Goal: Communication & Community: Answer question/provide support

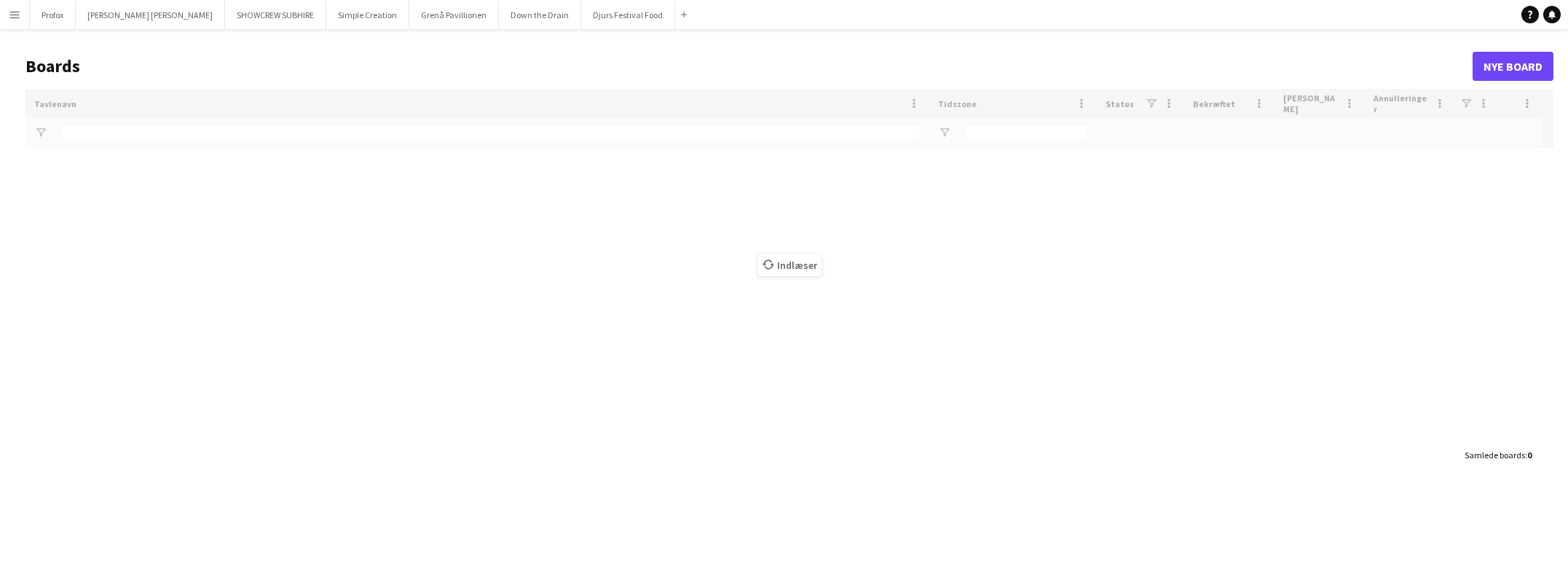
type input "*****"
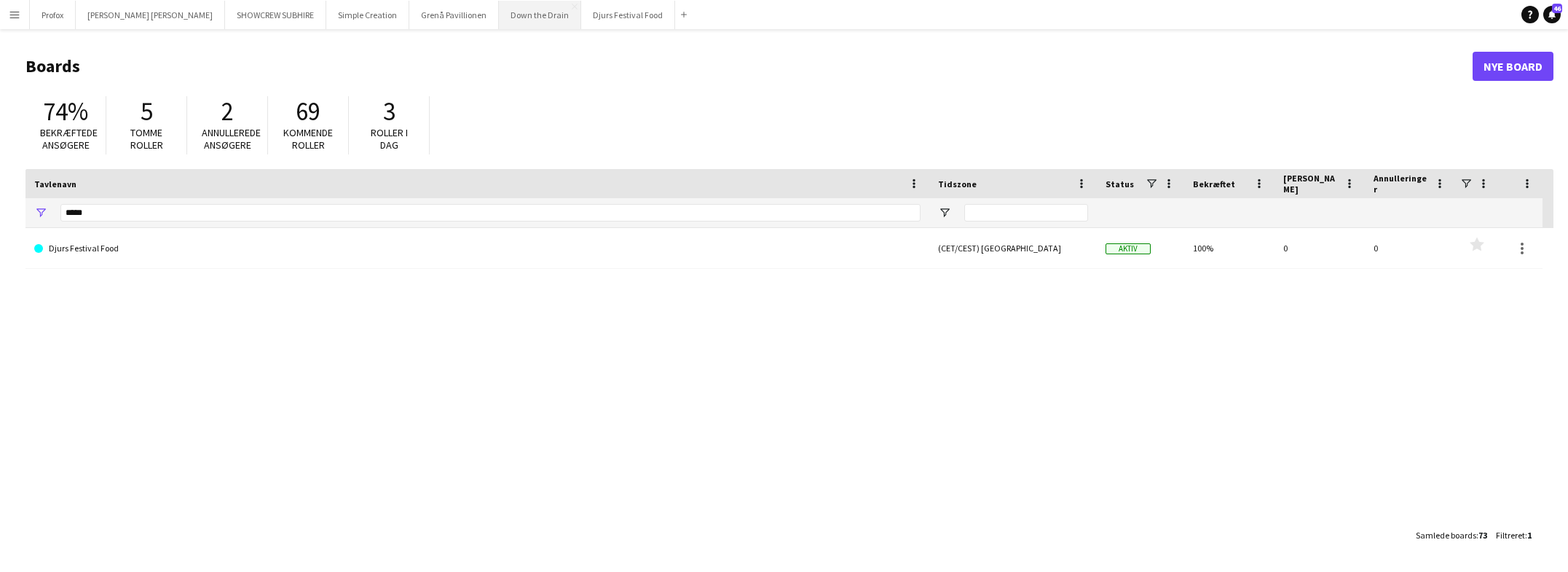
click at [504, 17] on button "Down the Drain [PERSON_NAME]" at bounding box center [540, 15] width 82 height 28
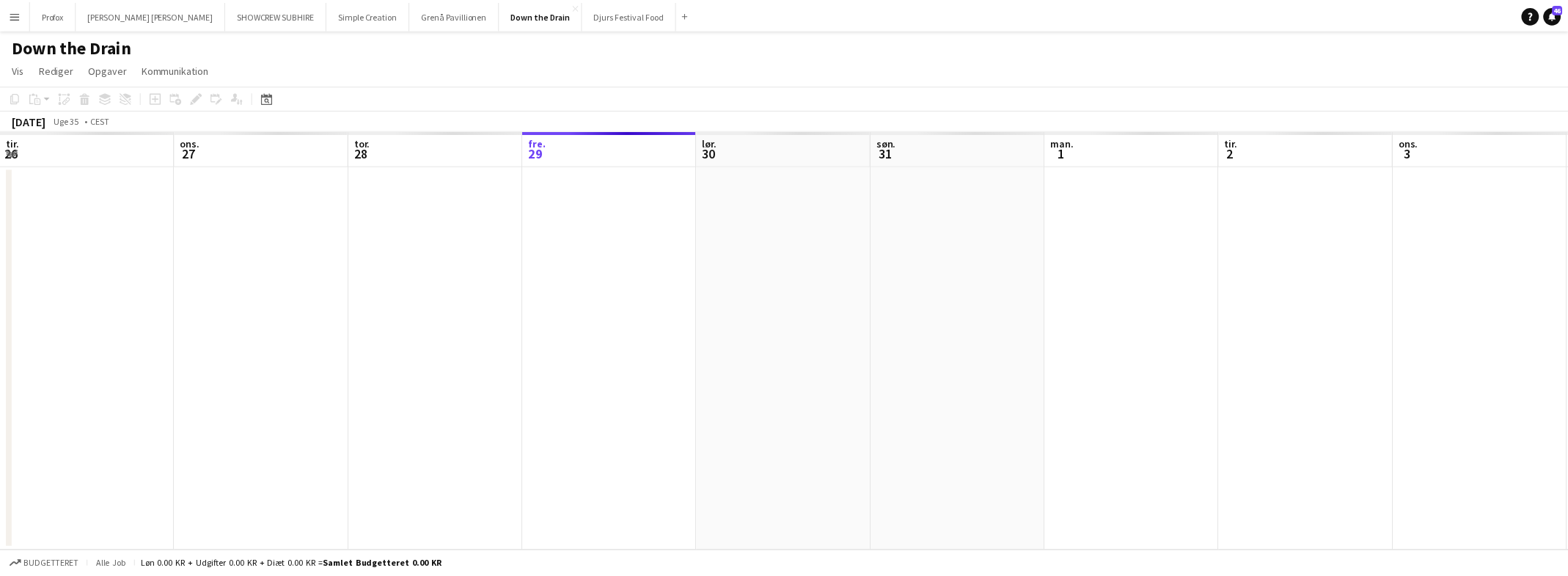
scroll to position [0, 351]
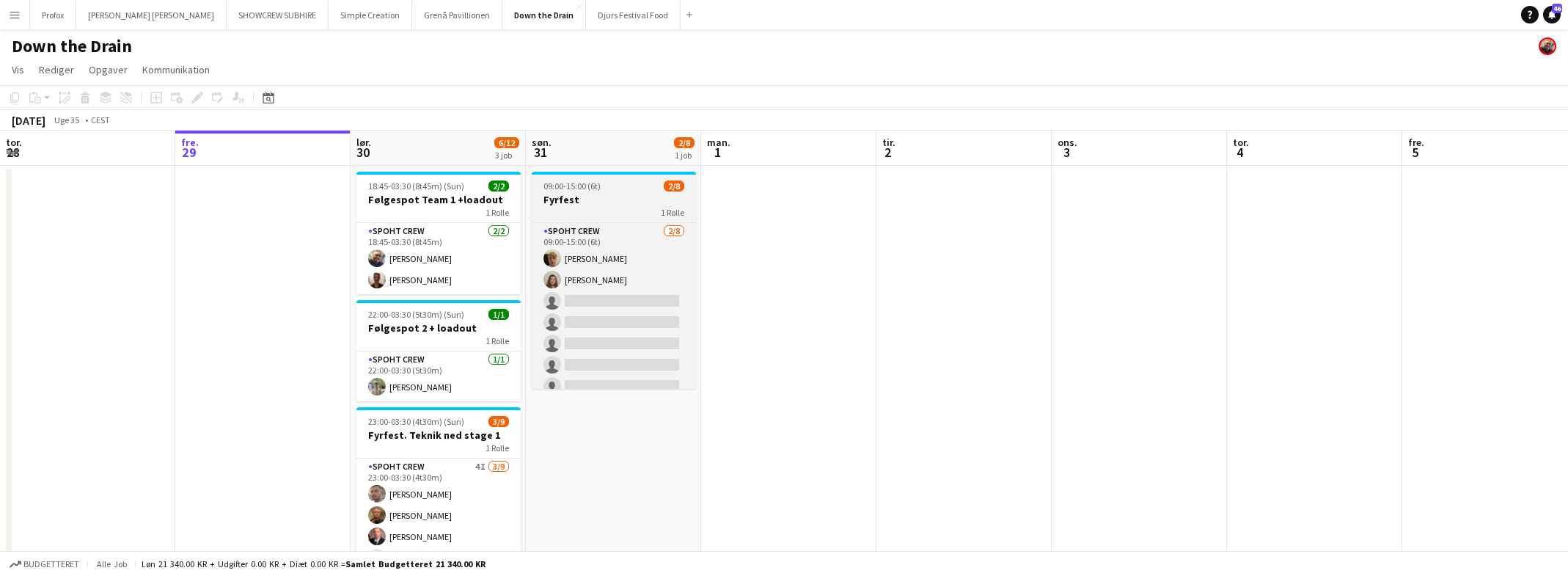
click at [626, 206] on div "1 Rolle" at bounding box center [614, 212] width 164 height 12
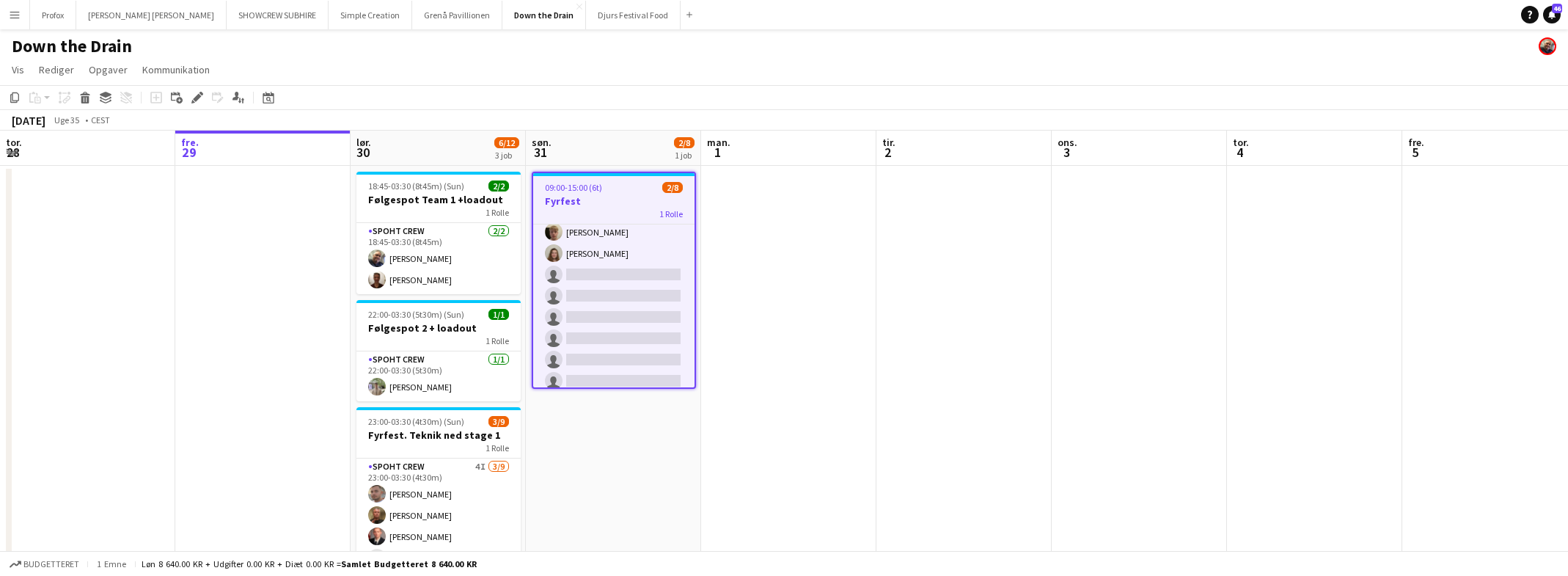
scroll to position [36, 0]
click at [632, 216] on div "1 Rolle" at bounding box center [614, 213] width 162 height 12
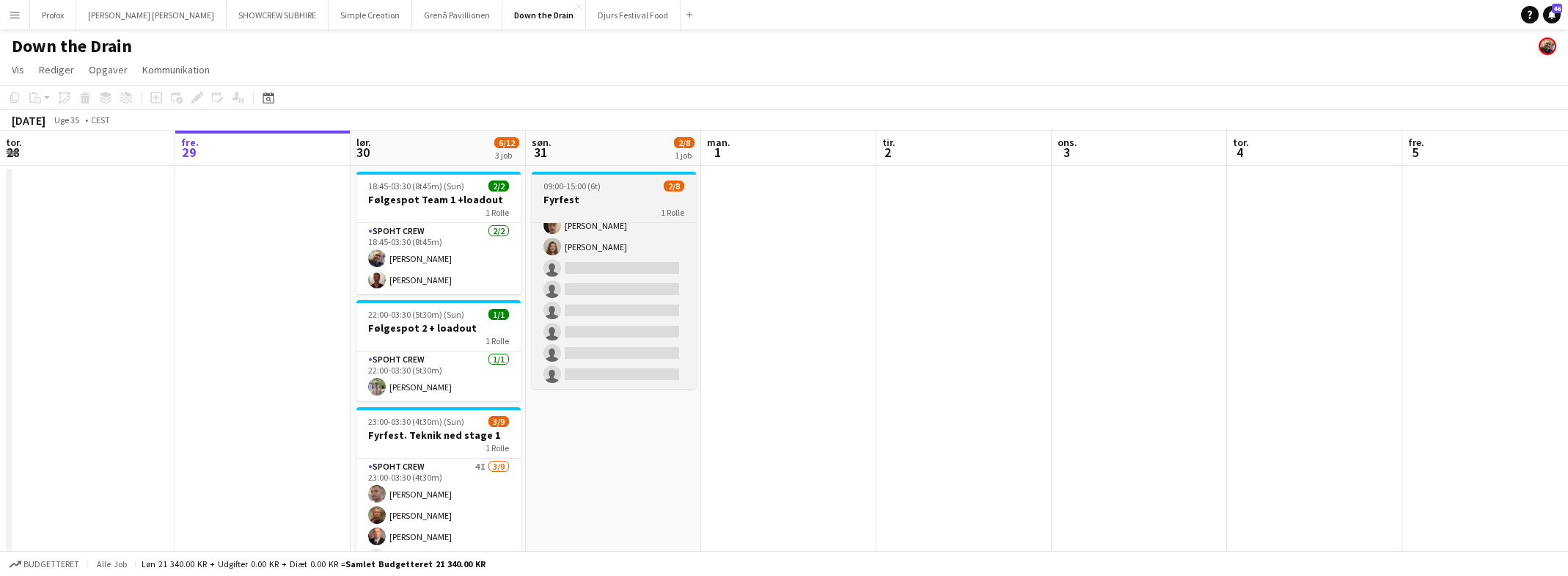
scroll to position [33, 0]
click at [618, 279] on app-card-role "Spoht Crew 2/8 09:00-15:00 (6t) Jakob Buhl Annija Uzule single-neutral-actions …" at bounding box center [614, 289] width 164 height 199
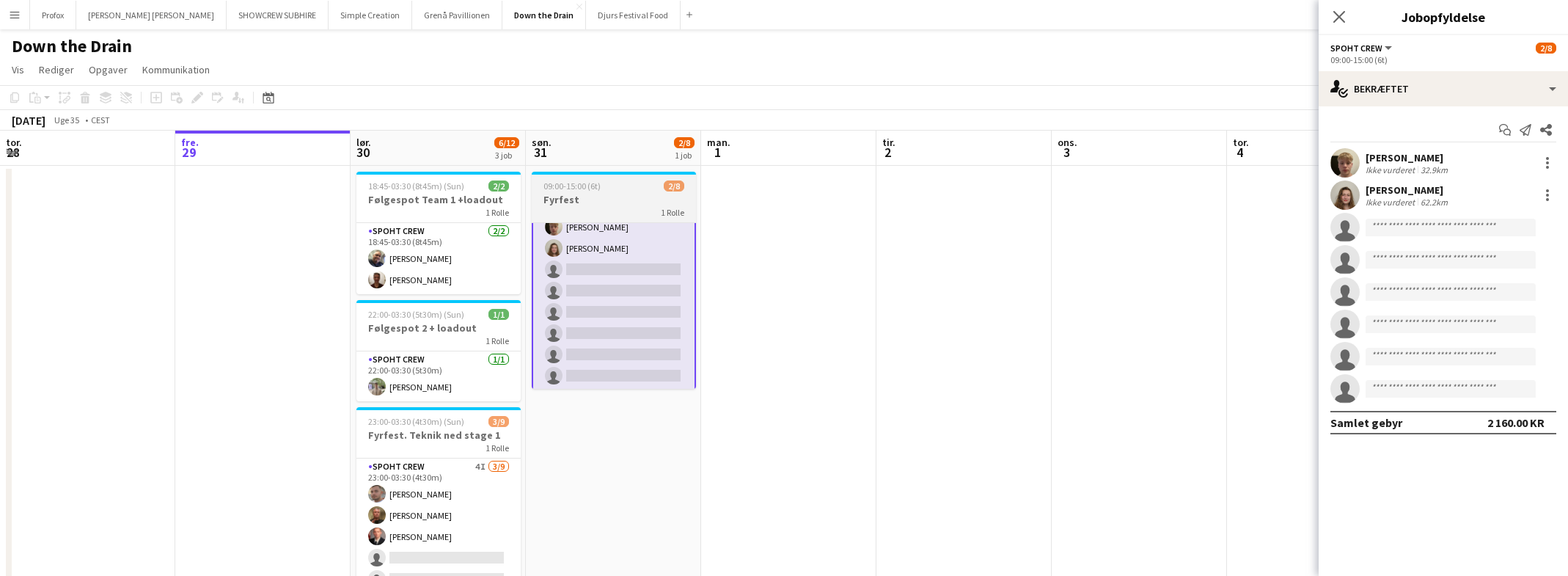
click at [643, 207] on div "1 Rolle" at bounding box center [614, 212] width 164 height 12
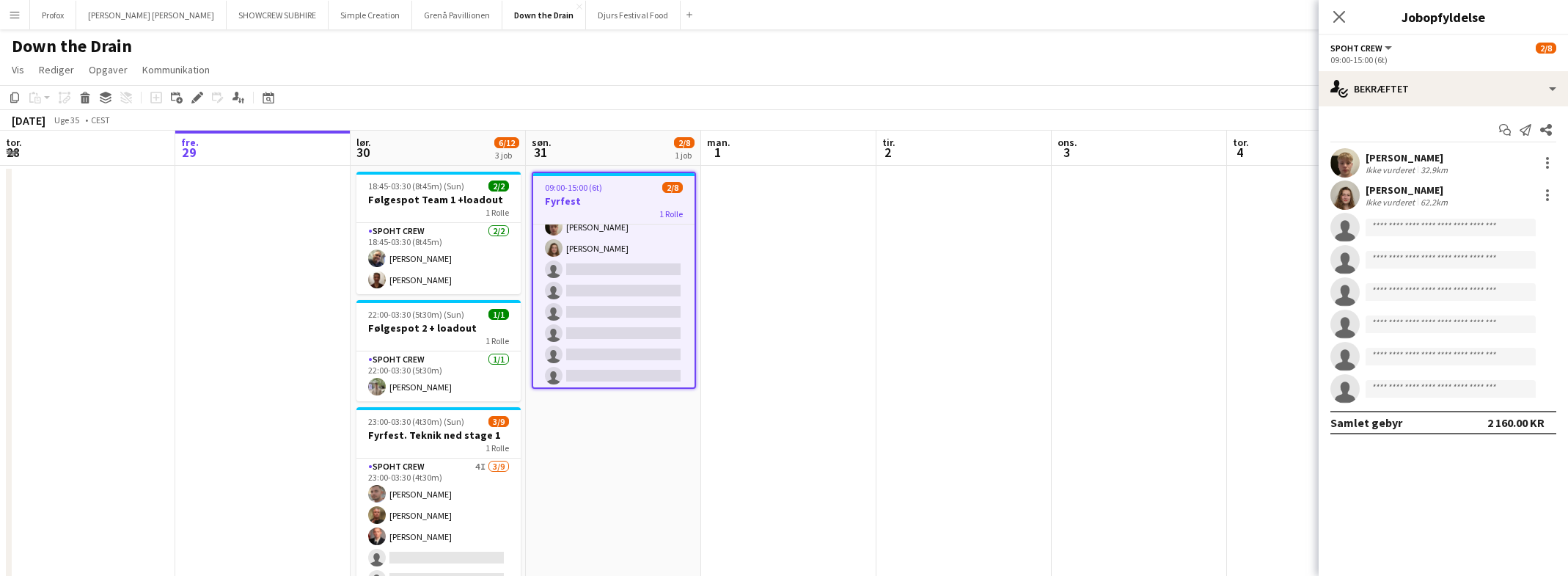
click at [619, 207] on div "1 Rolle" at bounding box center [614, 213] width 162 height 12
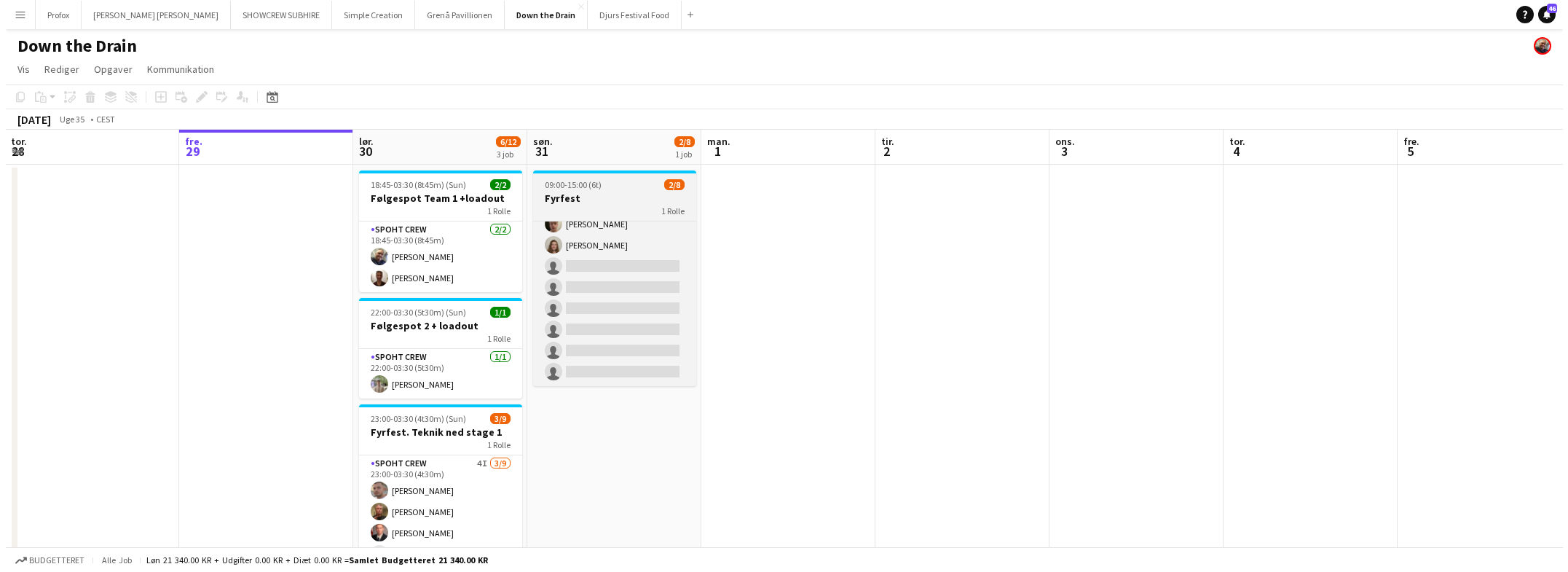
scroll to position [0, 350]
click at [612, 201] on h3 "Fyrfest" at bounding box center [608, 197] width 163 height 13
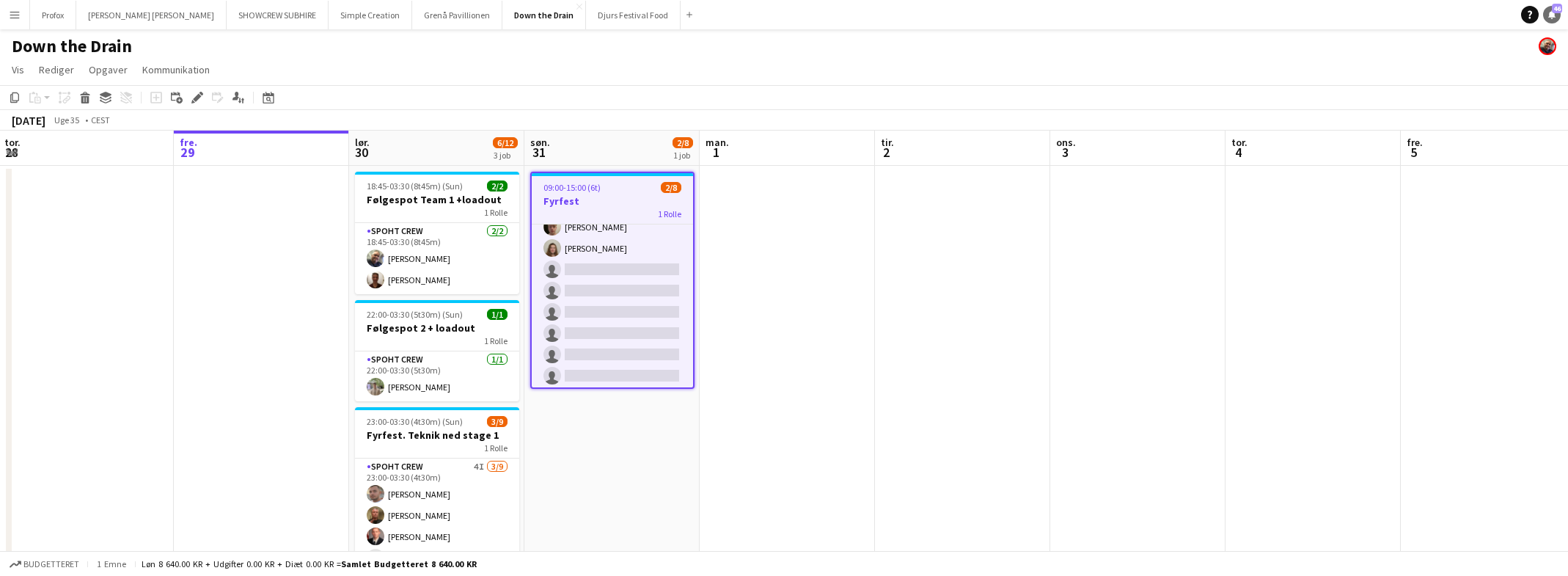
click at [1556, 13] on span "46" at bounding box center [1558, 8] width 10 height 9
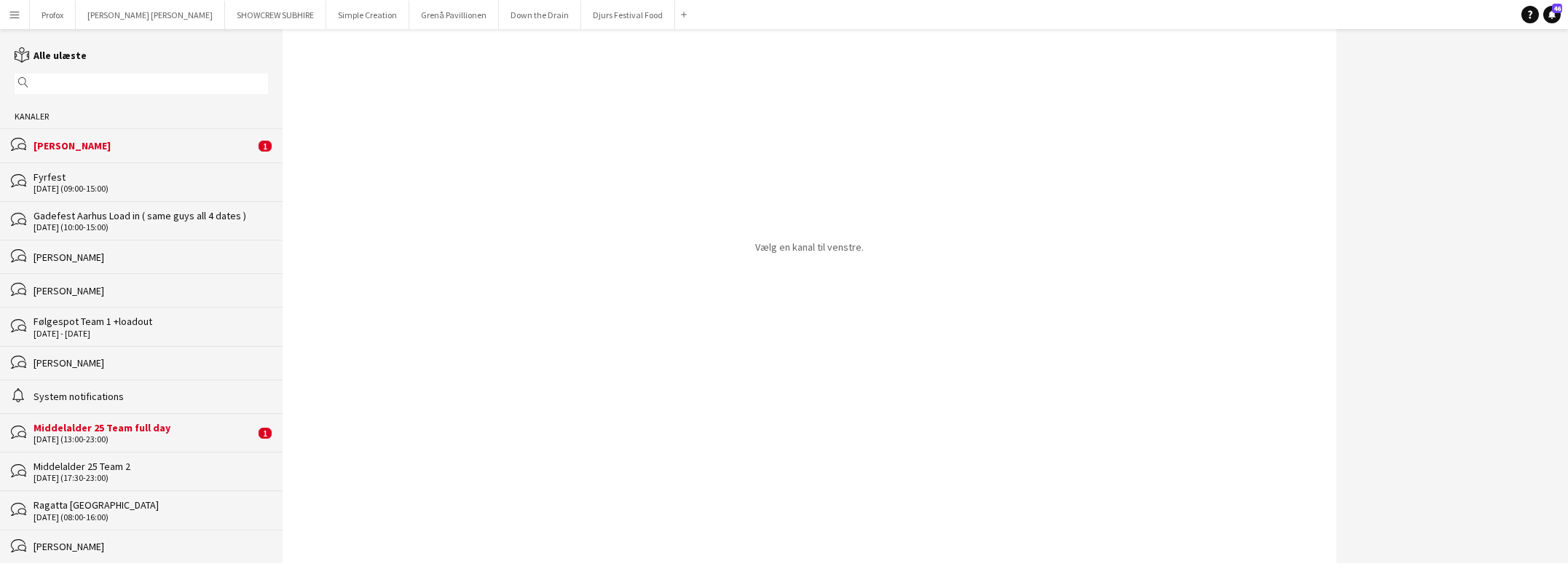
click at [102, 142] on div "[PERSON_NAME]" at bounding box center [143, 145] width 221 height 13
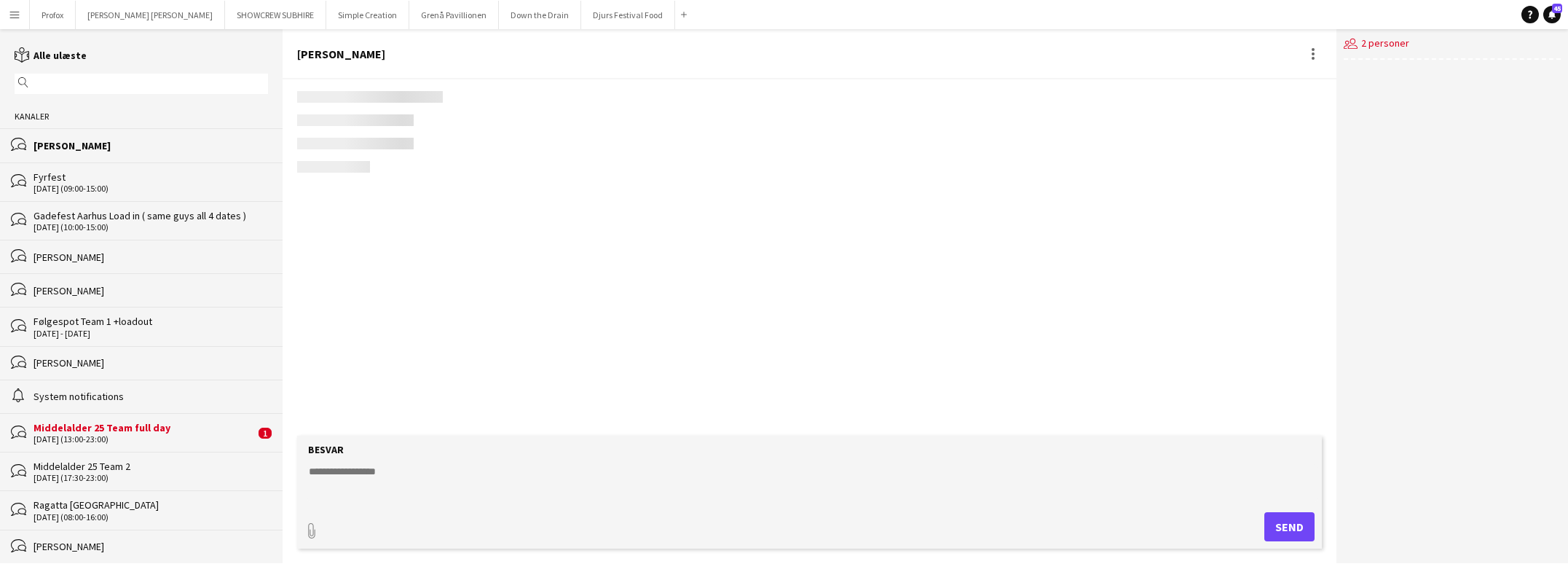
scroll to position [330, 0]
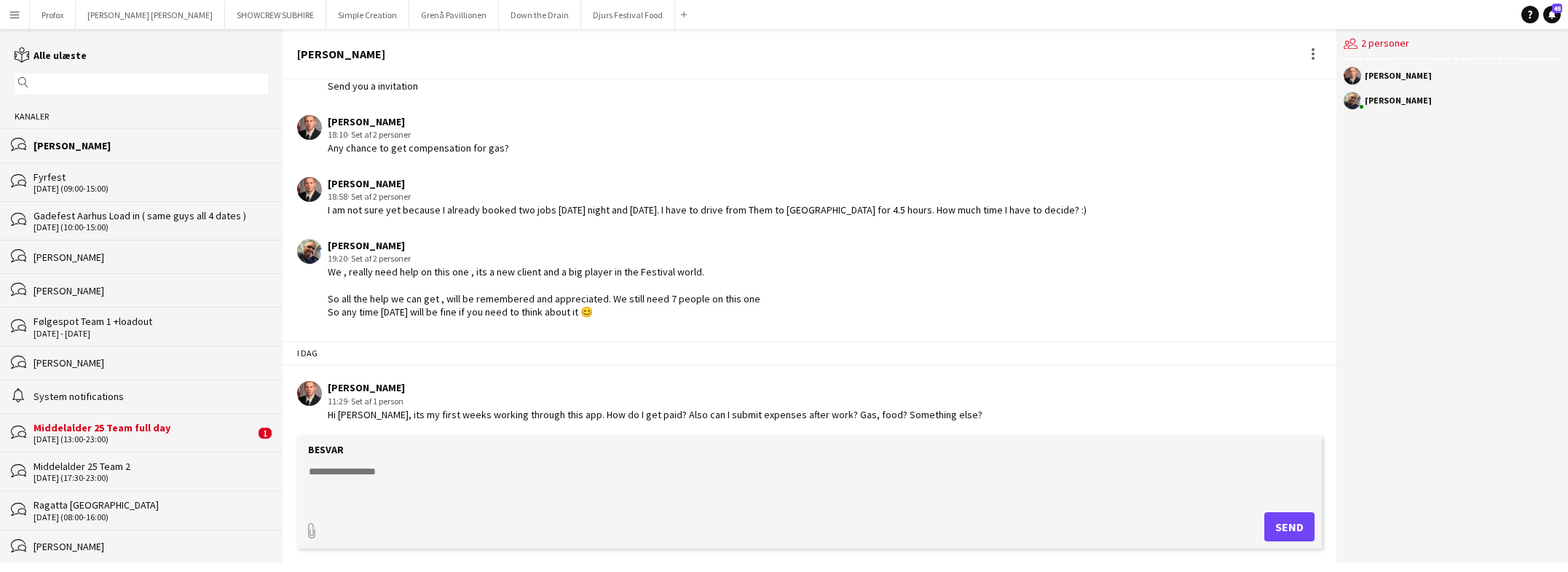
click at [444, 472] on textarea at bounding box center [813, 483] width 1011 height 38
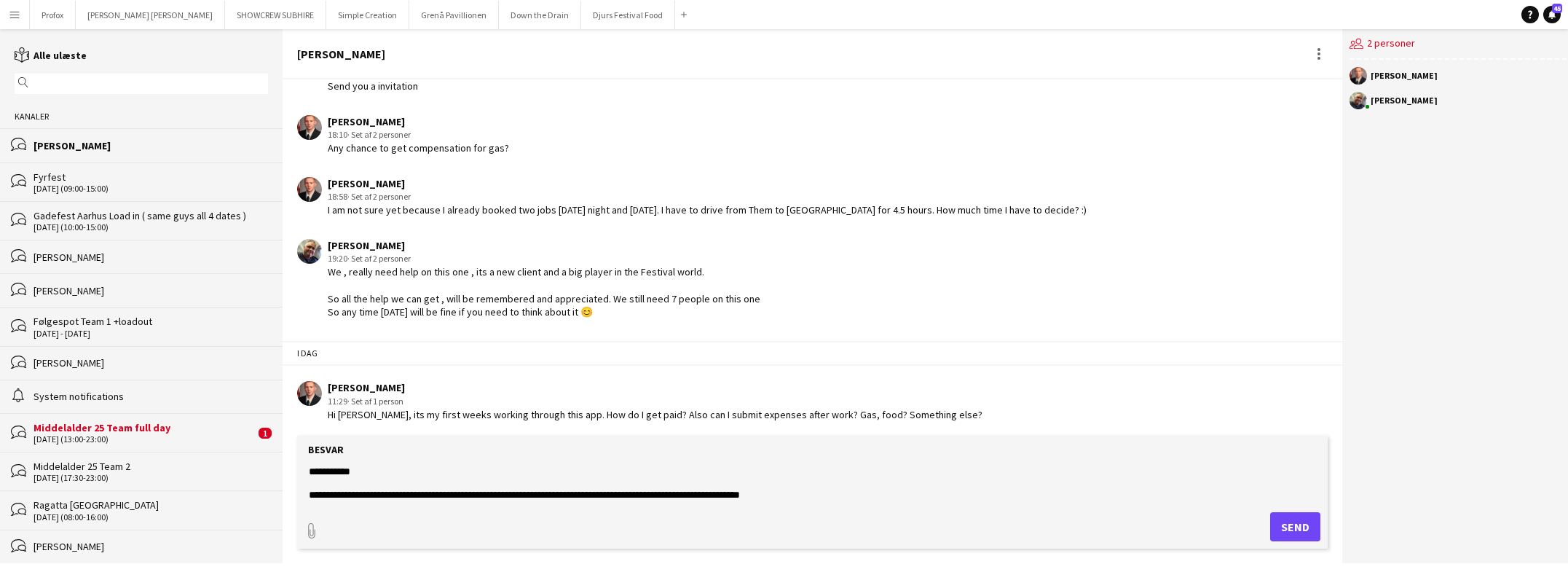
scroll to position [35, 0]
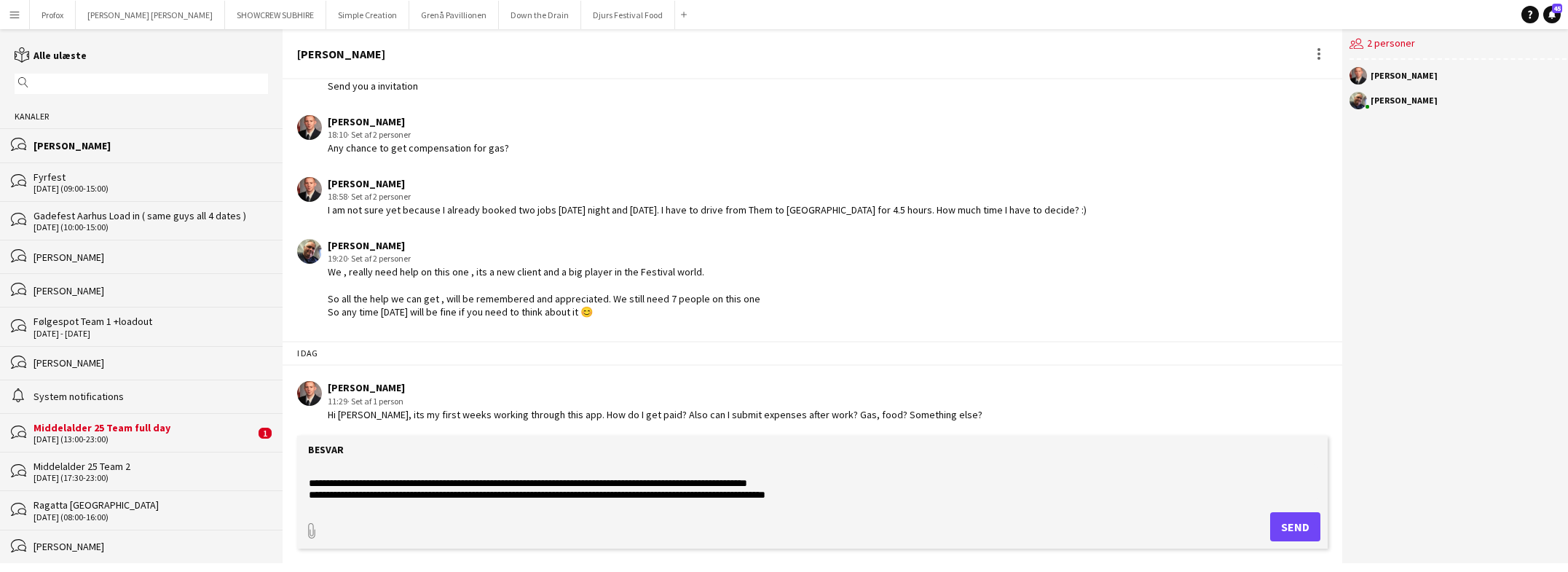
click at [819, 495] on textarea "**********" at bounding box center [813, 483] width 1011 height 38
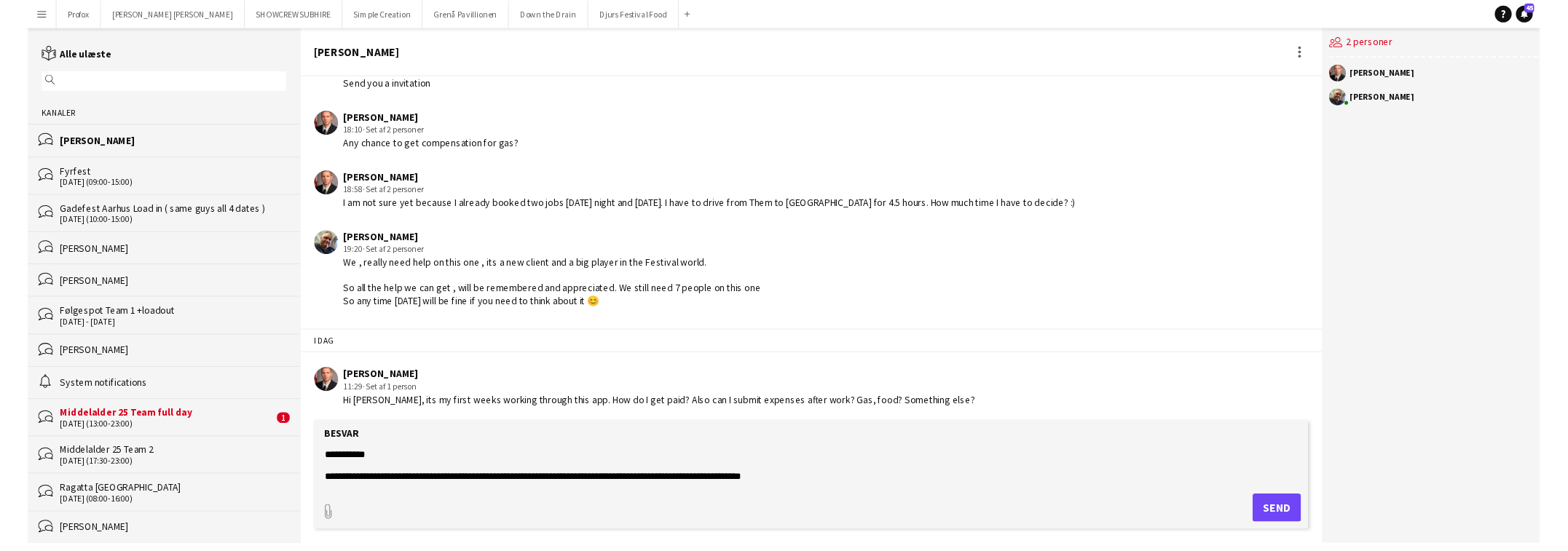
scroll to position [47, 0]
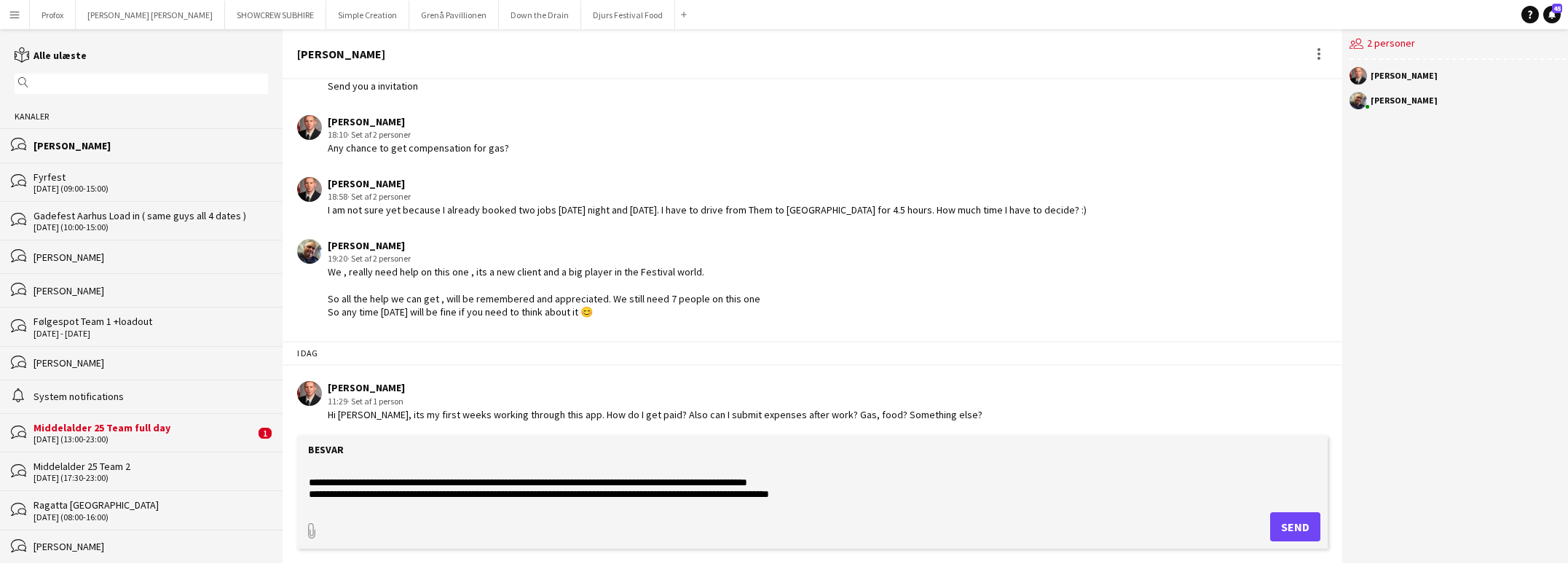
drag, startPoint x: 308, startPoint y: 486, endPoint x: 337, endPoint y: 489, distance: 29.2
click at [311, 484] on textarea "**********" at bounding box center [813, 483] width 1011 height 38
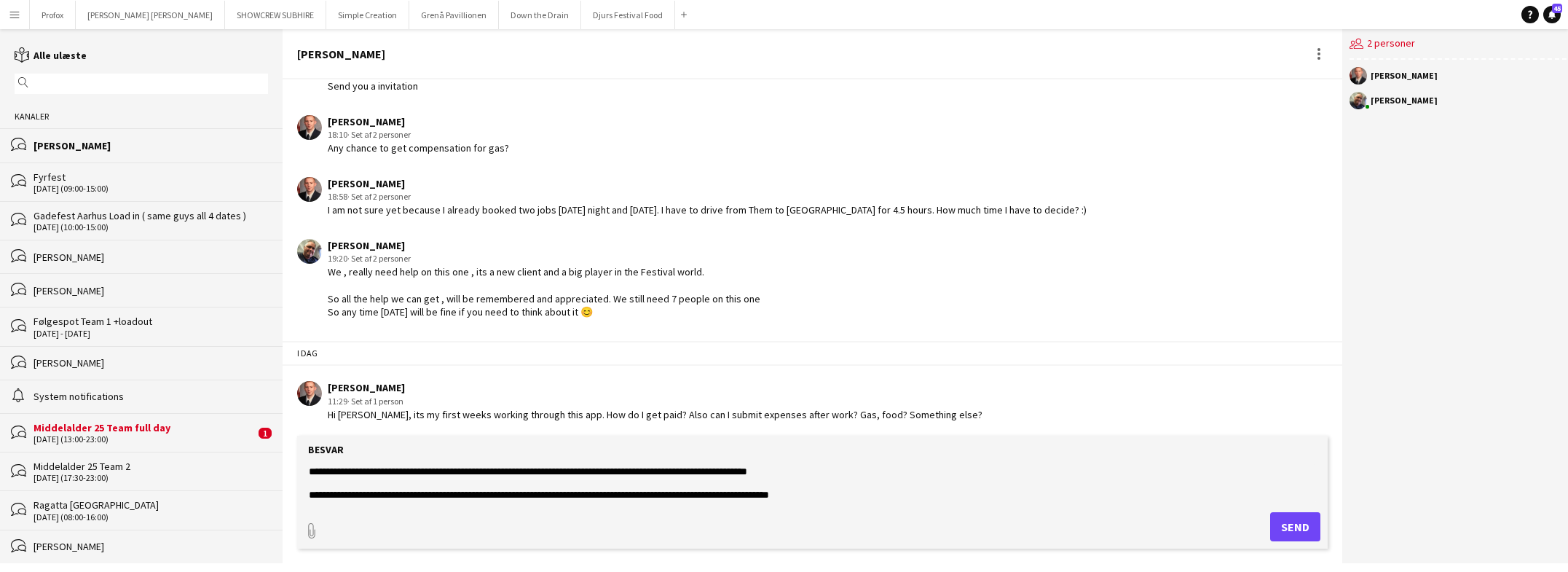
click at [822, 473] on textarea "**********" at bounding box center [813, 483] width 1011 height 38
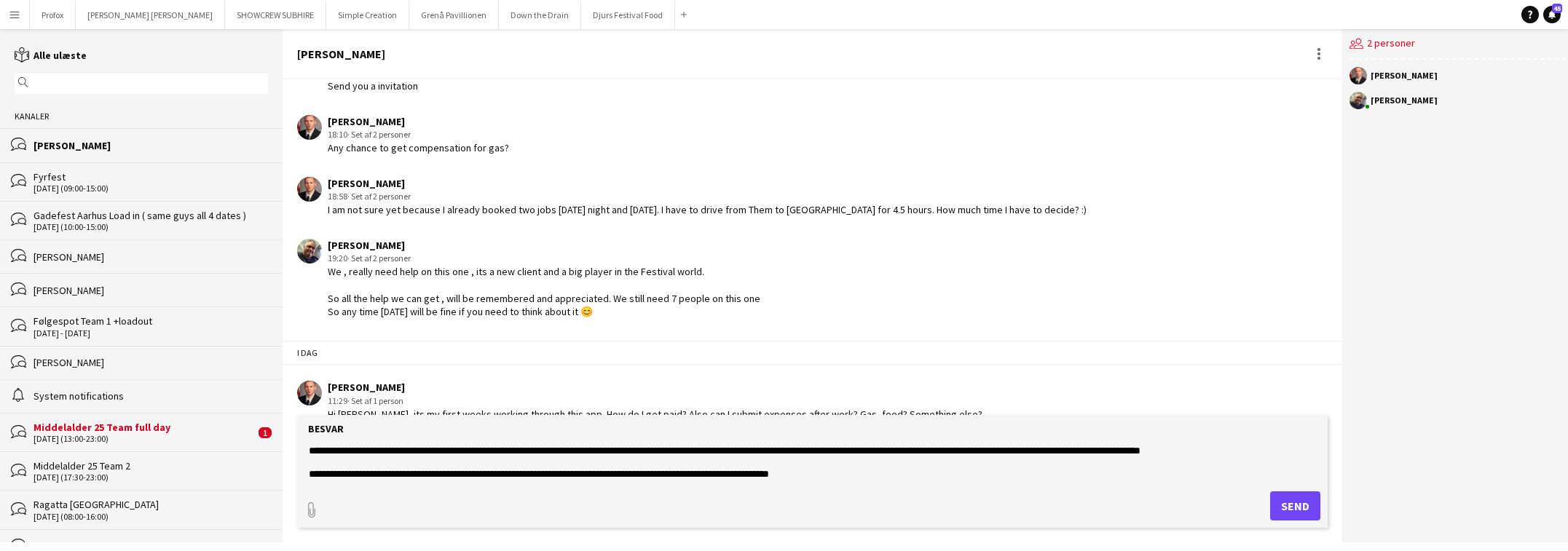
click at [1240, 450] on textarea "**********" at bounding box center [813, 462] width 1011 height 38
paste textarea "**********"
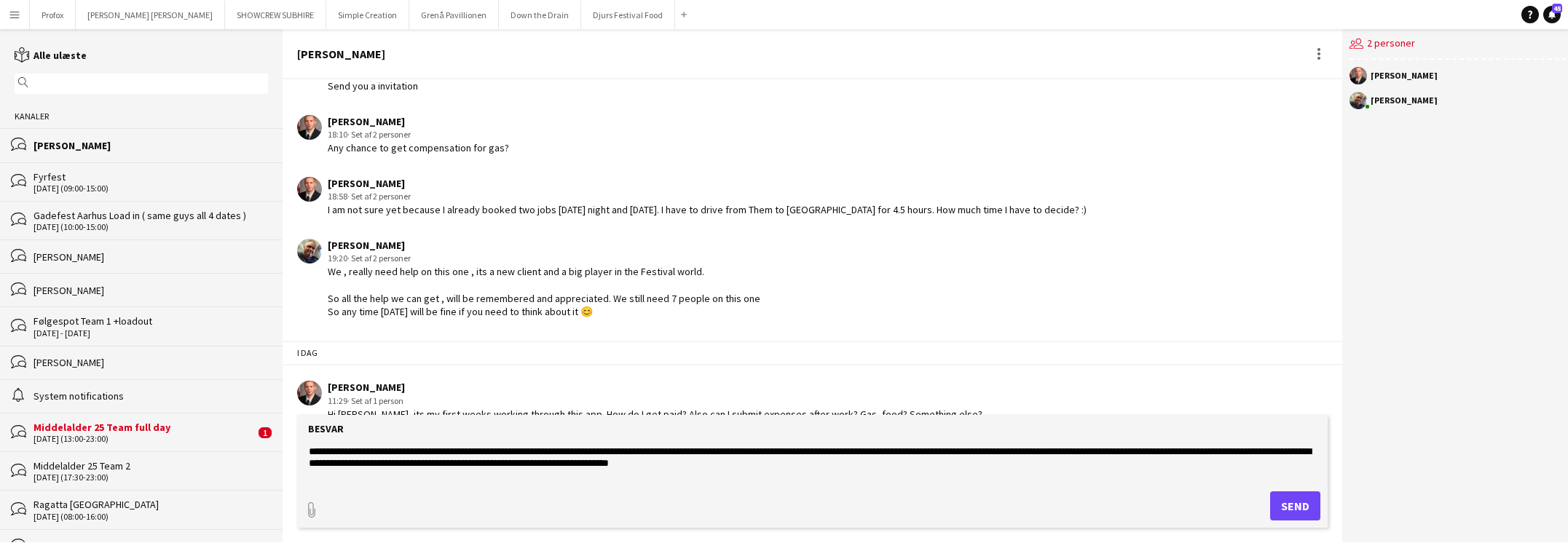
scroll to position [48, 0]
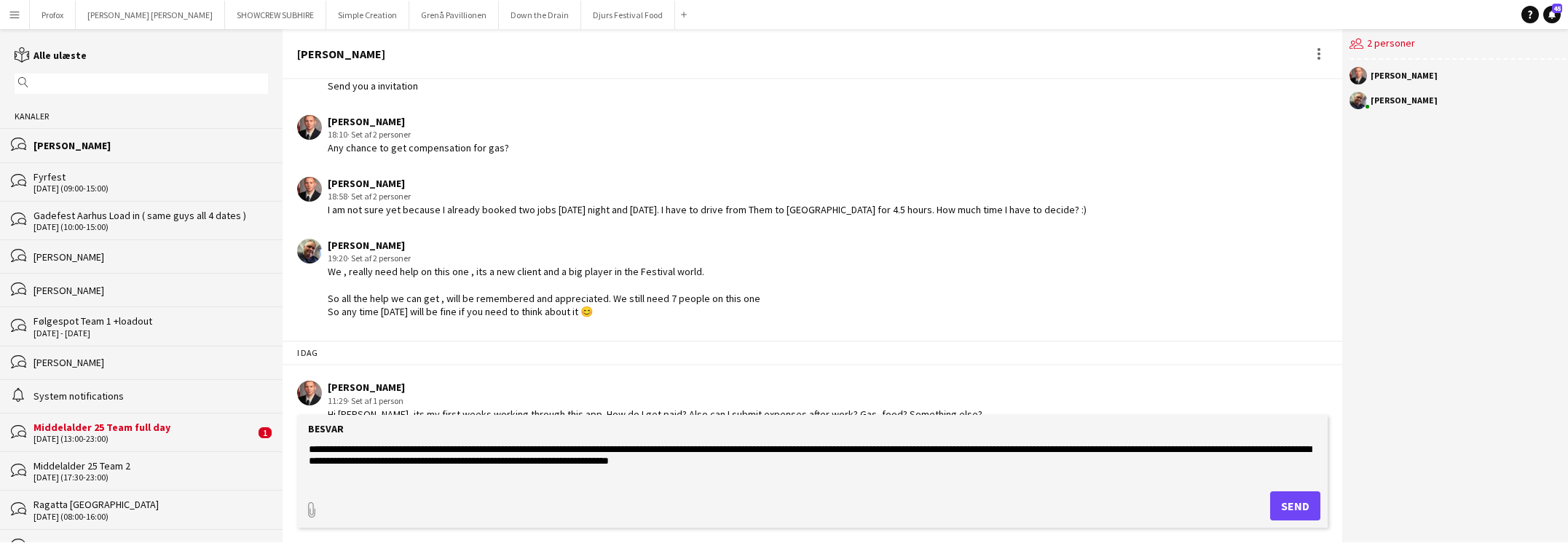
type textarea "**********"
click at [1297, 508] on button "Send" at bounding box center [1295, 506] width 50 height 29
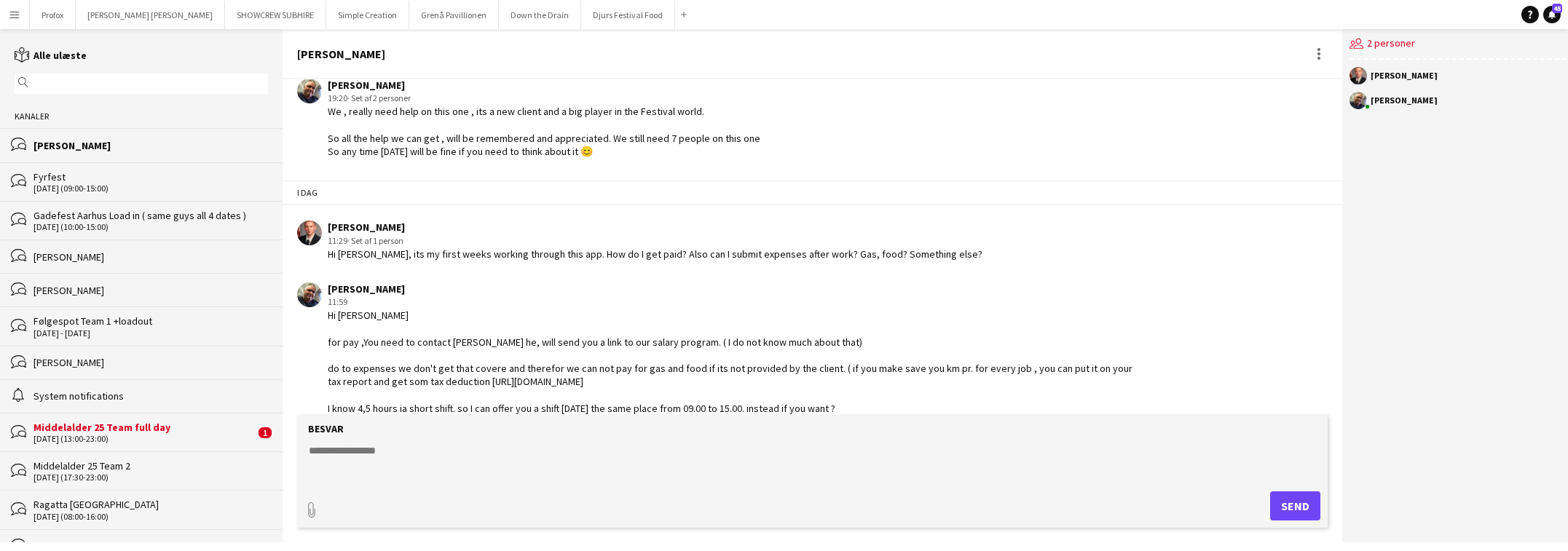
scroll to position [503, 0]
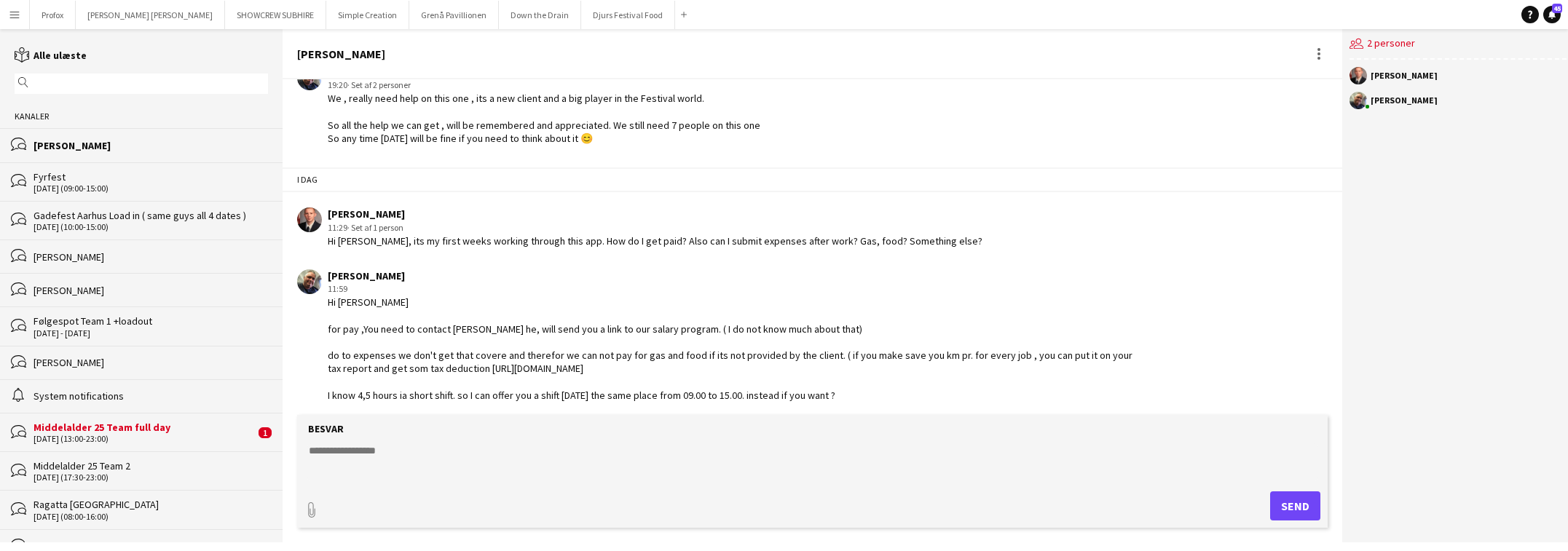
click at [168, 430] on div "Middelalder 25 Team full day" at bounding box center [143, 426] width 221 height 13
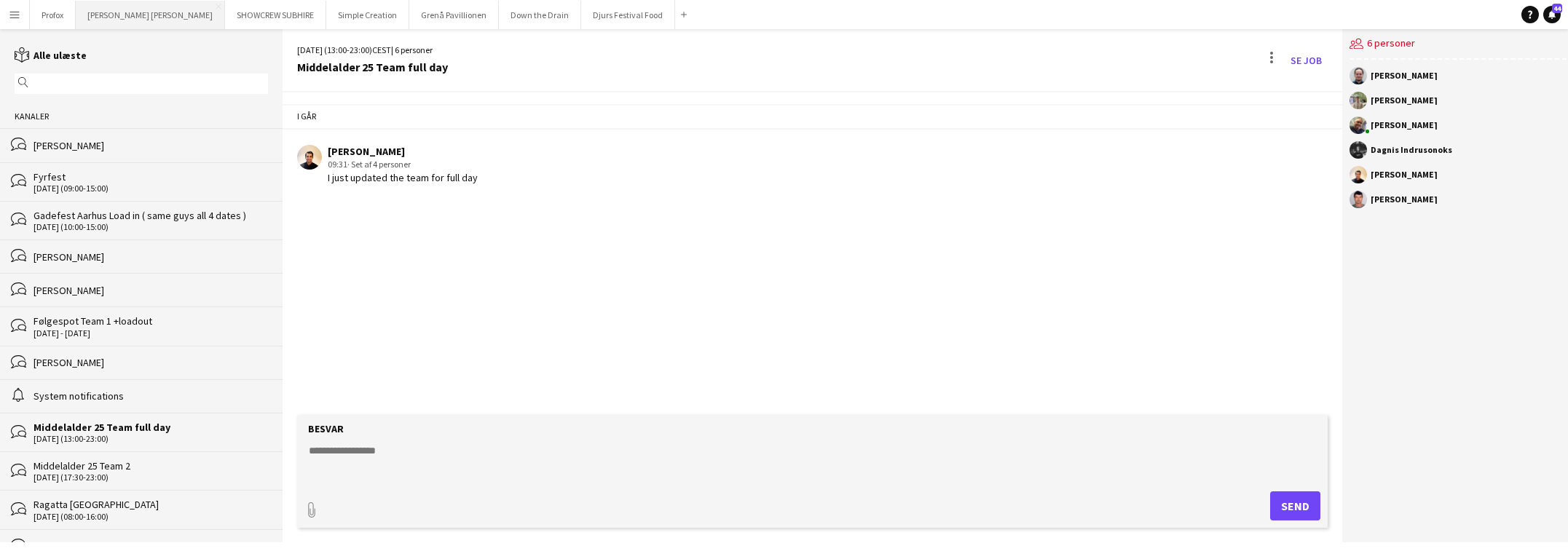
click at [147, 16] on button "Danny Black Luna Luk" at bounding box center [150, 14] width 149 height 28
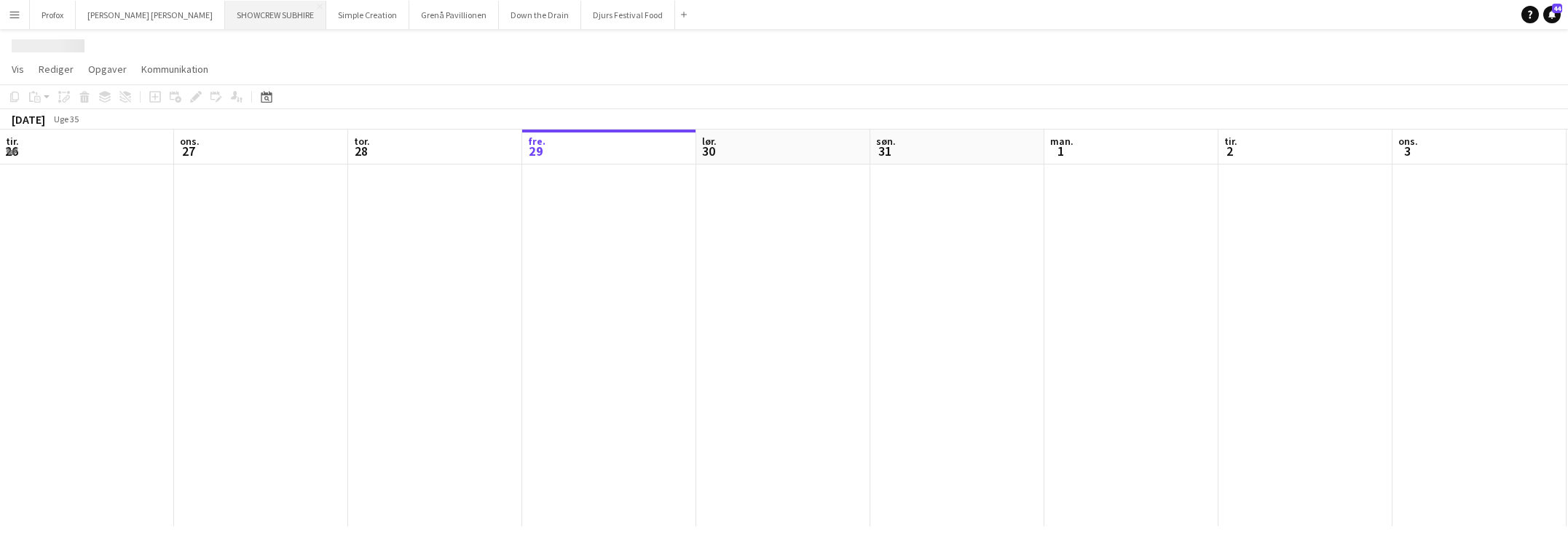
scroll to position [0, 348]
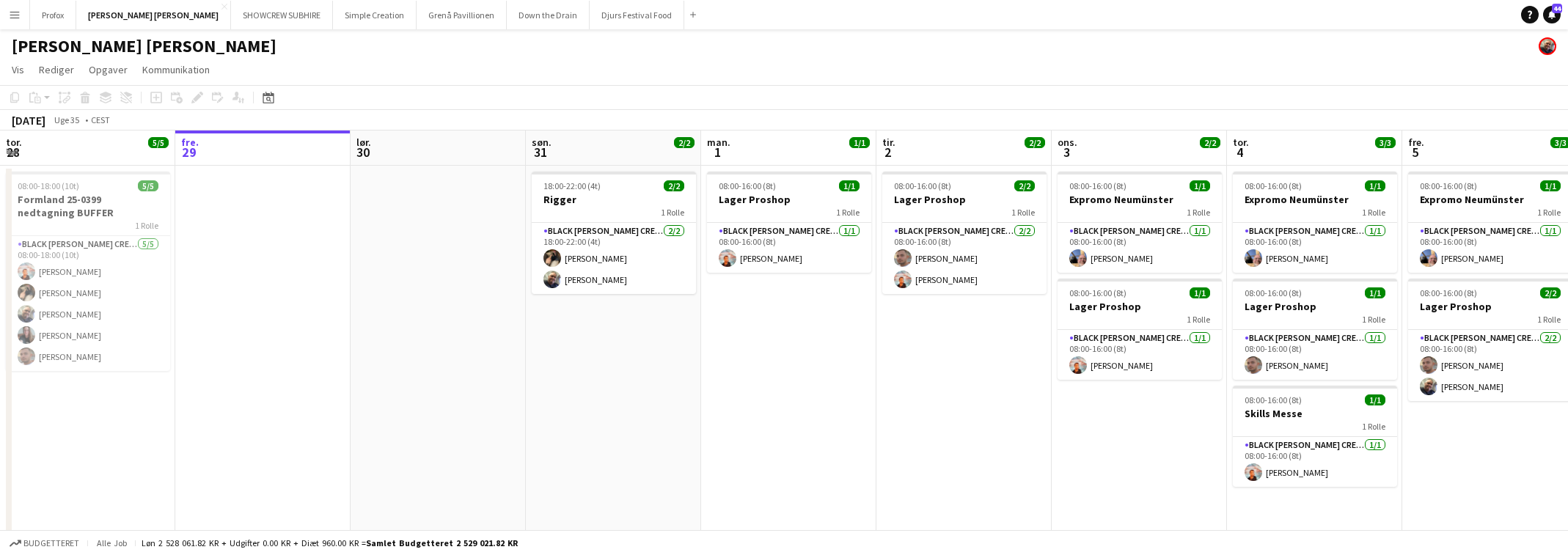
click at [14, 19] on app-icon "Menu" at bounding box center [15, 15] width 12 height 12
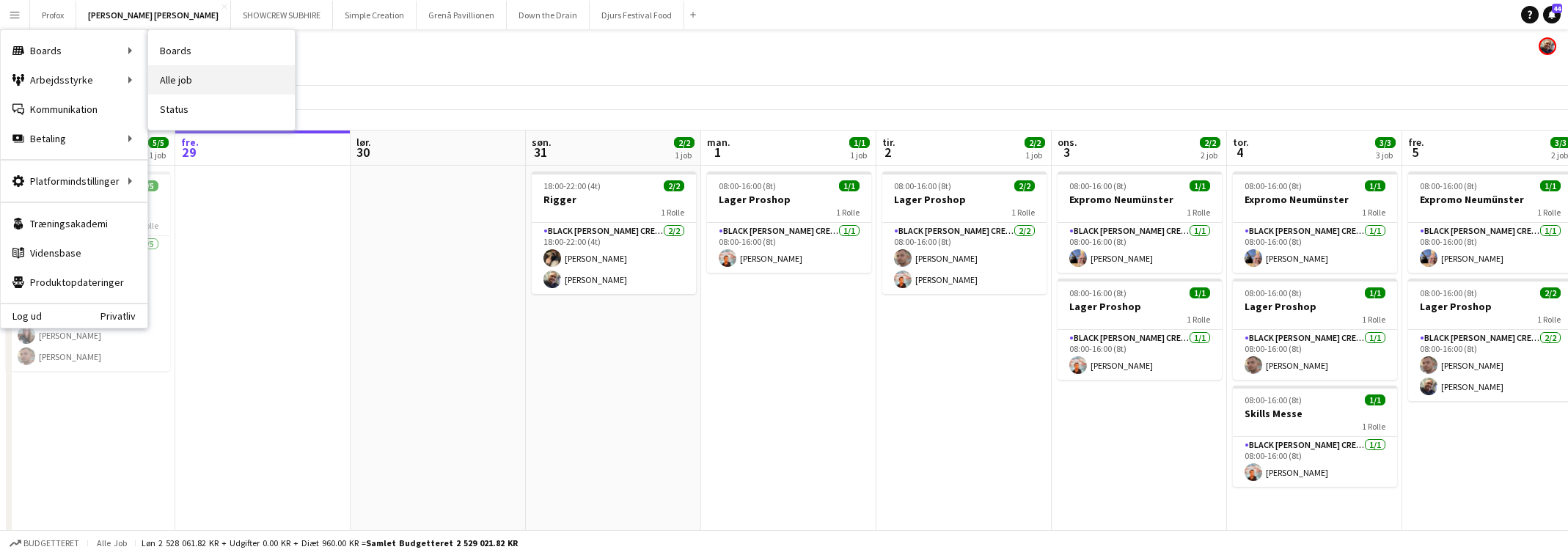
click at [192, 78] on link "Alle job" at bounding box center [221, 80] width 147 height 29
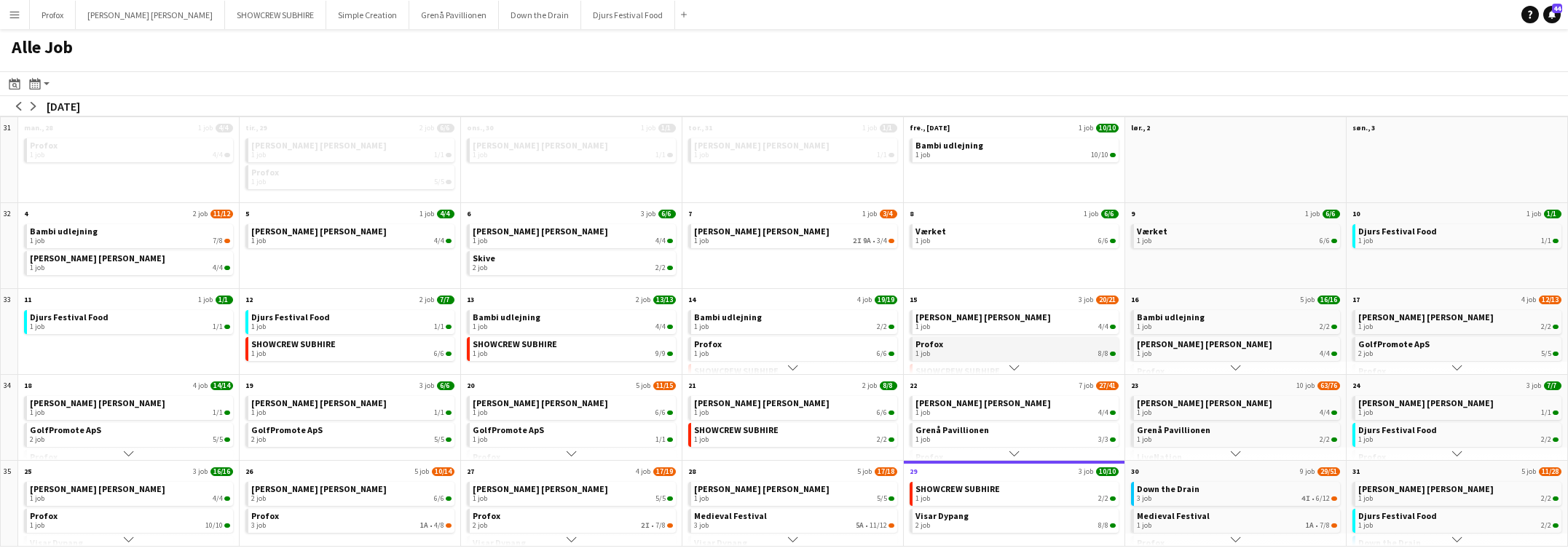
click at [1072, 350] on div "1 job 8/8" at bounding box center [1016, 354] width 201 height 9
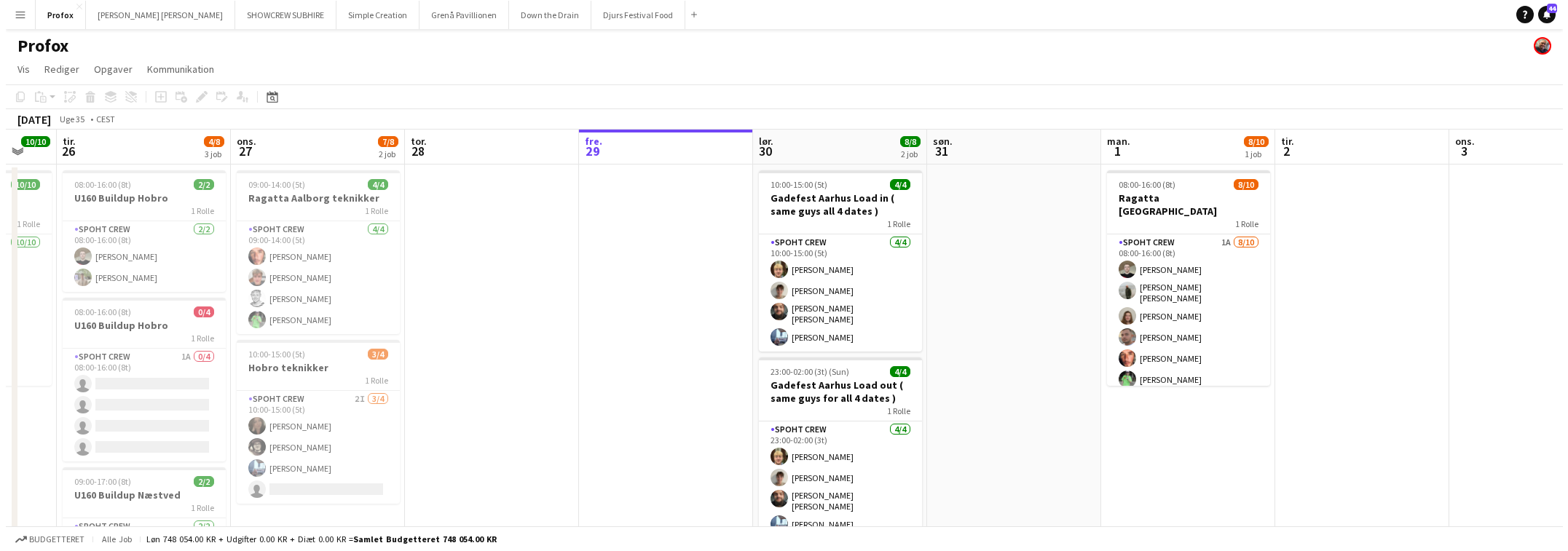
scroll to position [0, 296]
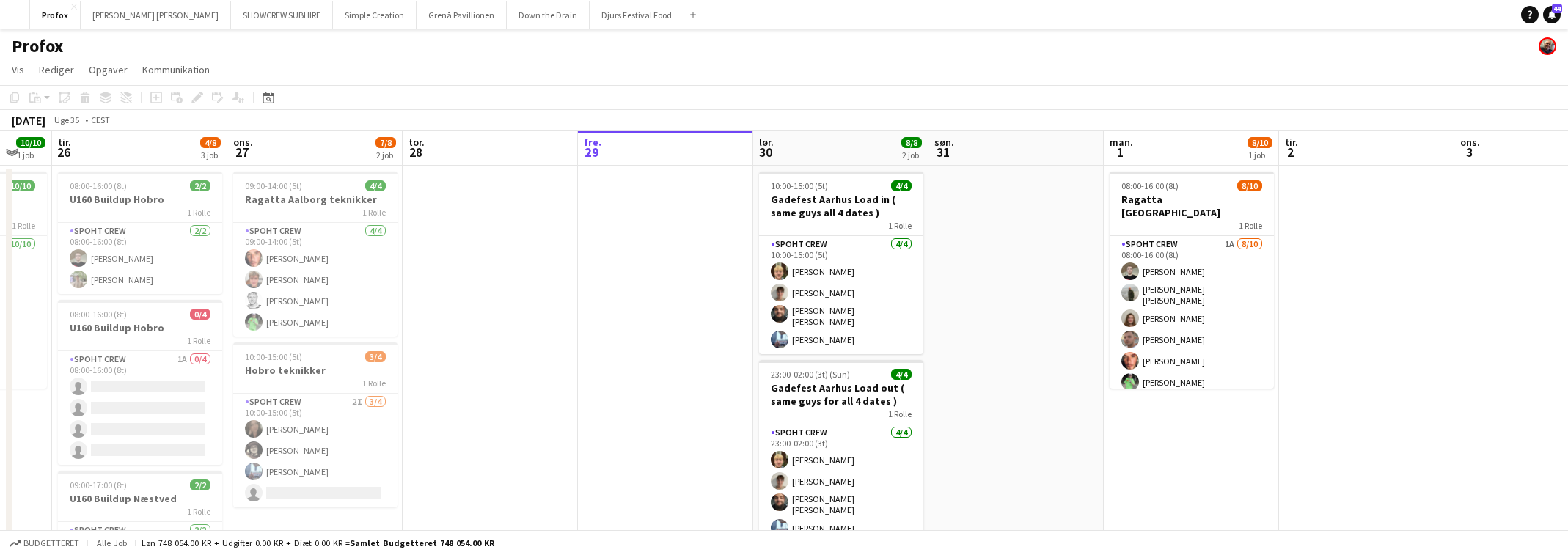
drag, startPoint x: 380, startPoint y: 144, endPoint x: 727, endPoint y: 144, distance: 347.0
click at [743, 139] on app-calendar-viewport "søn. 24 4/4 1 job man. 25 10/10 1 job tir. 26 4/8 3 job ons. 27 7/8 2 job tor. …" at bounding box center [784, 378] width 1568 height 496
click at [19, 13] on app-icon "Menu" at bounding box center [15, 15] width 12 height 12
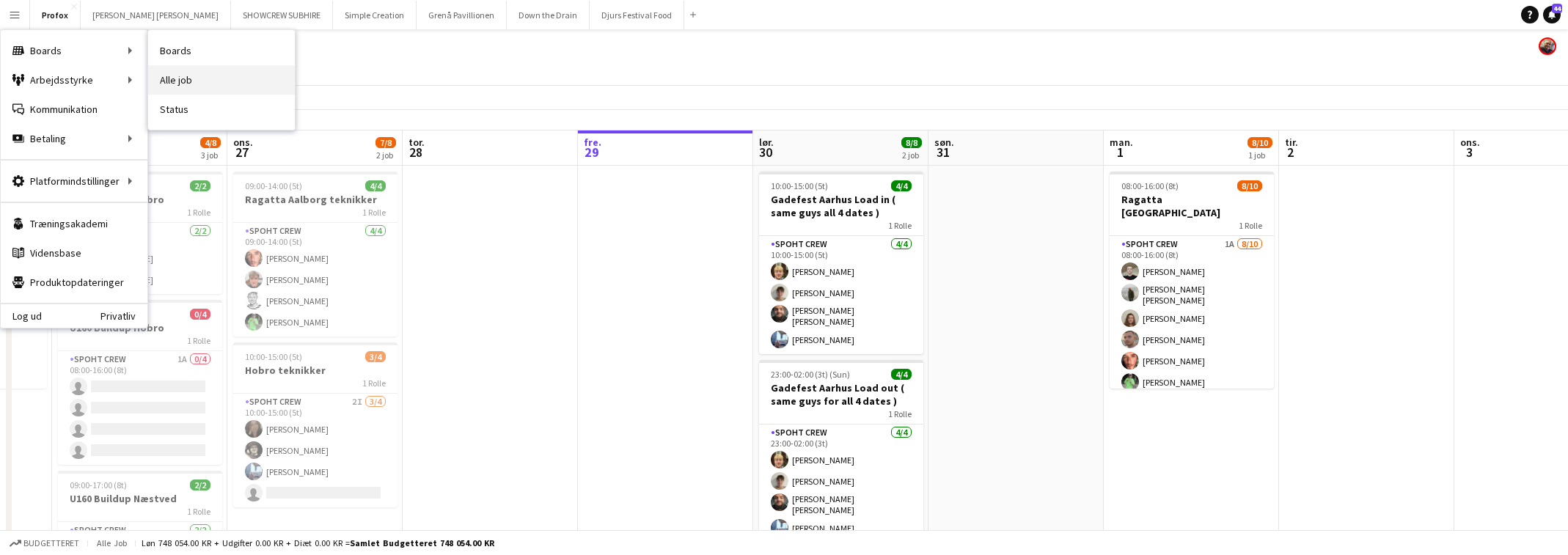
click at [182, 77] on link "Alle job" at bounding box center [221, 80] width 147 height 29
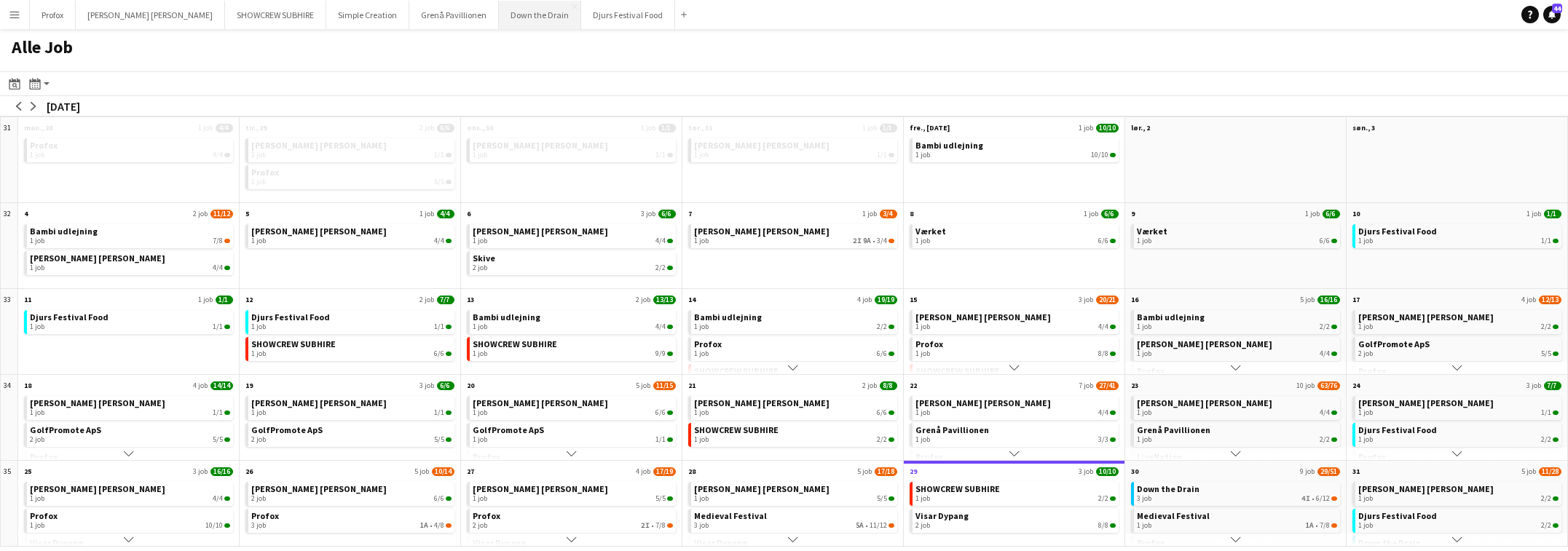
click at [499, 16] on button "Down the Drain [PERSON_NAME]" at bounding box center [540, 14] width 82 height 28
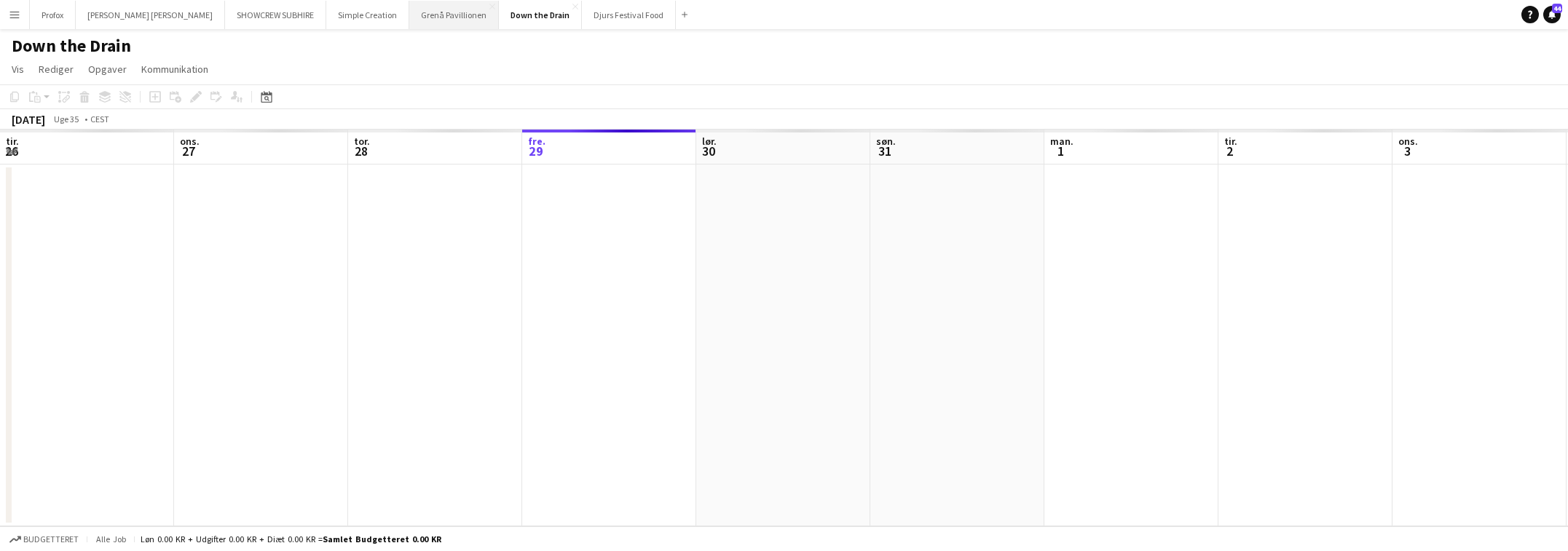
scroll to position [0, 348]
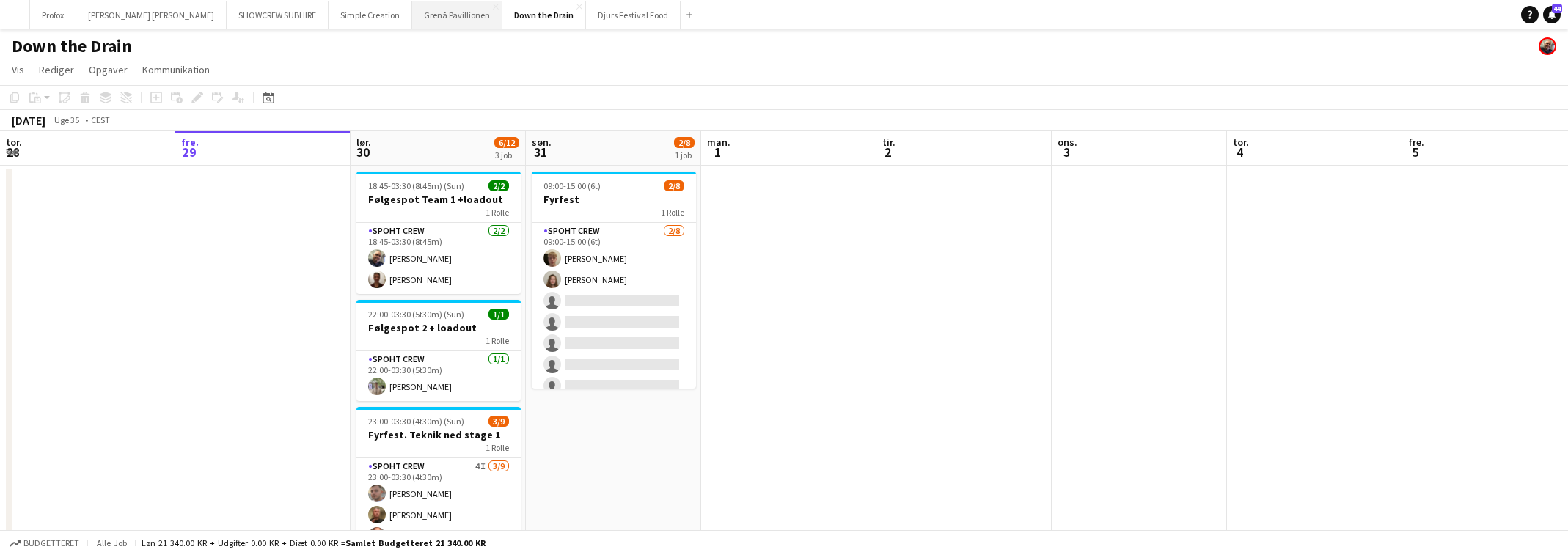
click at [413, 17] on button "Grenå Pavillionen Luk" at bounding box center [457, 15] width 90 height 28
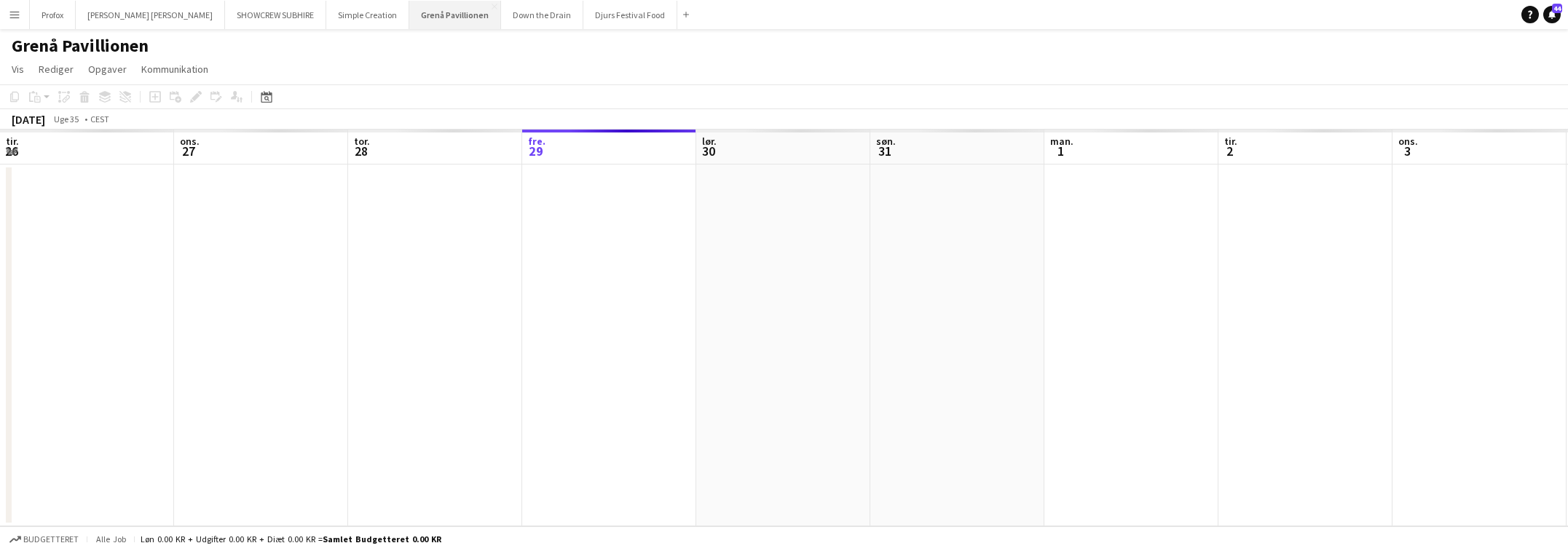
scroll to position [0, 348]
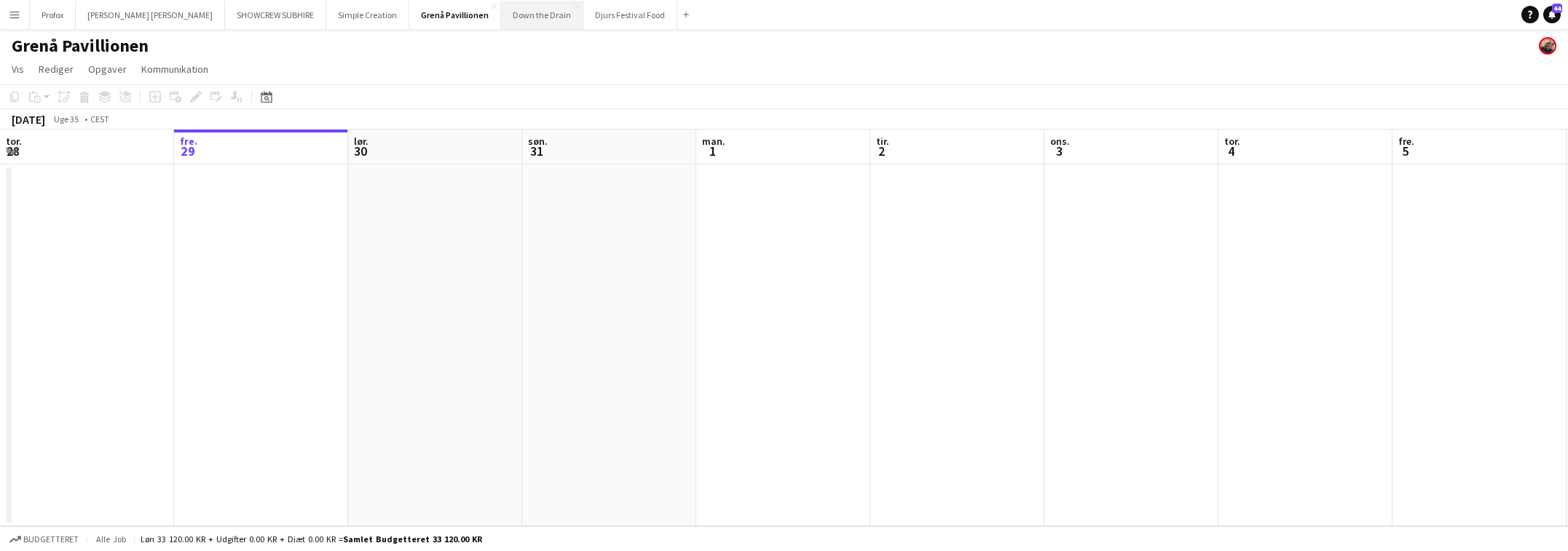
click at [502, 8] on button "Down the Drain [PERSON_NAME]" at bounding box center [542, 14] width 82 height 28
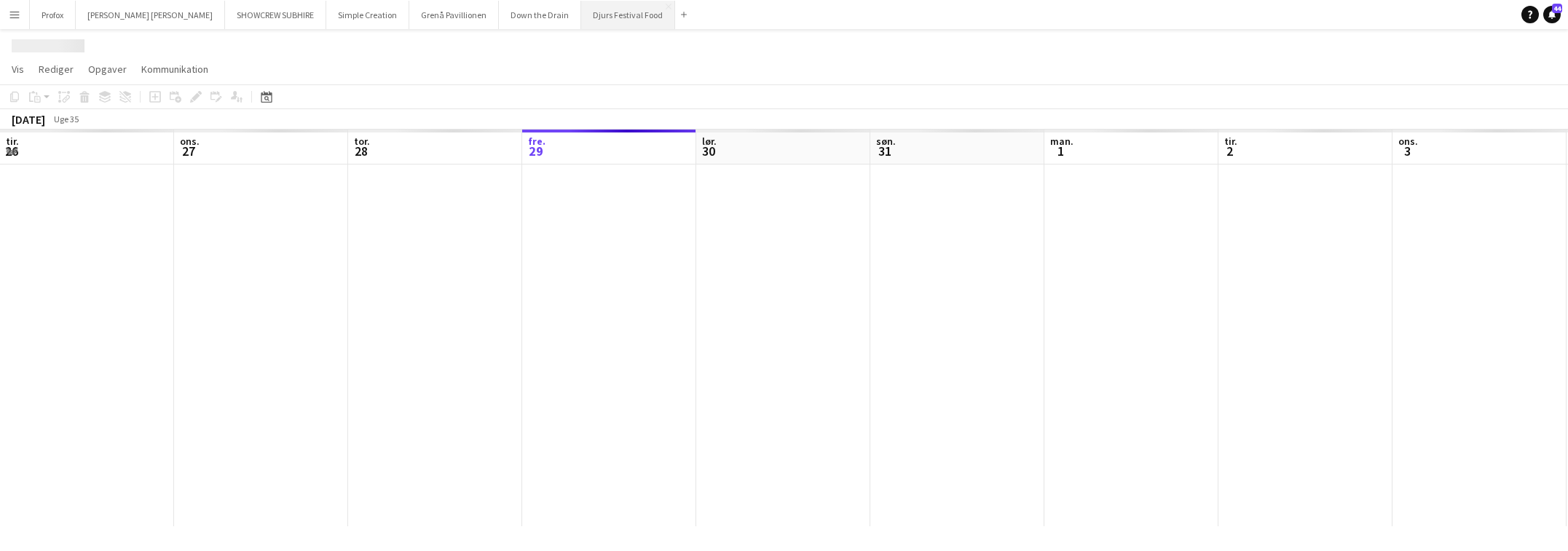
scroll to position [0, 348]
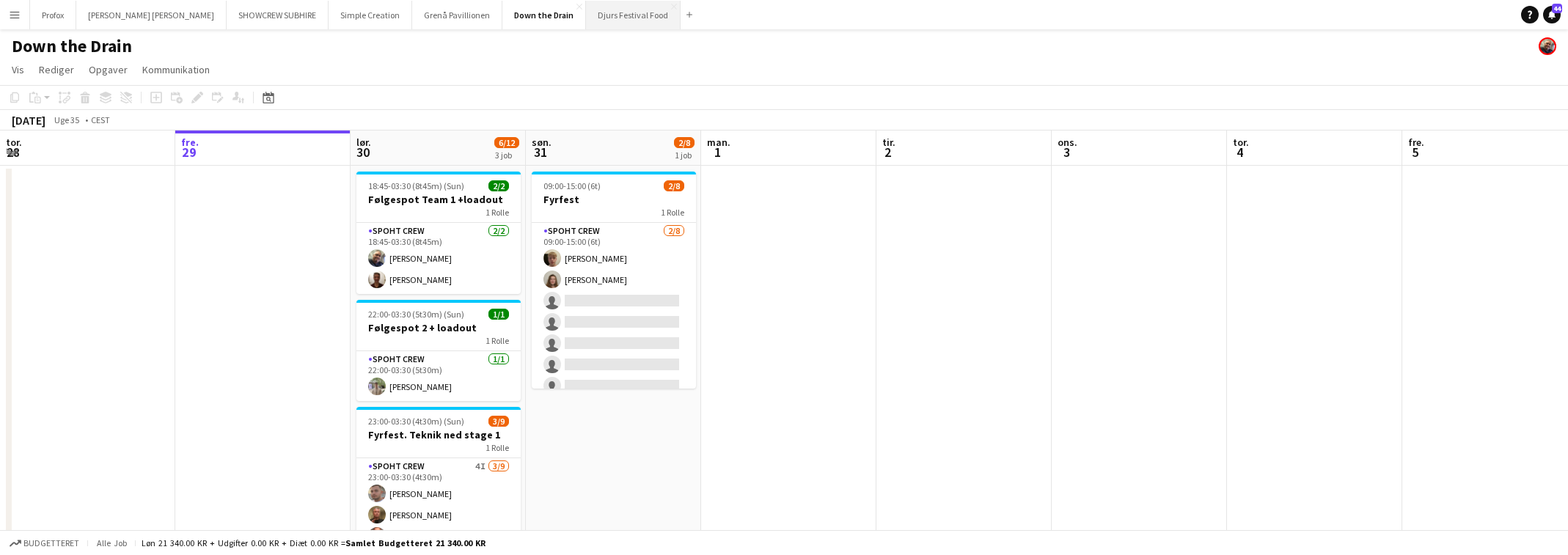
click at [586, 12] on button "Djurs Festival Food Luk" at bounding box center [634, 15] width 95 height 28
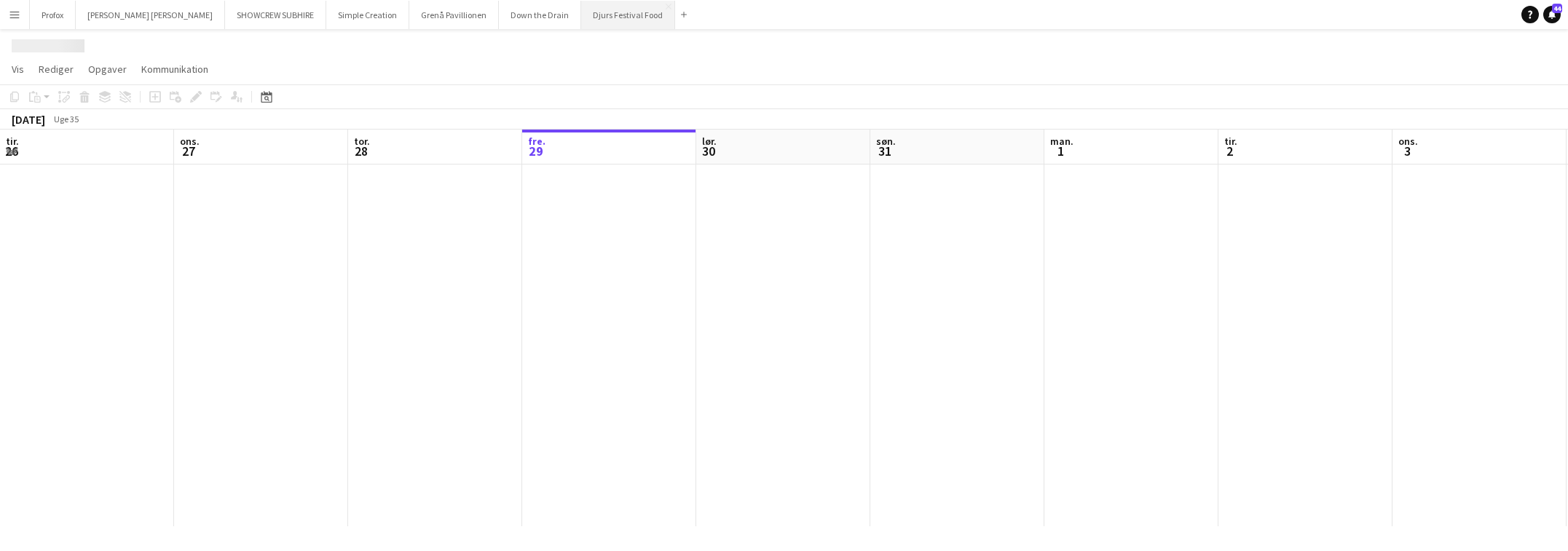
scroll to position [0, 348]
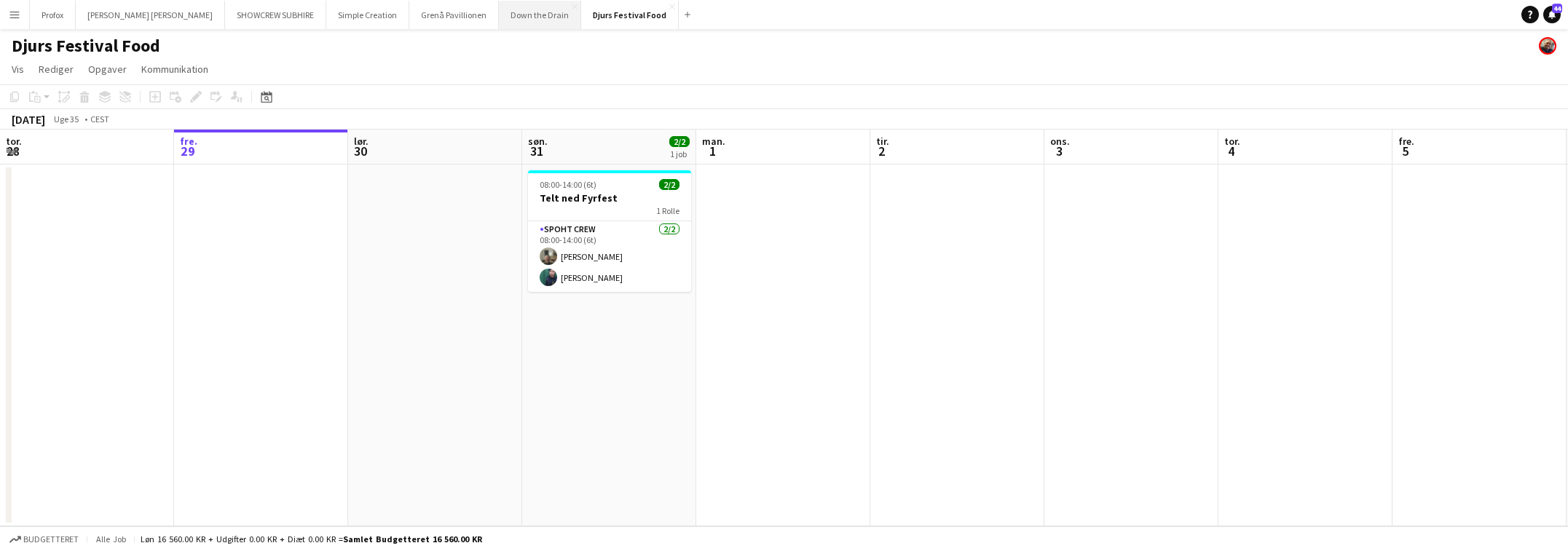
click at [499, 18] on button "Down the Drain [PERSON_NAME]" at bounding box center [540, 14] width 82 height 28
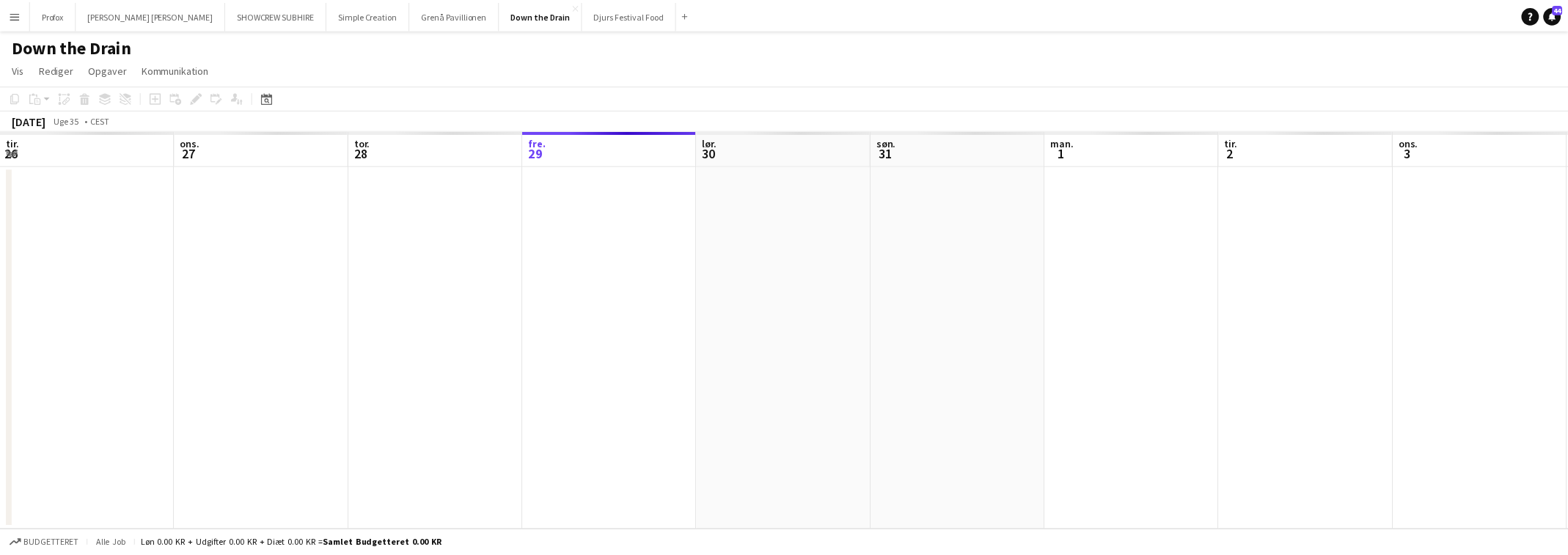
scroll to position [0, 351]
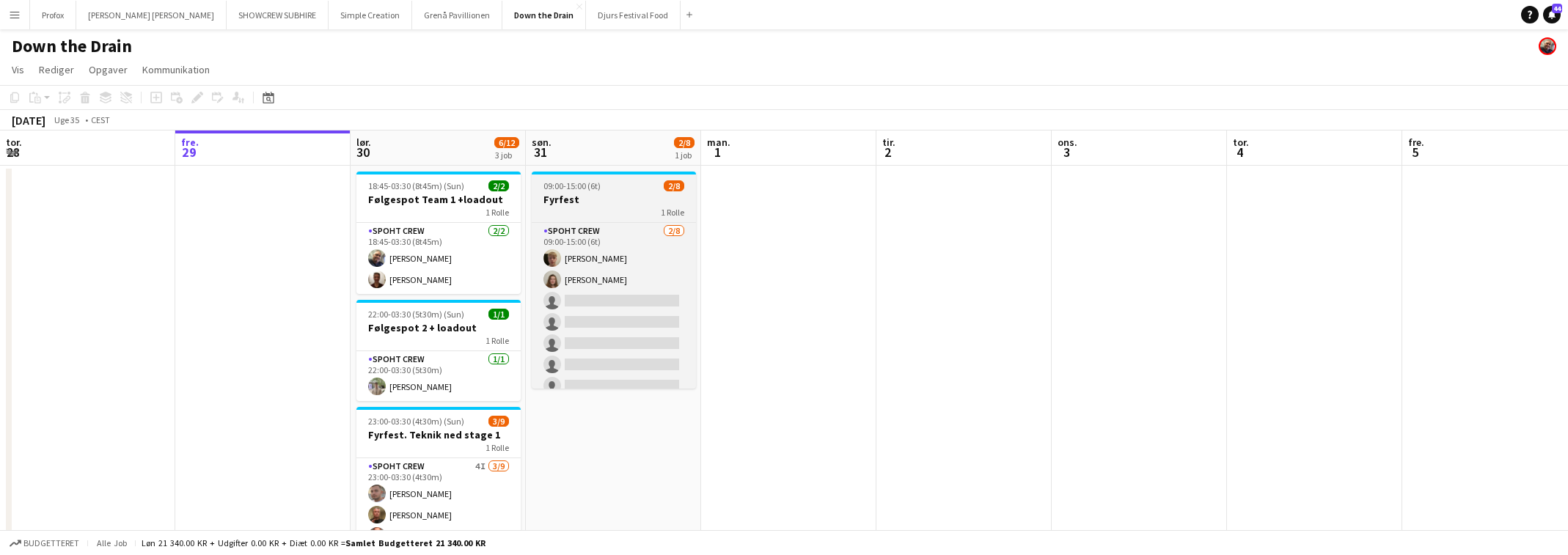
click at [664, 214] on span "1 Rolle" at bounding box center [672, 212] width 23 height 11
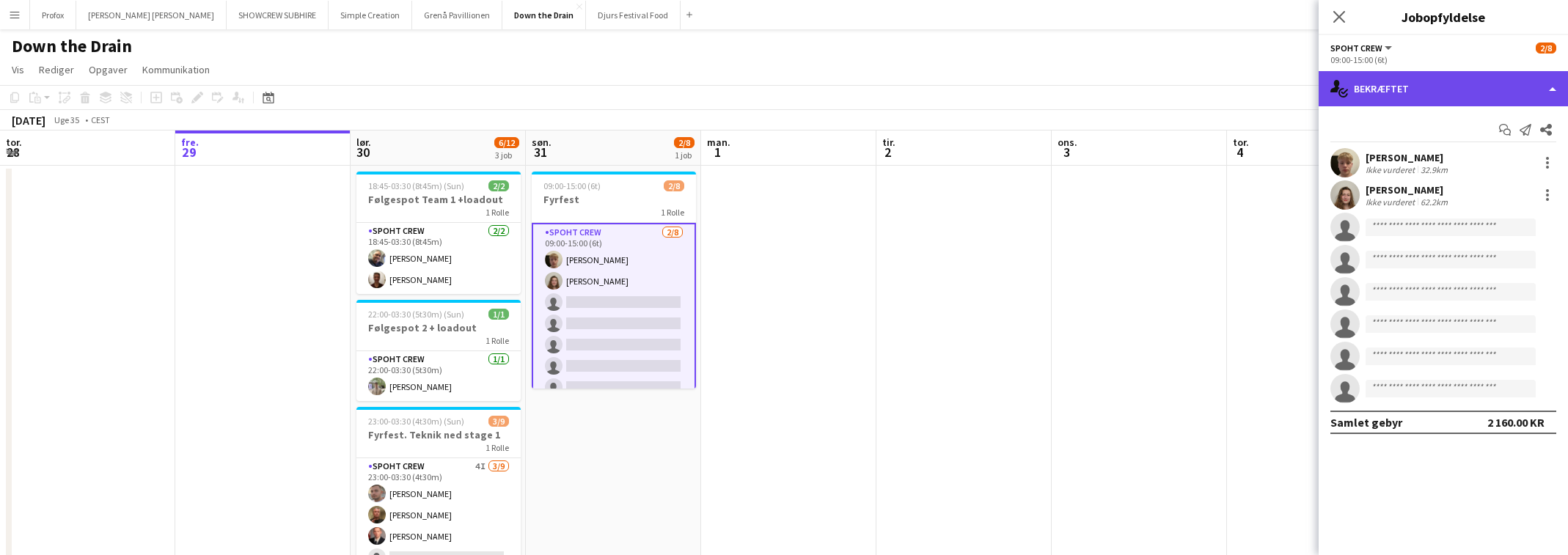
click at [1542, 83] on div "single-neutral-actions-check-2 Bekræftet" at bounding box center [1443, 88] width 249 height 35
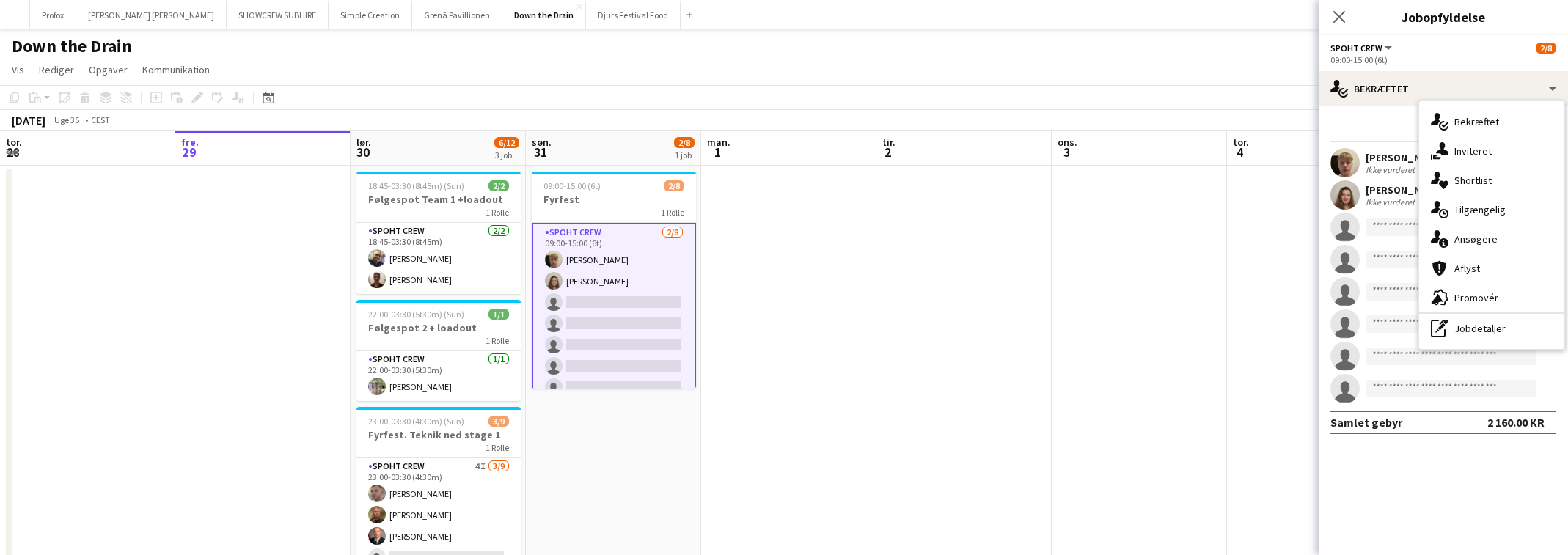
click at [1496, 149] on div "single-neutral-actions-share-1 Inviteret" at bounding box center [1491, 151] width 145 height 29
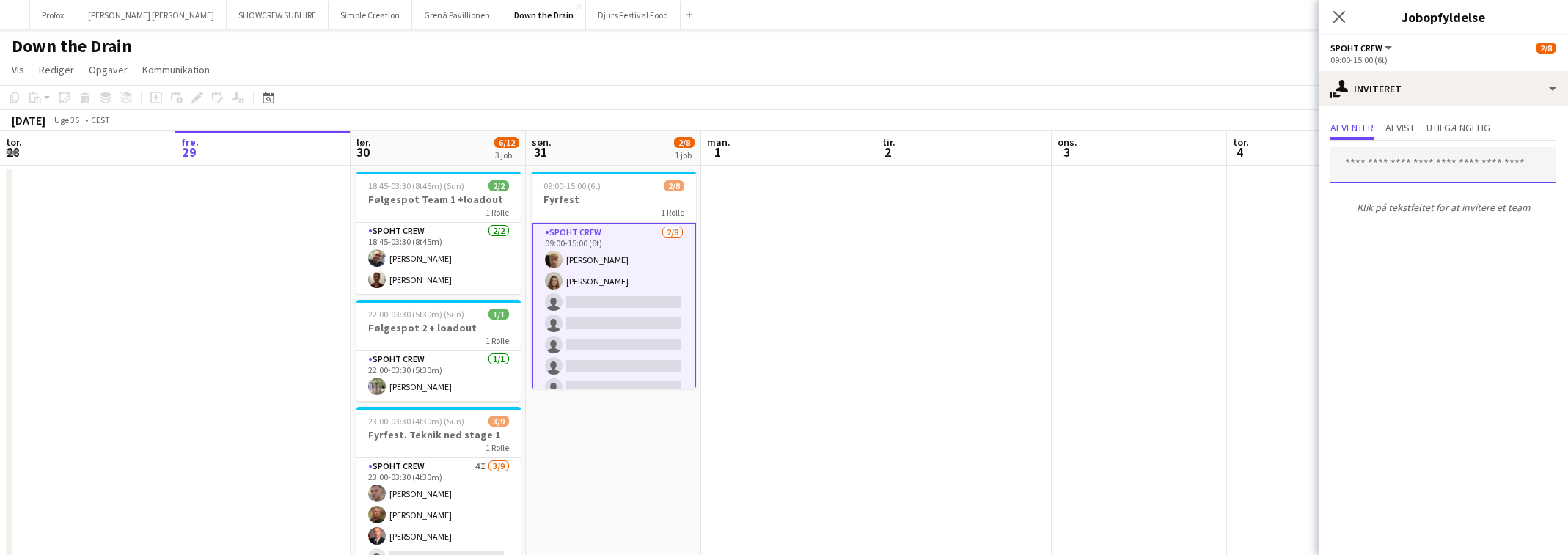
click at [1422, 174] on input "text" at bounding box center [1443, 165] width 226 height 37
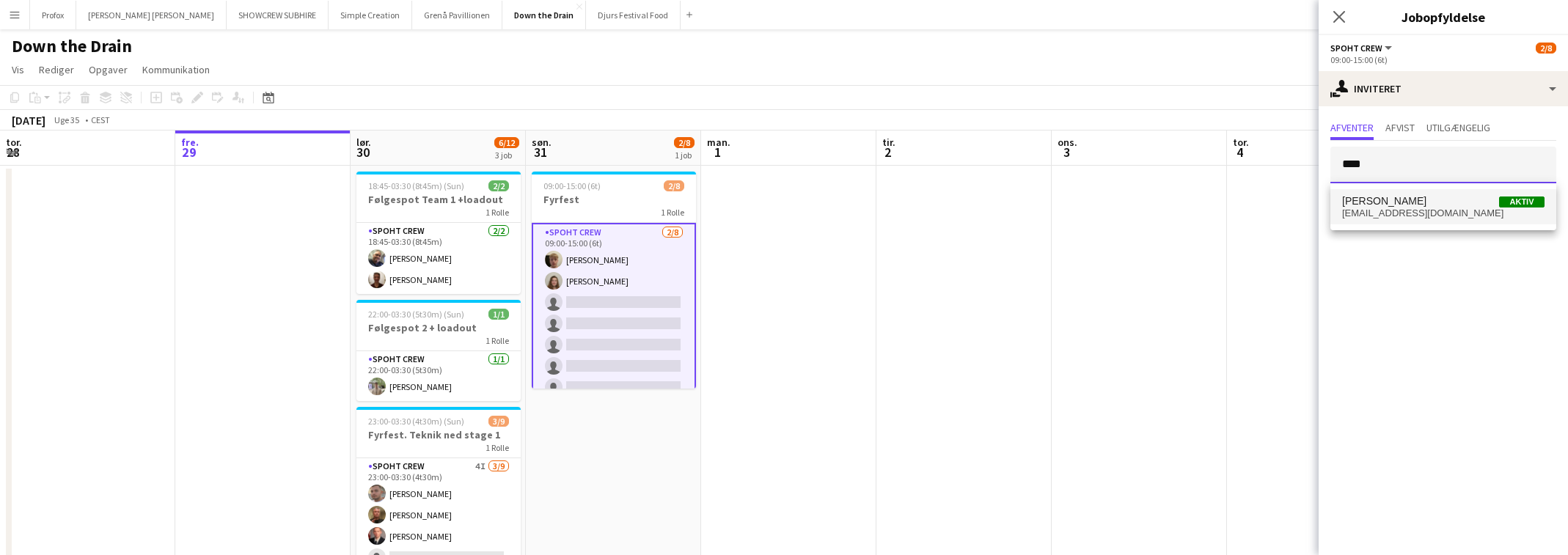
type input "****"
click at [1443, 204] on span "[PERSON_NAME]" at bounding box center [1444, 201] width 203 height 13
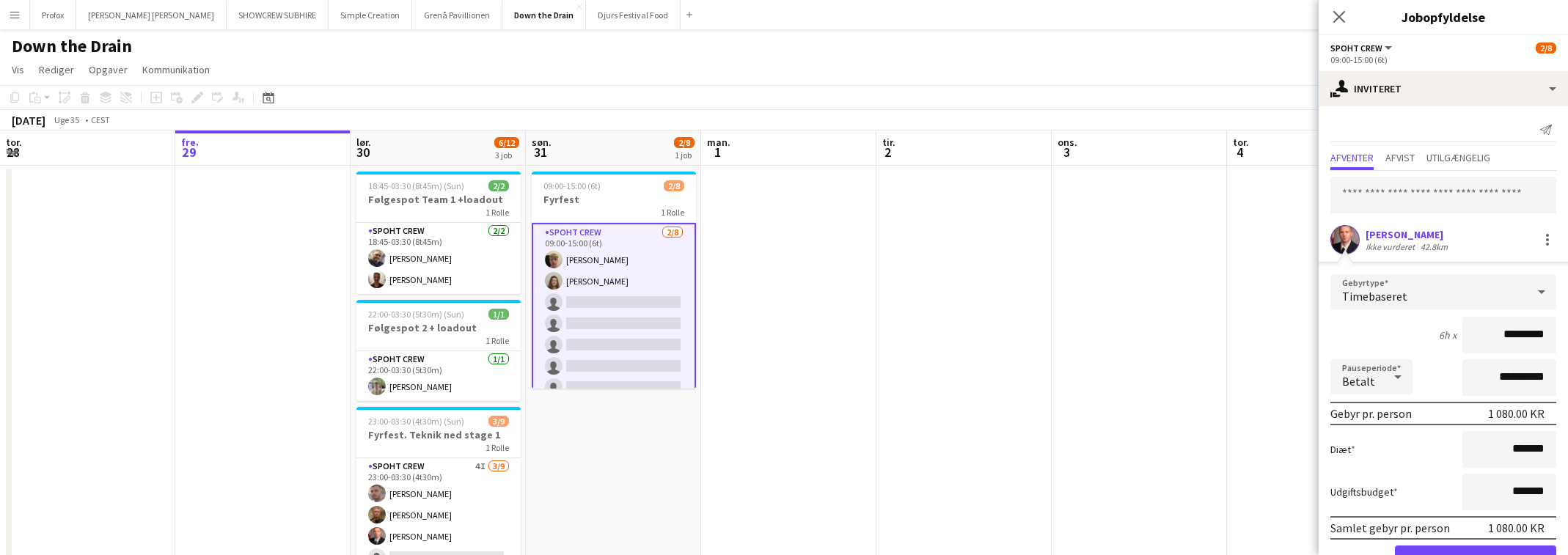
scroll to position [47, 0]
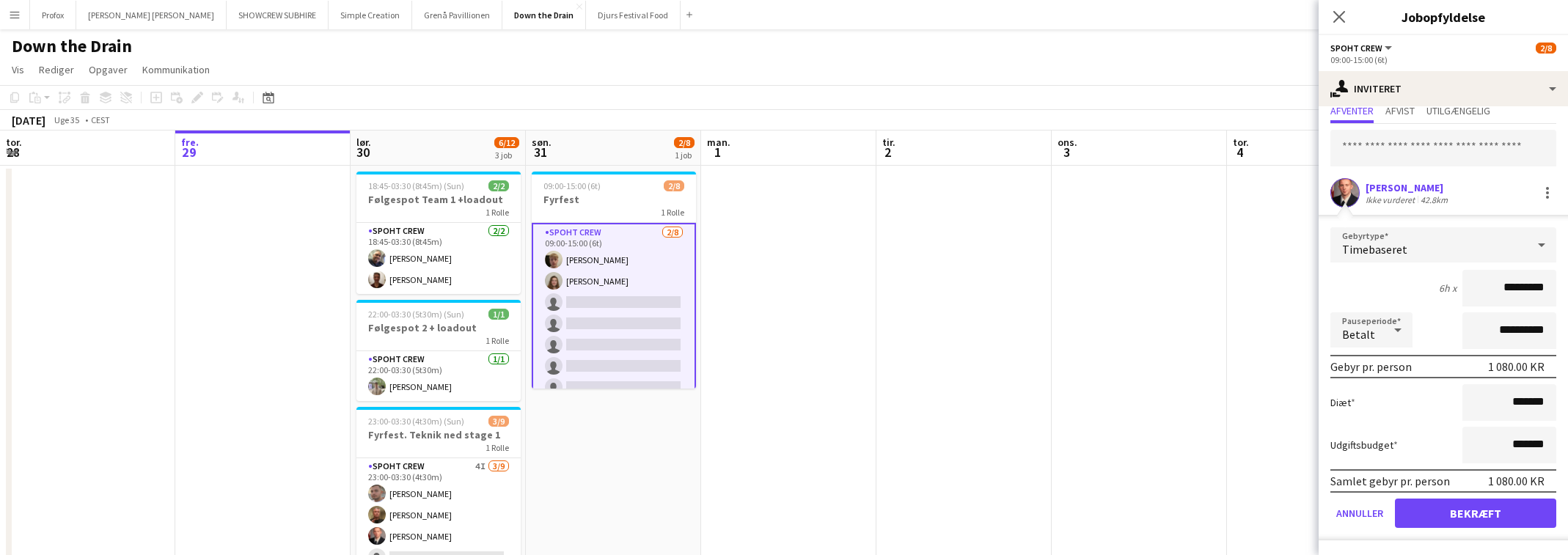
drag, startPoint x: 1503, startPoint y: 287, endPoint x: 1449, endPoint y: 292, distance: 54.2
click at [1462, 287] on input "*********" at bounding box center [1509, 288] width 94 height 37
type input "*********"
click at [1508, 511] on button "Bekræft" at bounding box center [1476, 513] width 162 height 29
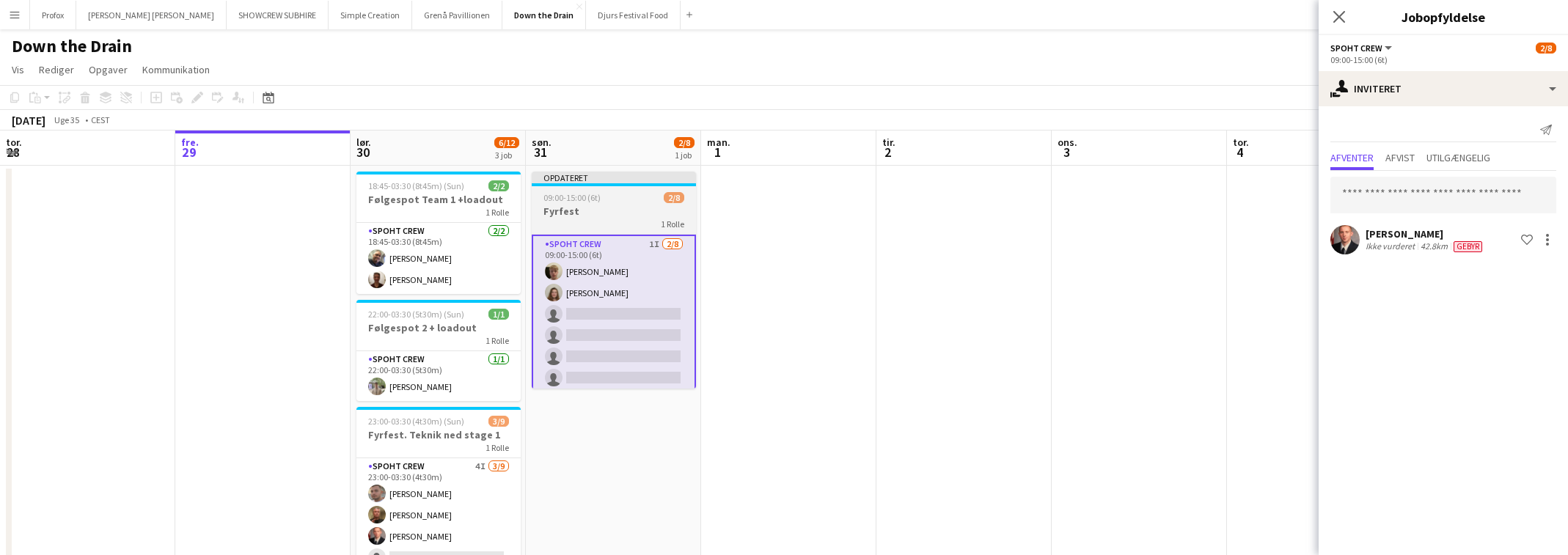
click at [616, 217] on div "1 Rolle" at bounding box center [614, 223] width 164 height 12
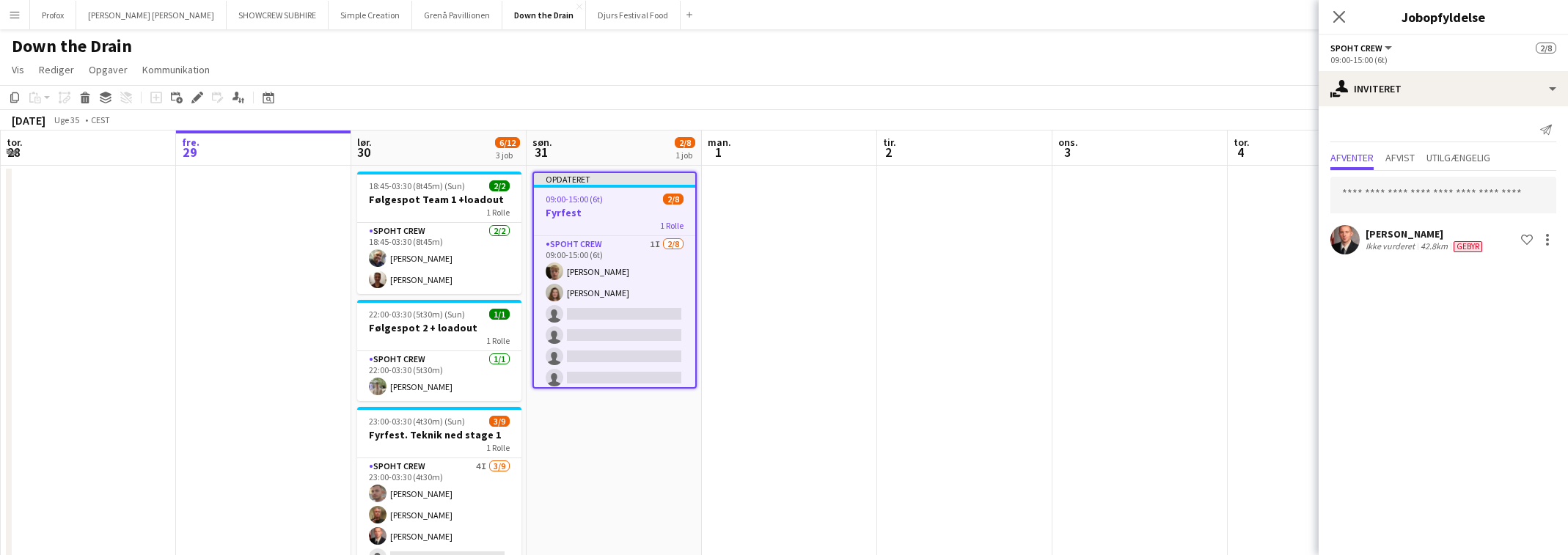
click at [619, 216] on h3 "Fyrfest" at bounding box center [615, 212] width 162 height 13
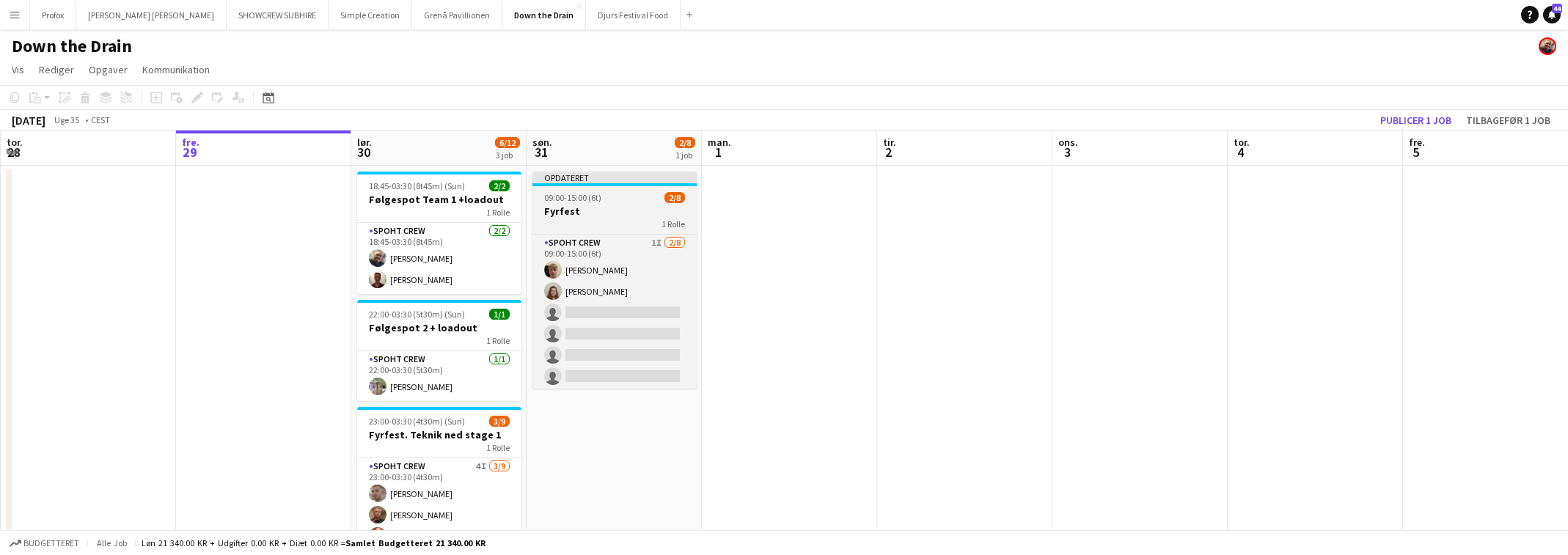
click at [619, 216] on h3 "Fyrfest" at bounding box center [614, 210] width 164 height 13
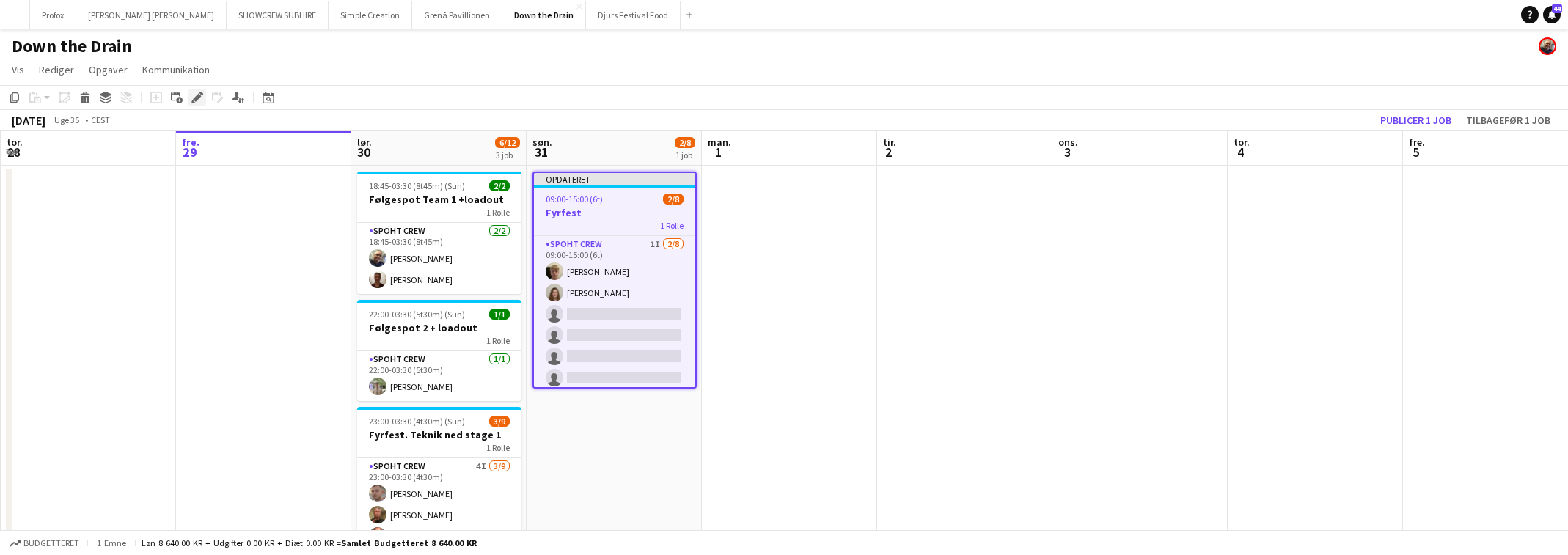
click at [198, 97] on icon at bounding box center [196, 97] width 8 height 8
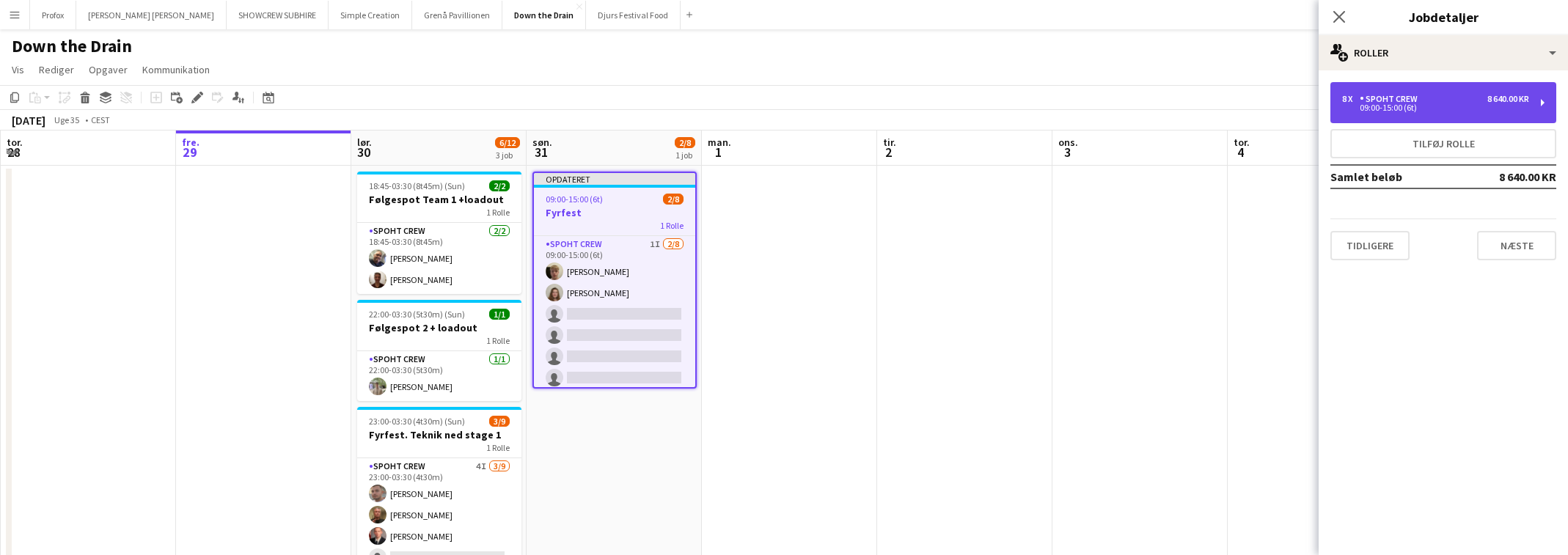
click at [1531, 101] on div "8 x Spoht Crew 8 640.00 KR 09:00-15:00 (6t)" at bounding box center [1443, 103] width 226 height 41
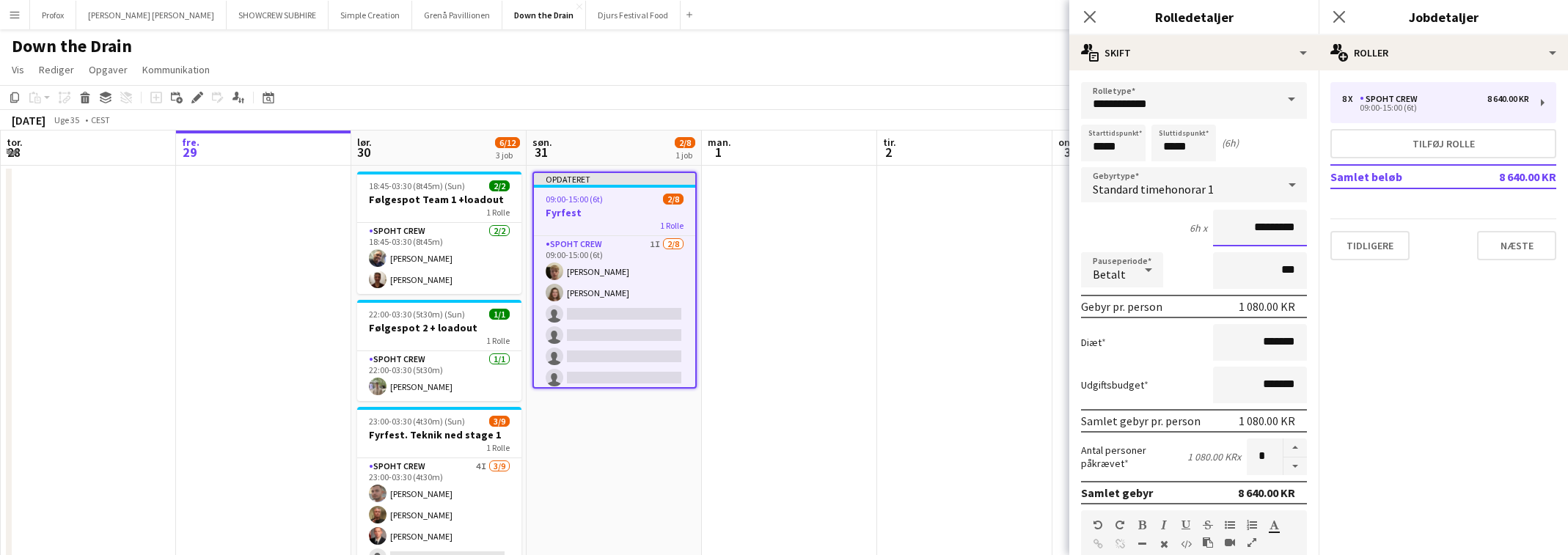
drag, startPoint x: 1253, startPoint y: 229, endPoint x: 1218, endPoint y: 223, distance: 35.5
click at [1218, 223] on input "*********" at bounding box center [1259, 228] width 94 height 37
type input "*********"
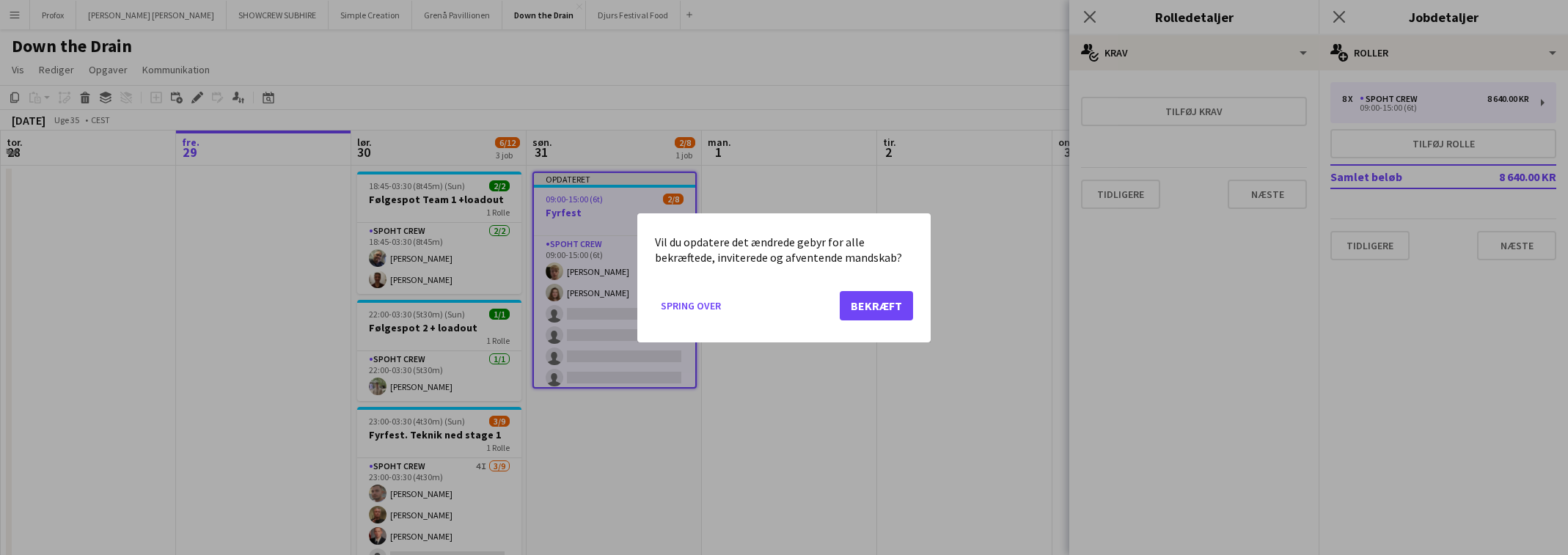
click at [890, 308] on button "Bekræft" at bounding box center [876, 305] width 73 height 29
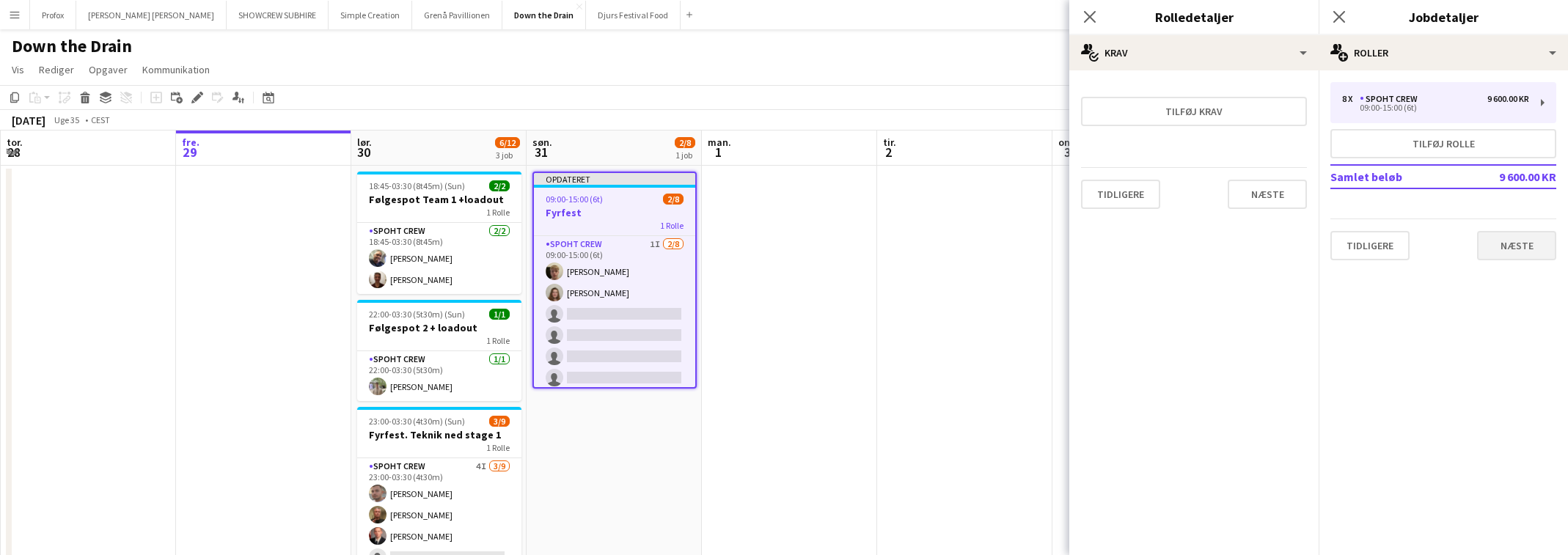
click at [1525, 244] on button "Næste" at bounding box center [1517, 246] width 79 height 29
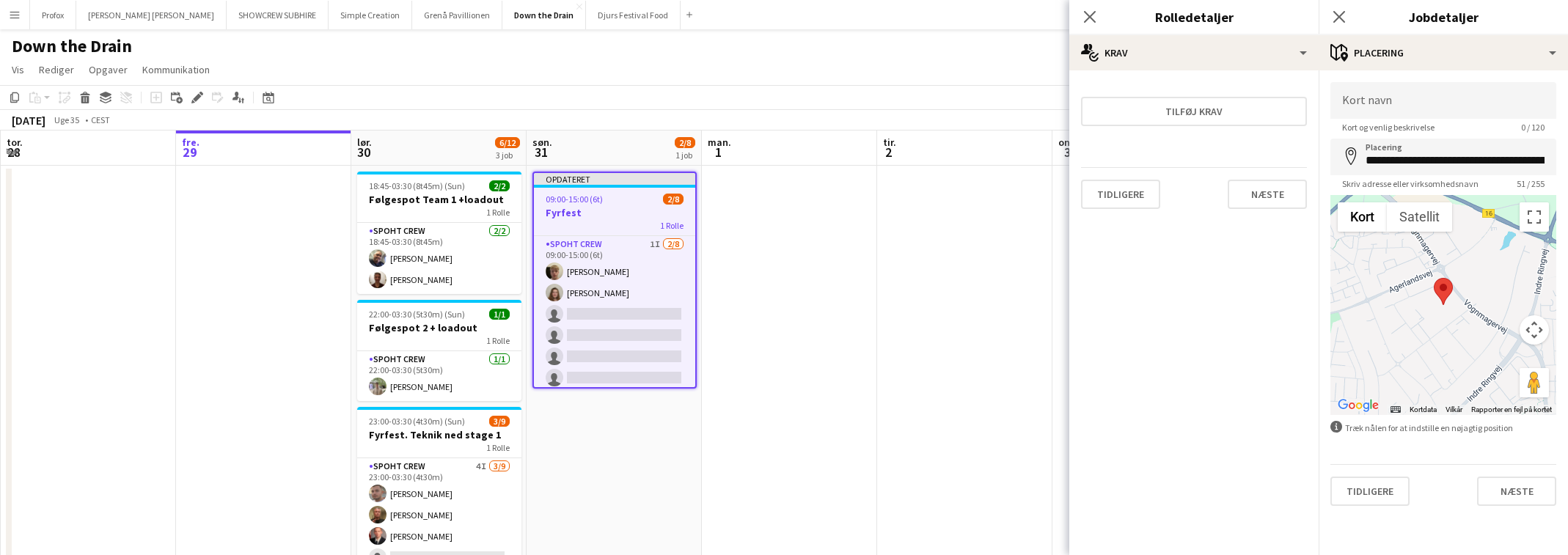
click at [1536, 496] on button "Næste" at bounding box center [1517, 491] width 79 height 29
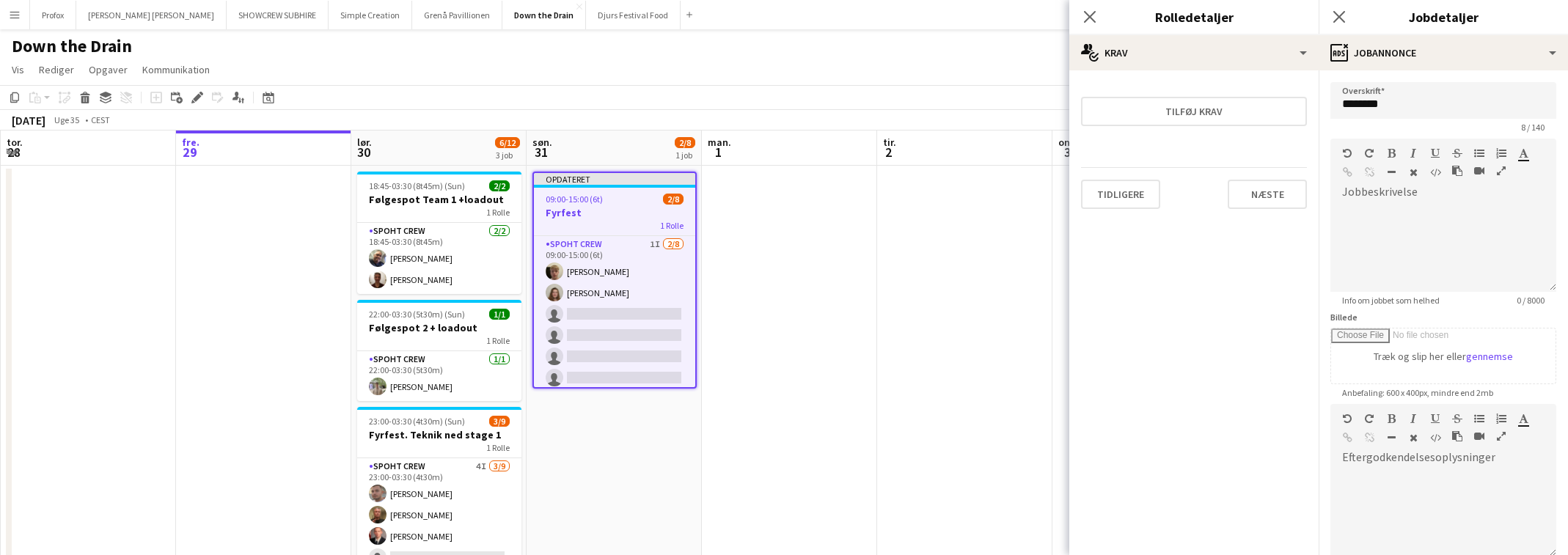
drag, startPoint x: 1086, startPoint y: 16, endPoint x: 1169, endPoint y: 17, distance: 83.0
click at [1096, 15] on icon "Luk pop-in" at bounding box center [1090, 17] width 12 height 12
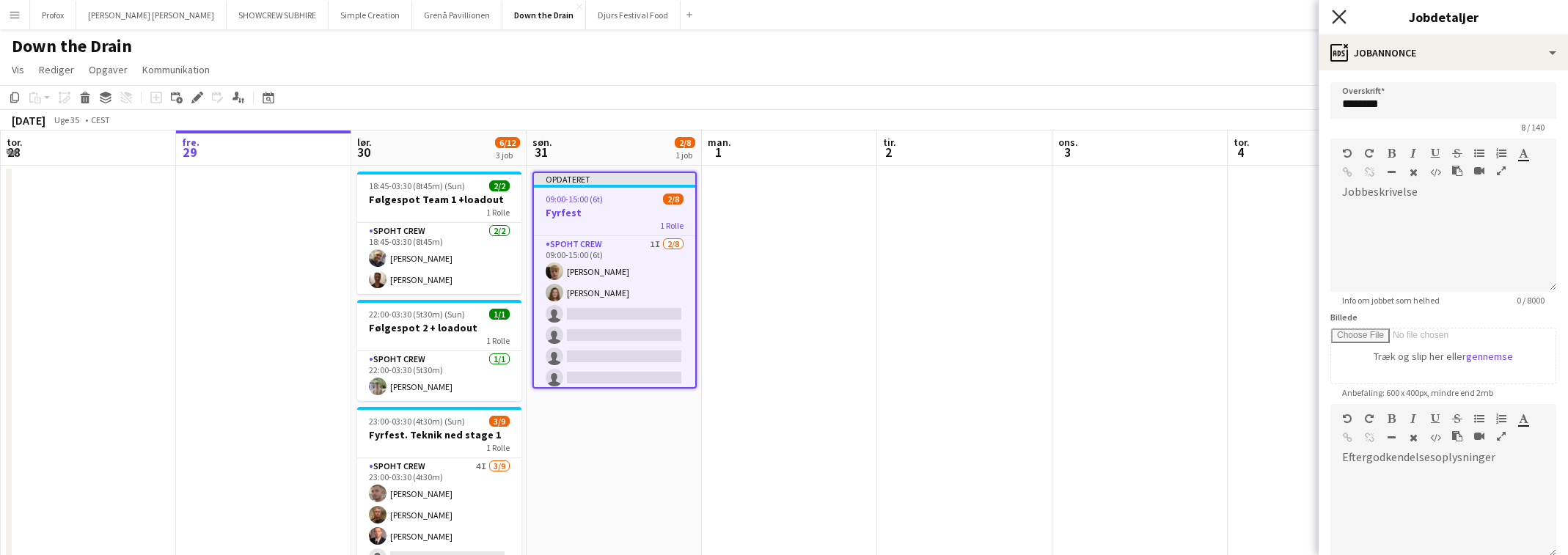
click at [1339, 18] on icon "Luk pop-in" at bounding box center [1339, 16] width 14 height 14
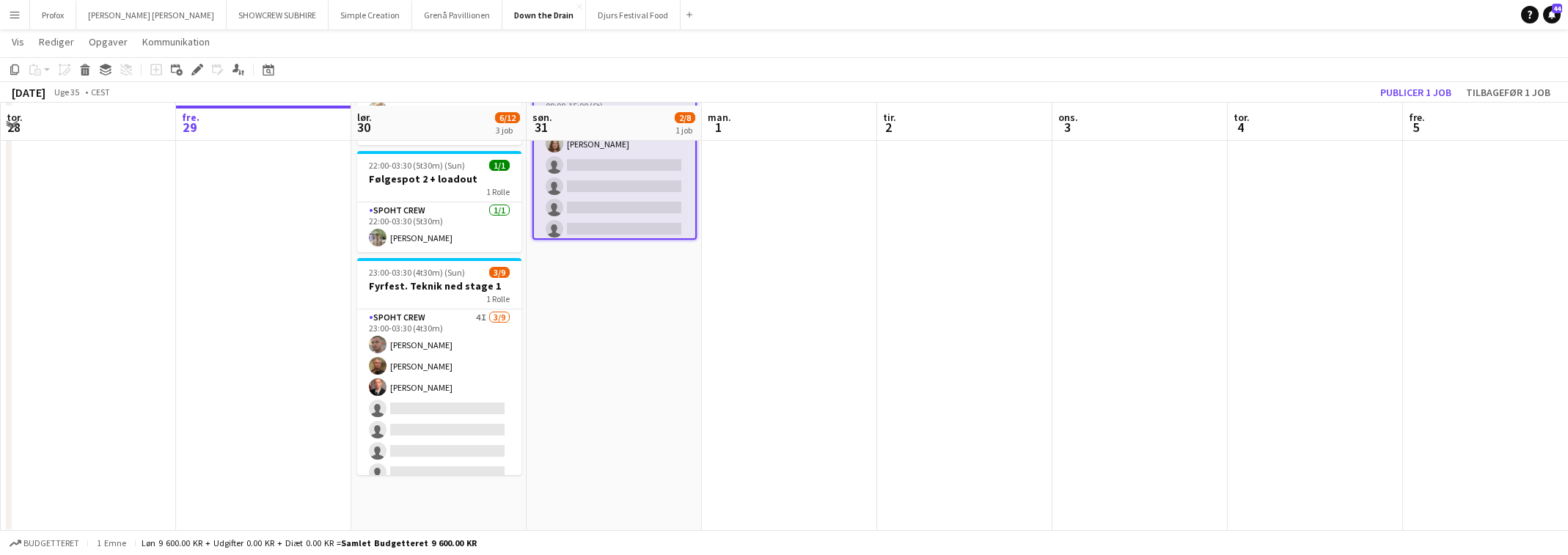
scroll to position [0, 0]
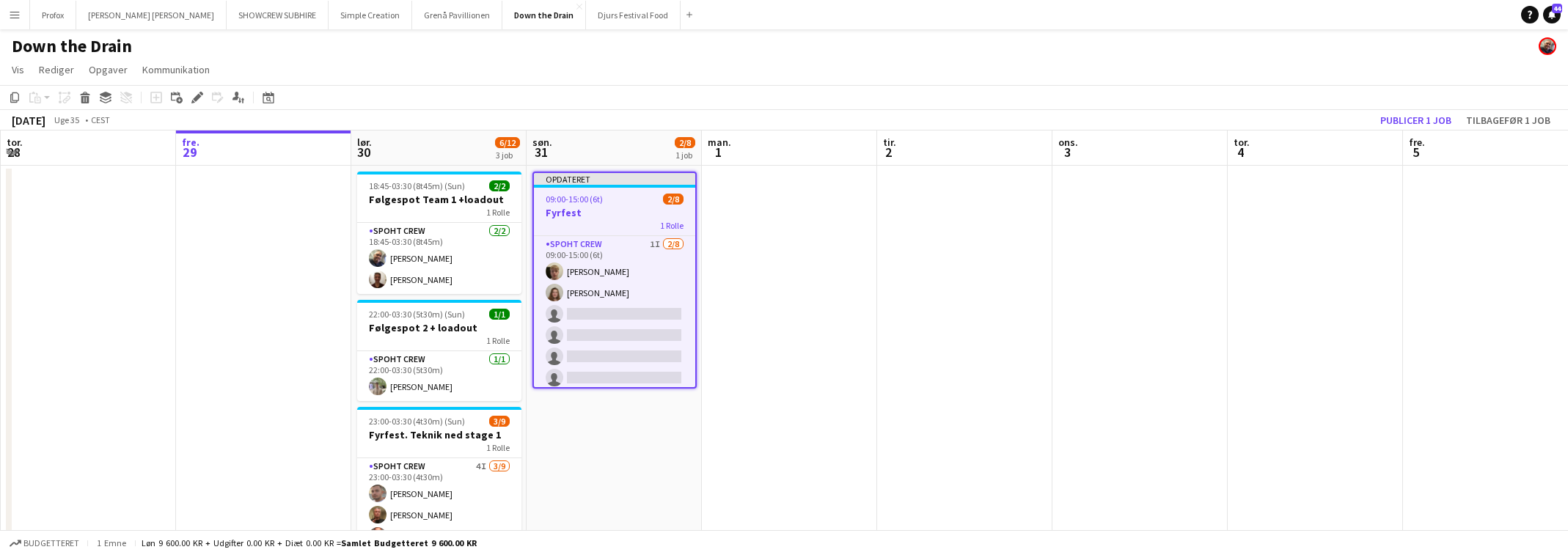
click at [602, 221] on div "1 Rolle" at bounding box center [615, 225] width 162 height 12
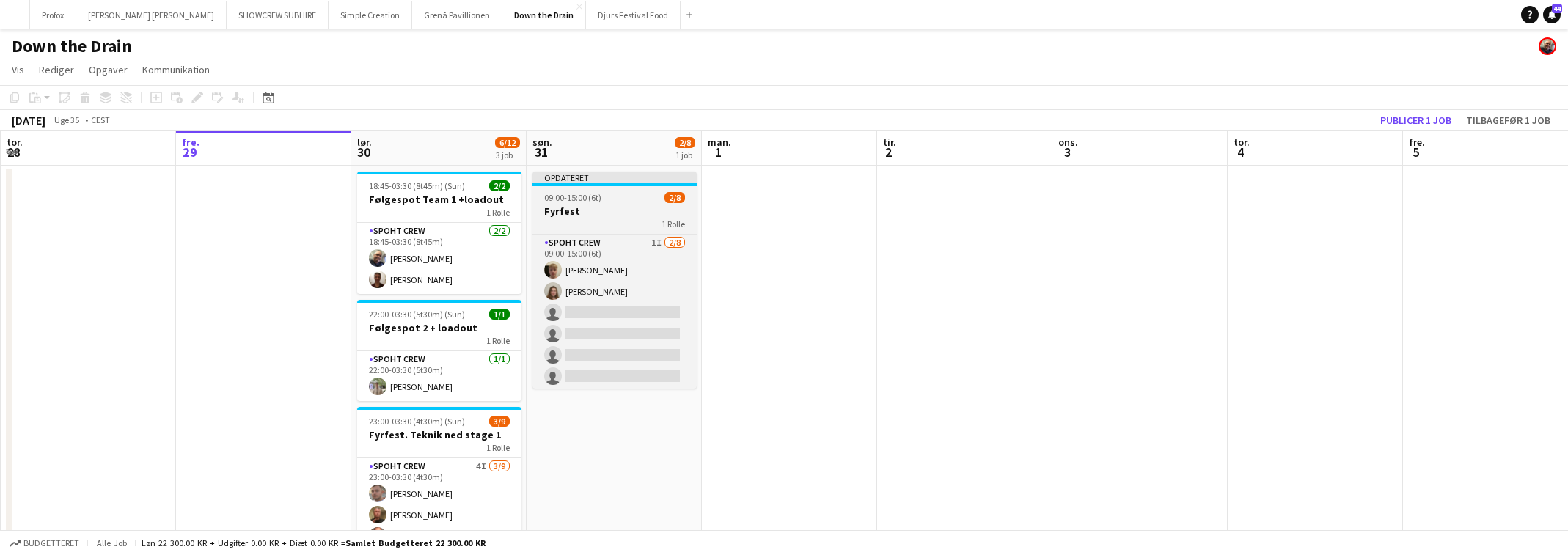
click at [598, 223] on div "1 Rolle" at bounding box center [614, 223] width 164 height 12
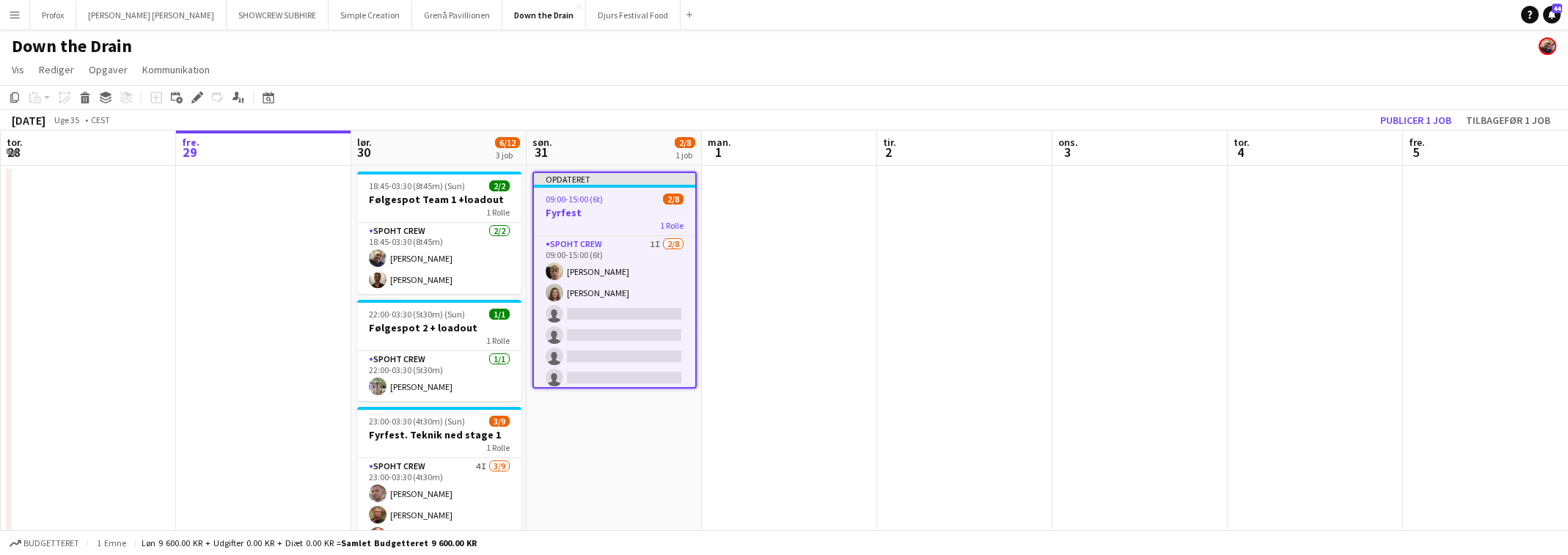
click at [618, 213] on h3 "Fyrfest" at bounding box center [615, 212] width 162 height 13
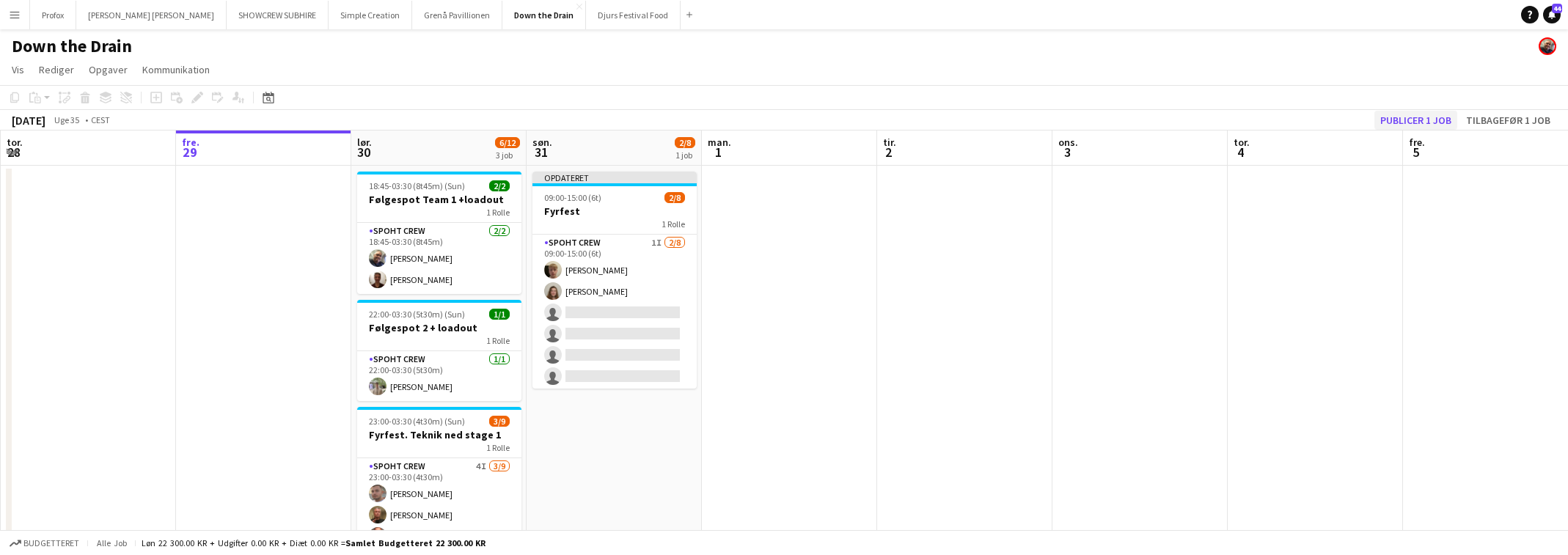
click at [1423, 118] on button "Publicer 1 job" at bounding box center [1416, 120] width 83 height 19
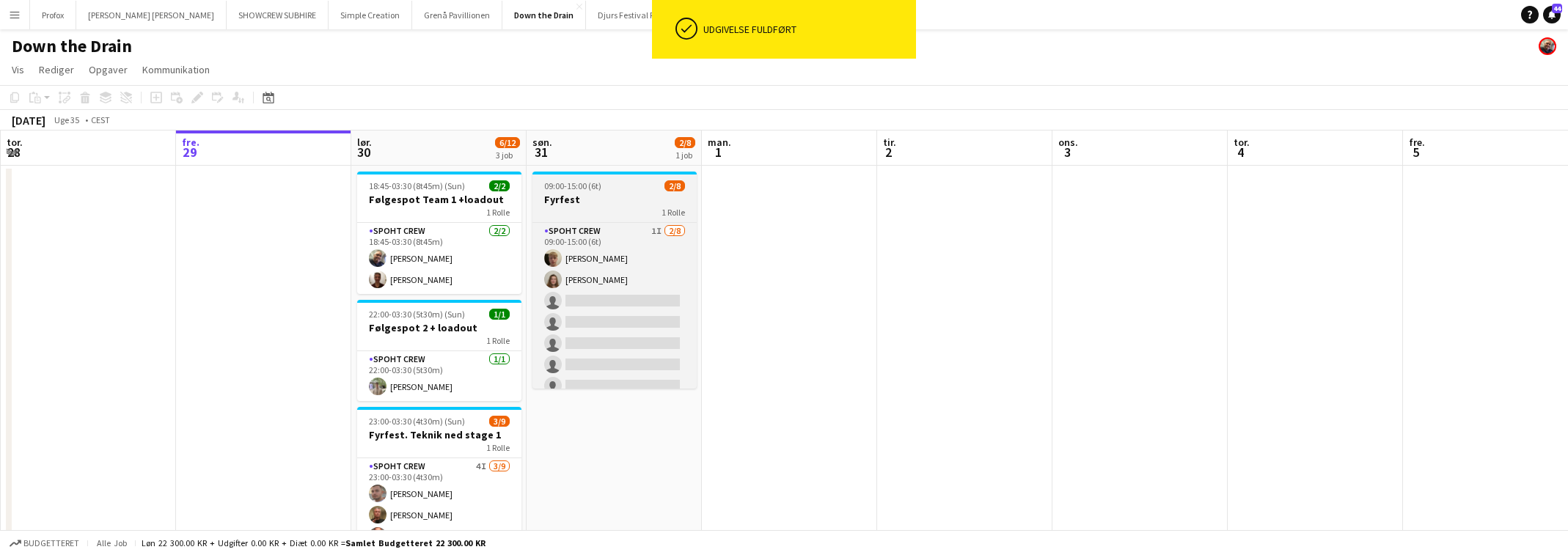
click at [628, 203] on h3 "Fyrfest" at bounding box center [614, 198] width 164 height 13
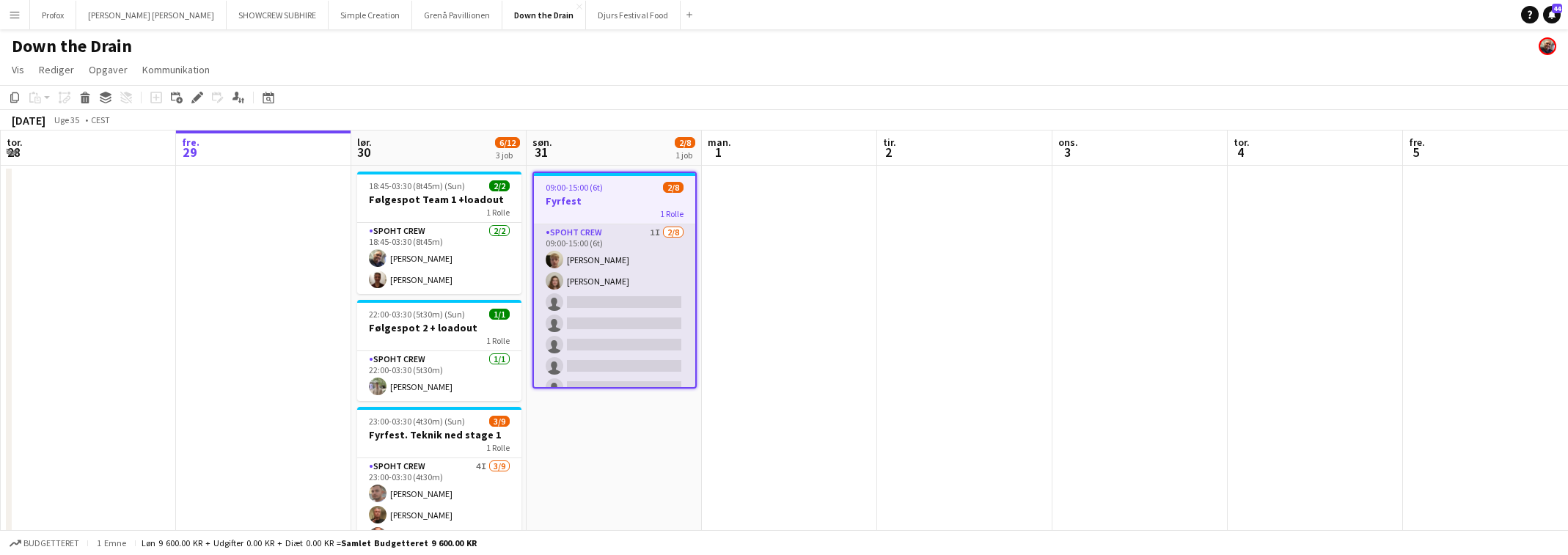
click at [624, 247] on app-card-role "Spoht Crew 1I [DATE] 09:00-15:00 (6t) [PERSON_NAME] single-neutral-actions sing…" at bounding box center [615, 323] width 162 height 198
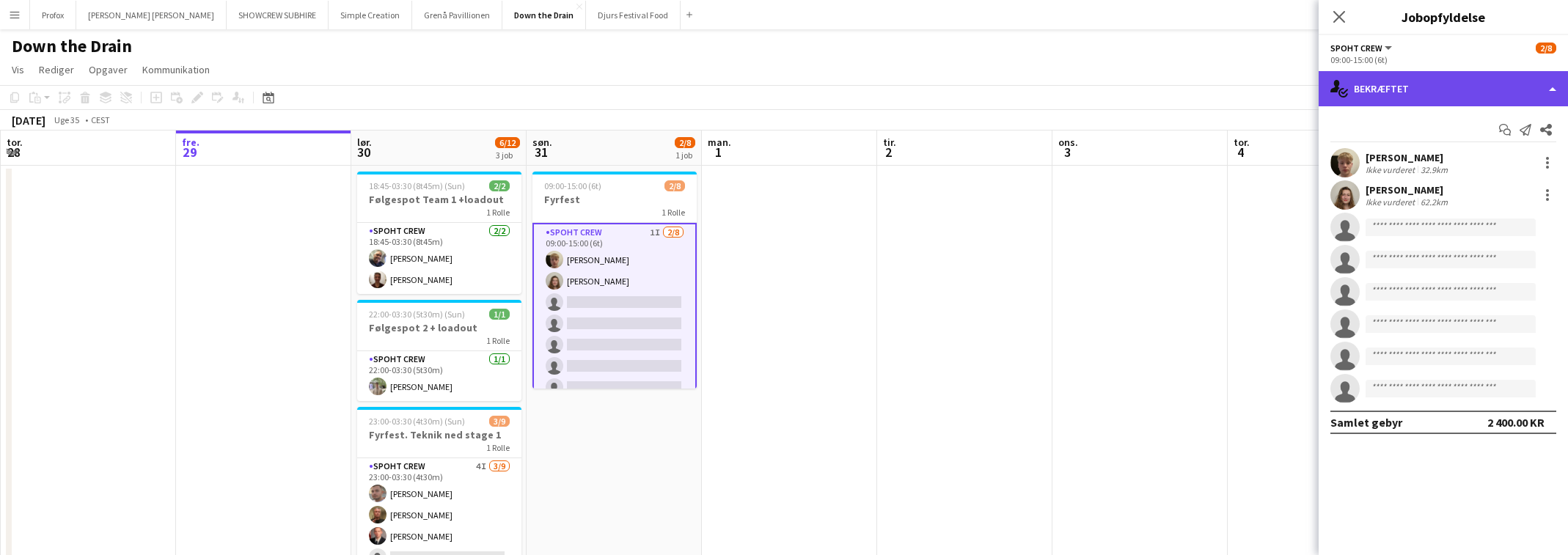
click at [1528, 88] on div "single-neutral-actions-check-2 Bekræftet" at bounding box center [1443, 88] width 249 height 35
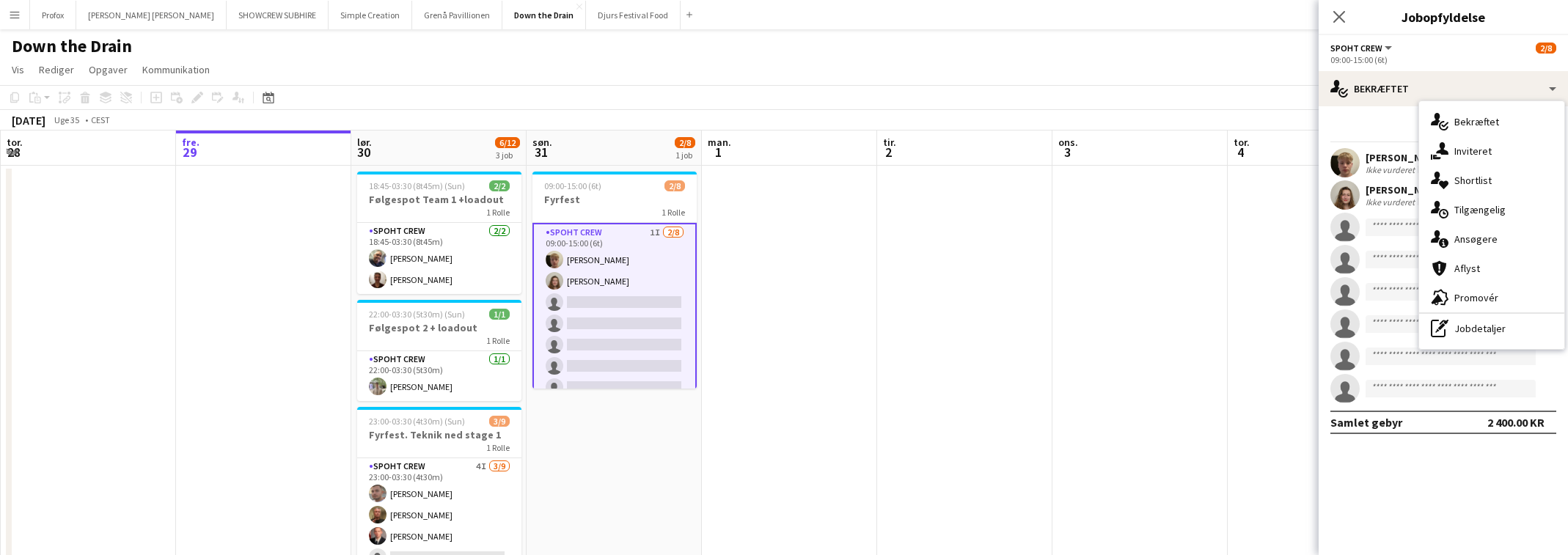
click at [1503, 298] on div "advertising-megaphone Promovér" at bounding box center [1491, 297] width 145 height 29
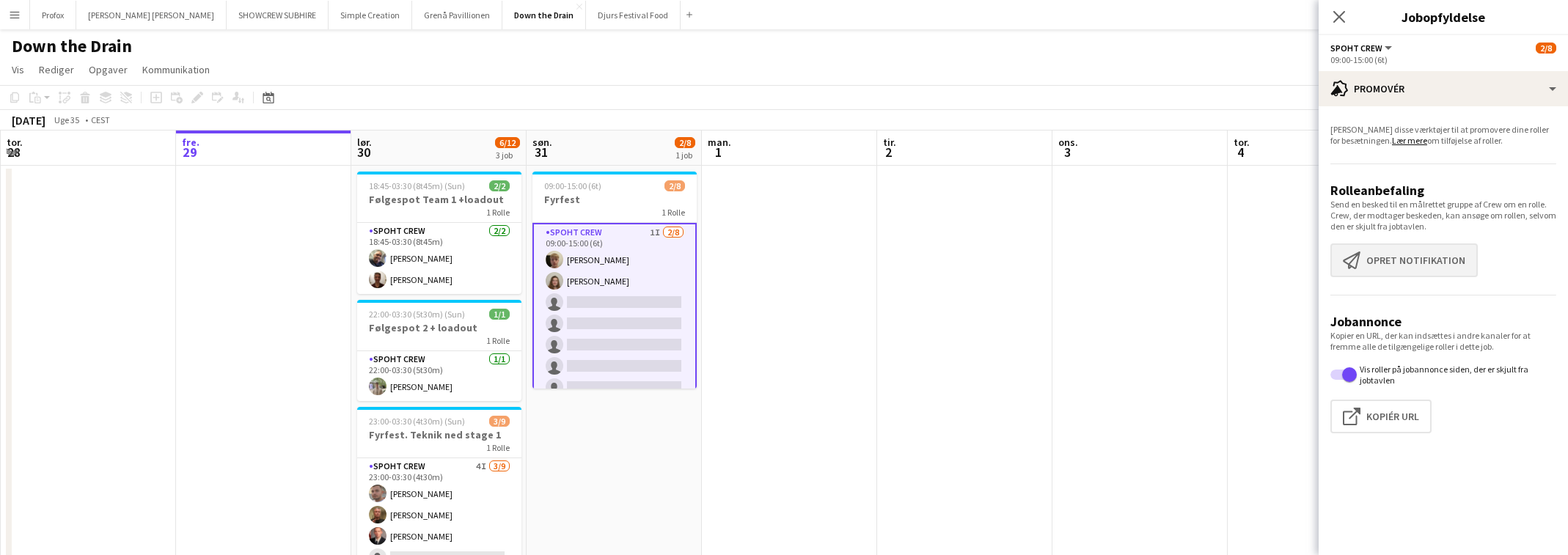
click at [1412, 261] on button "Opret notifikation Opret notifikation" at bounding box center [1405, 259] width 148 height 34
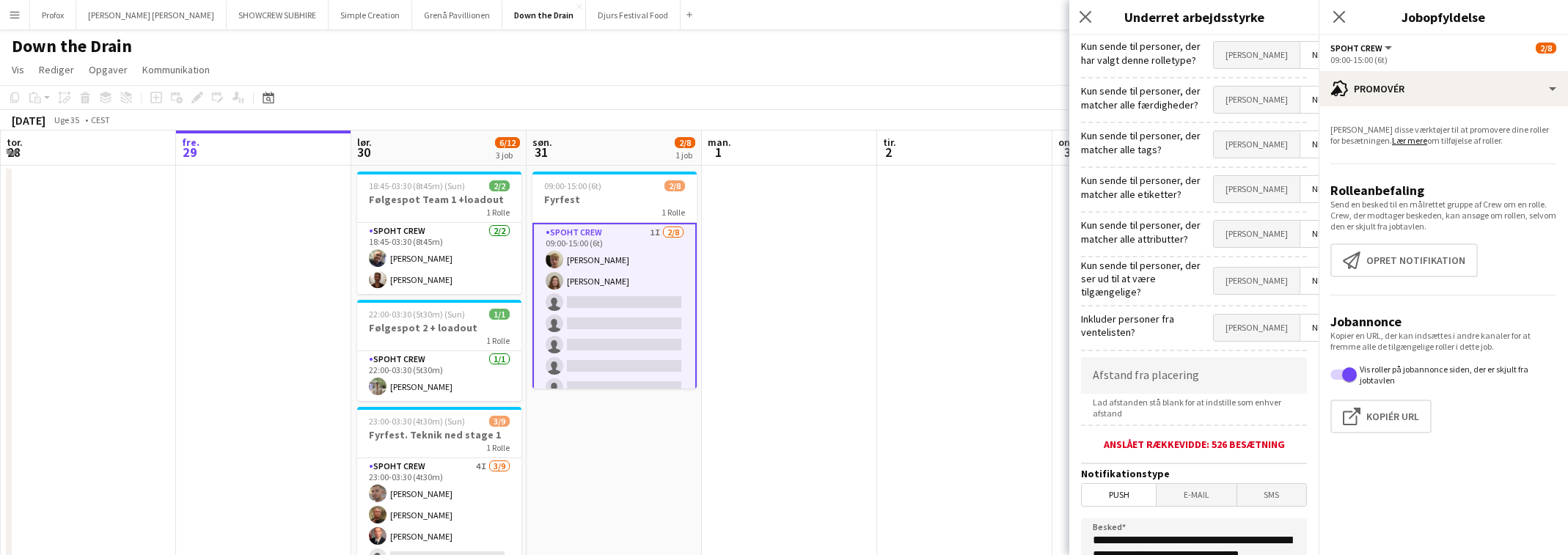
scroll to position [263, 0]
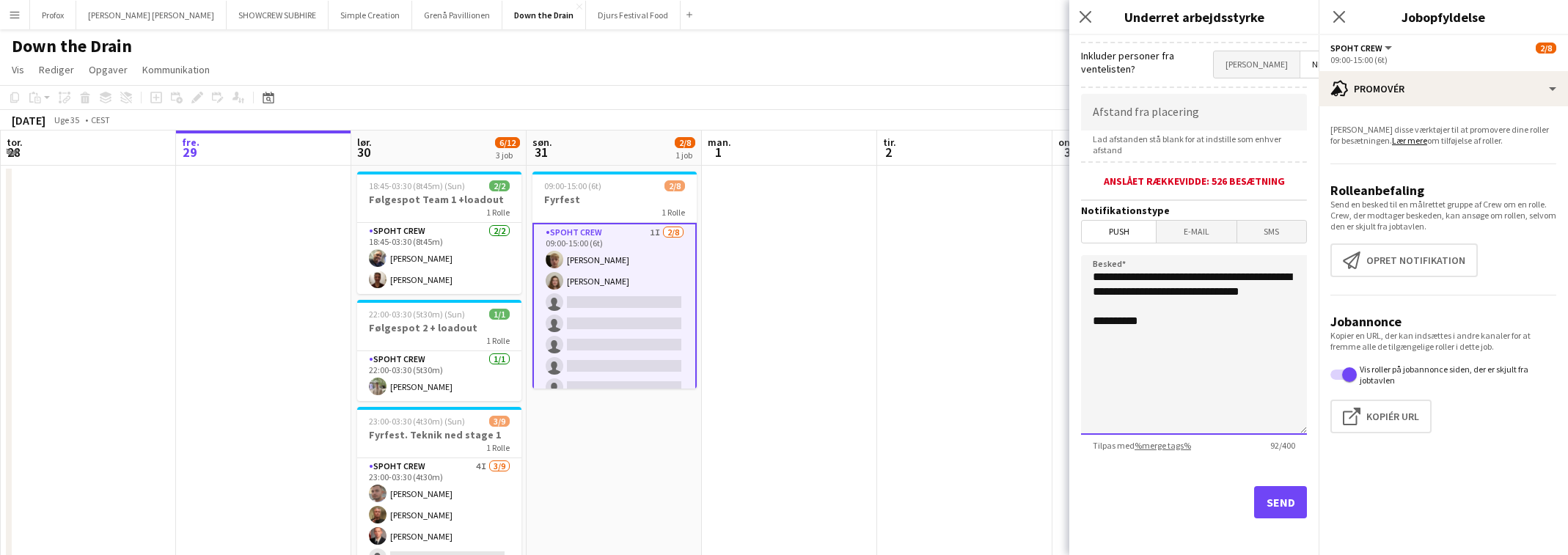
drag, startPoint x: 1201, startPoint y: 334, endPoint x: 1213, endPoint y: 348, distance: 18.4
click at [1202, 335] on textarea "**********" at bounding box center [1194, 345] width 226 height 180
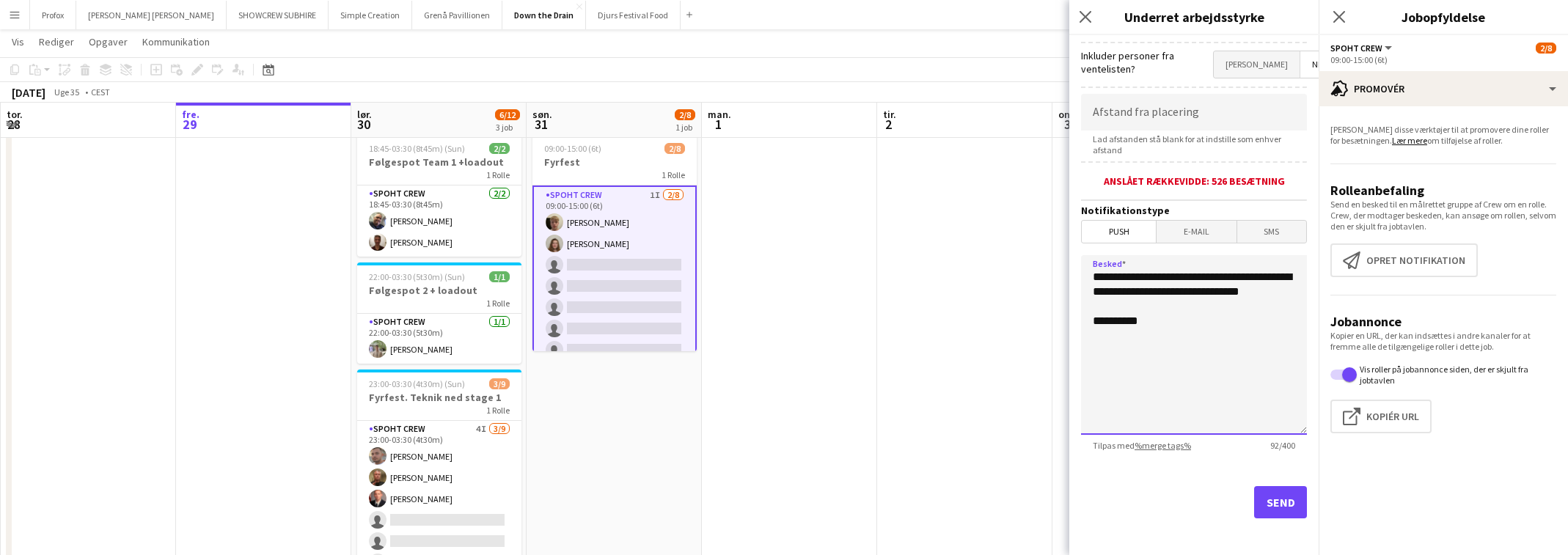
scroll to position [39, 0]
type textarea "**********"
click at [1087, 13] on icon "Luk pop-in" at bounding box center [1085, 16] width 14 height 14
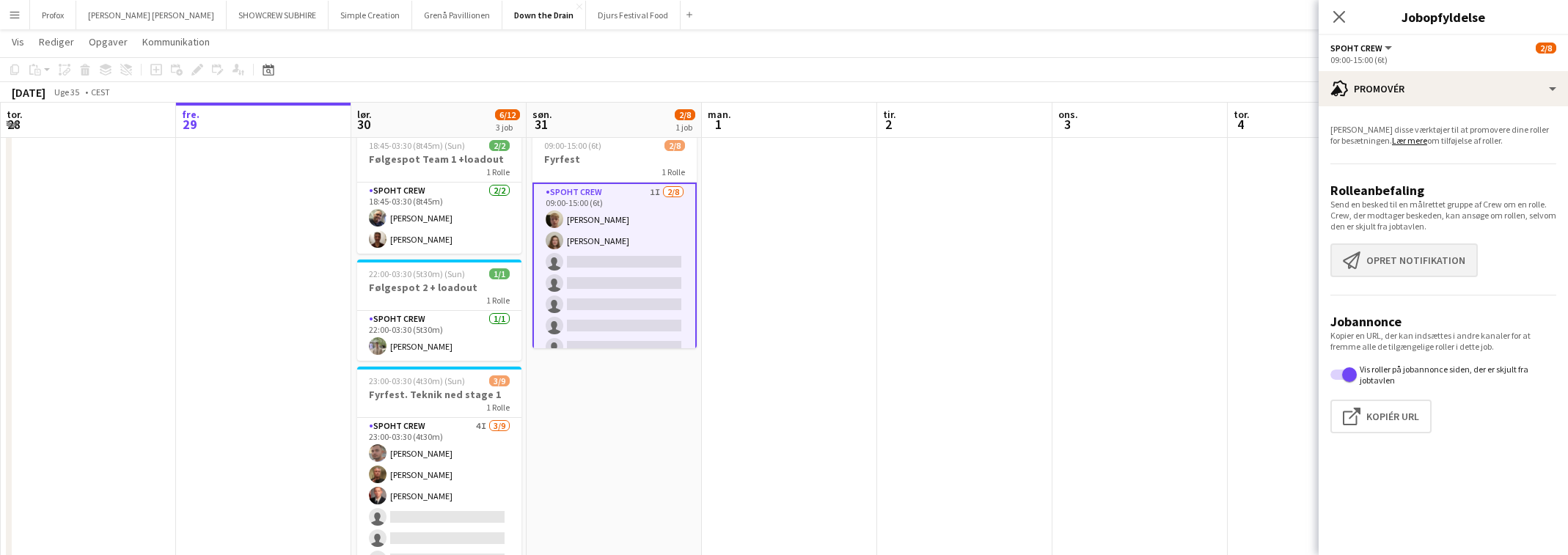
click at [1427, 258] on button "Opret notifikation Opret notifikation" at bounding box center [1405, 259] width 148 height 34
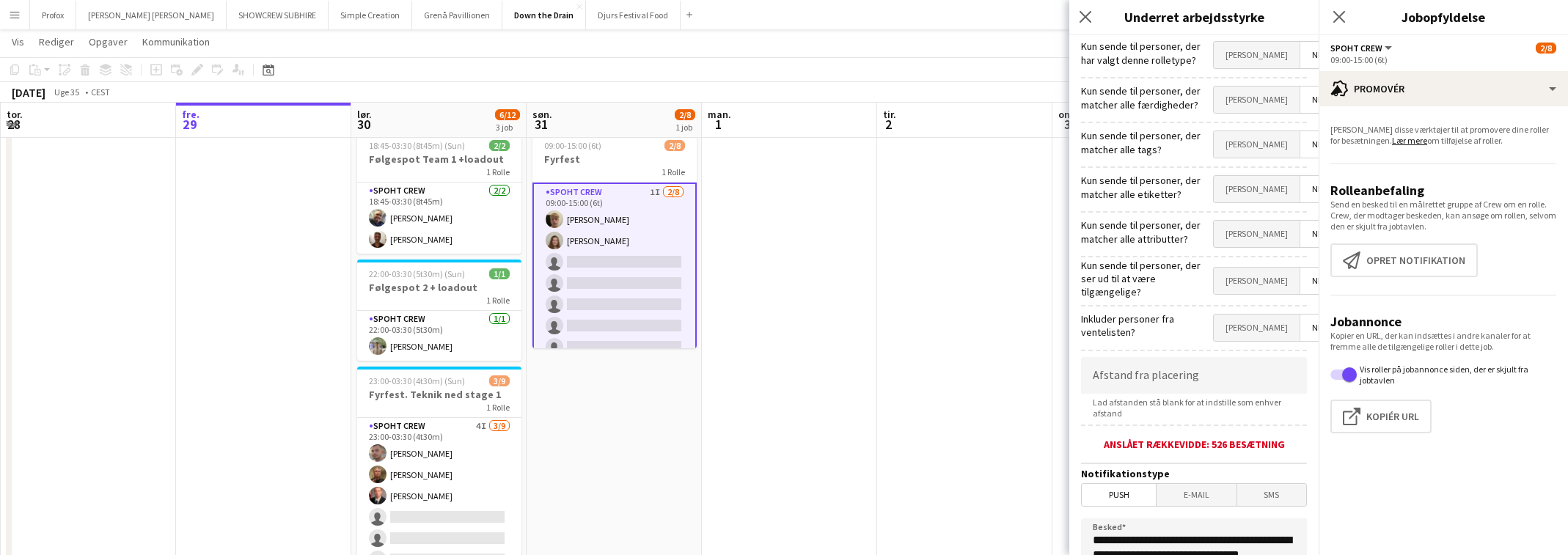
scroll to position [263, 0]
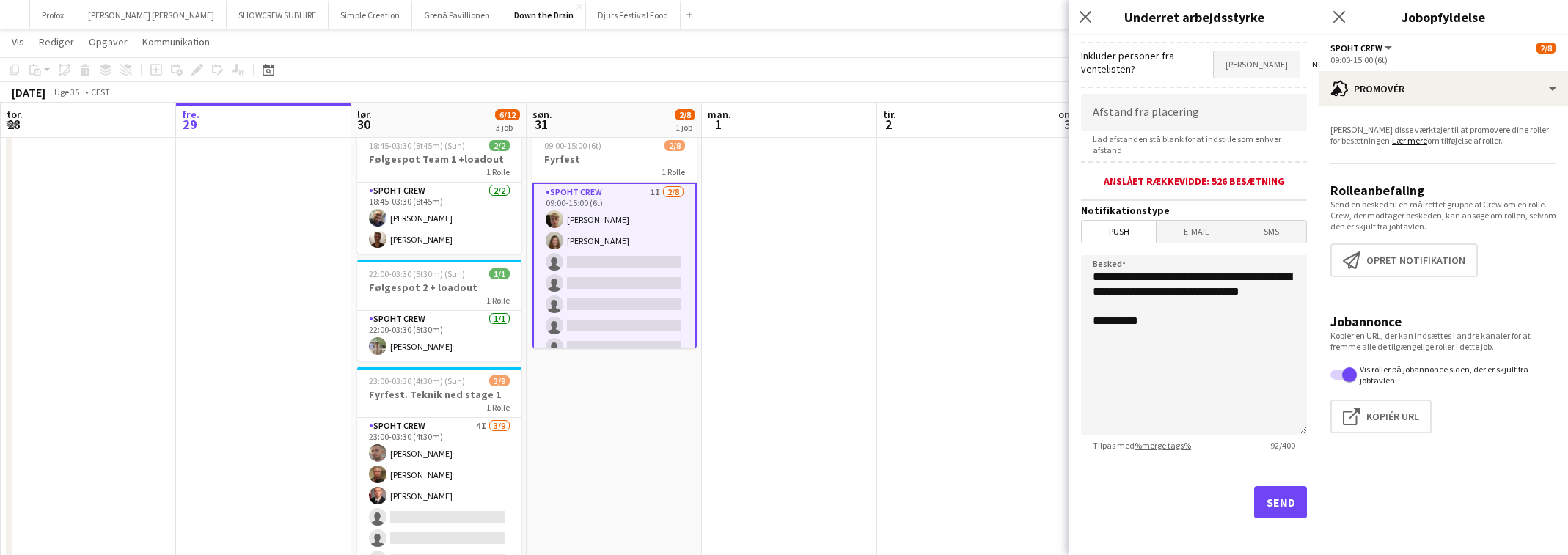
click at [1269, 491] on button "Send" at bounding box center [1280, 503] width 52 height 33
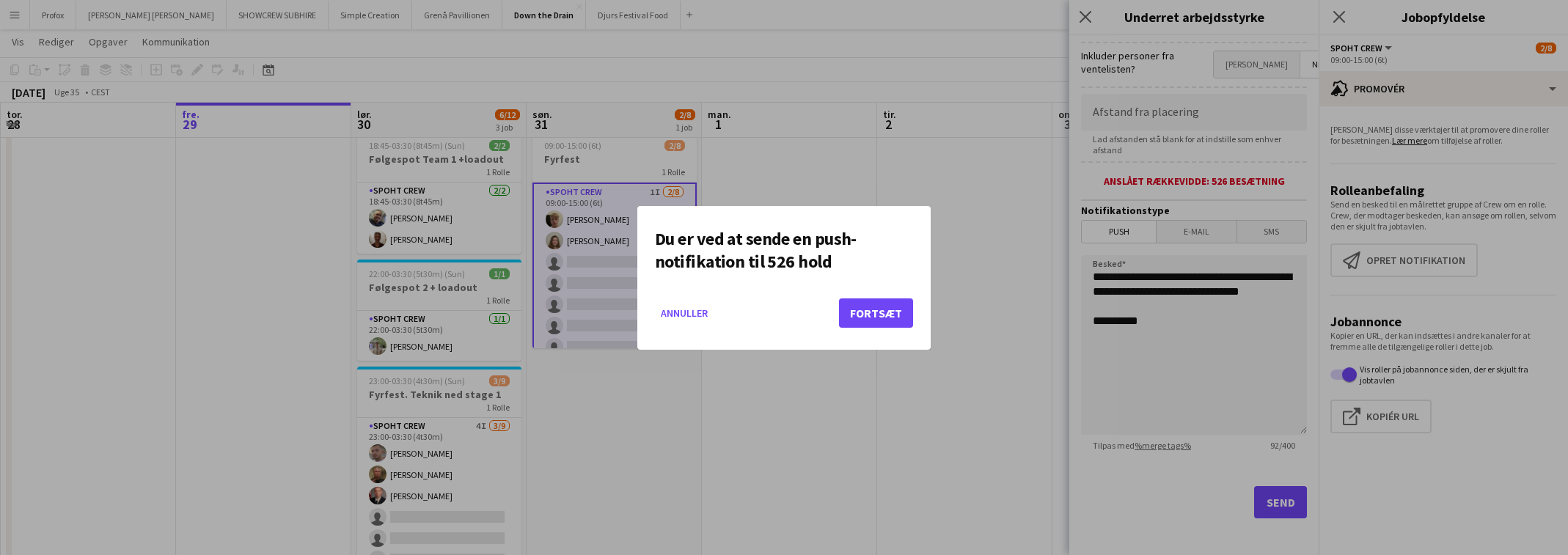
click at [892, 312] on button "Fortsæt" at bounding box center [876, 313] width 74 height 29
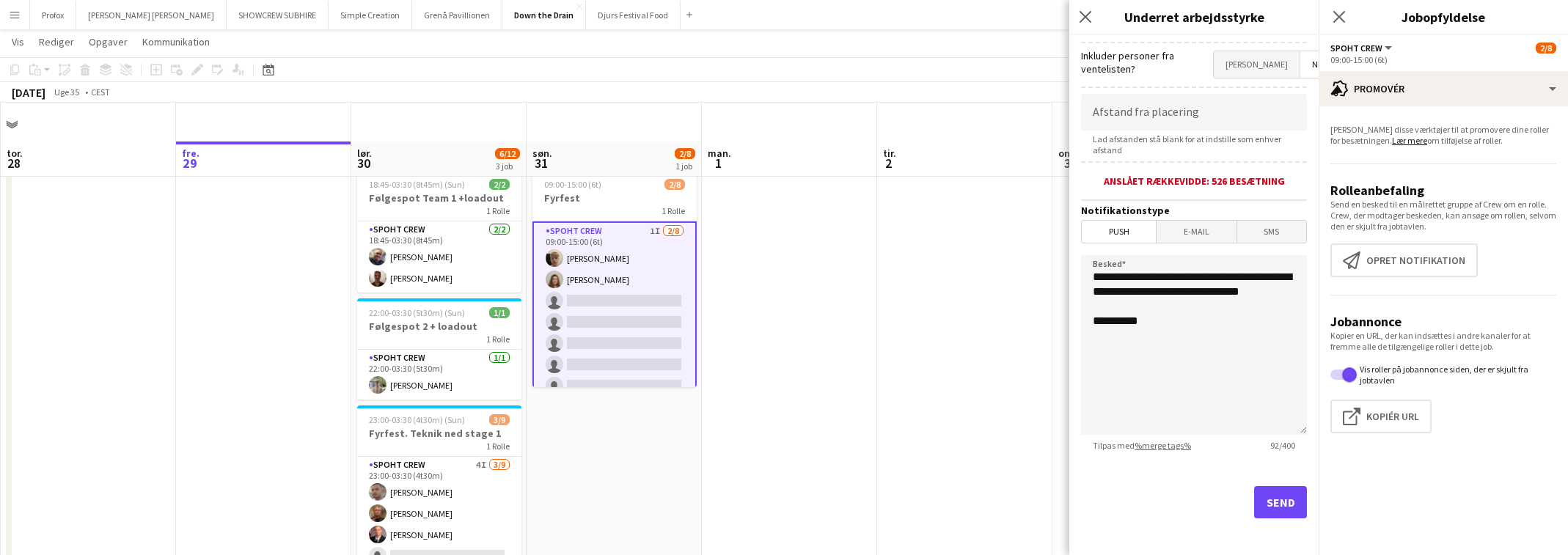
scroll to position [39, 0]
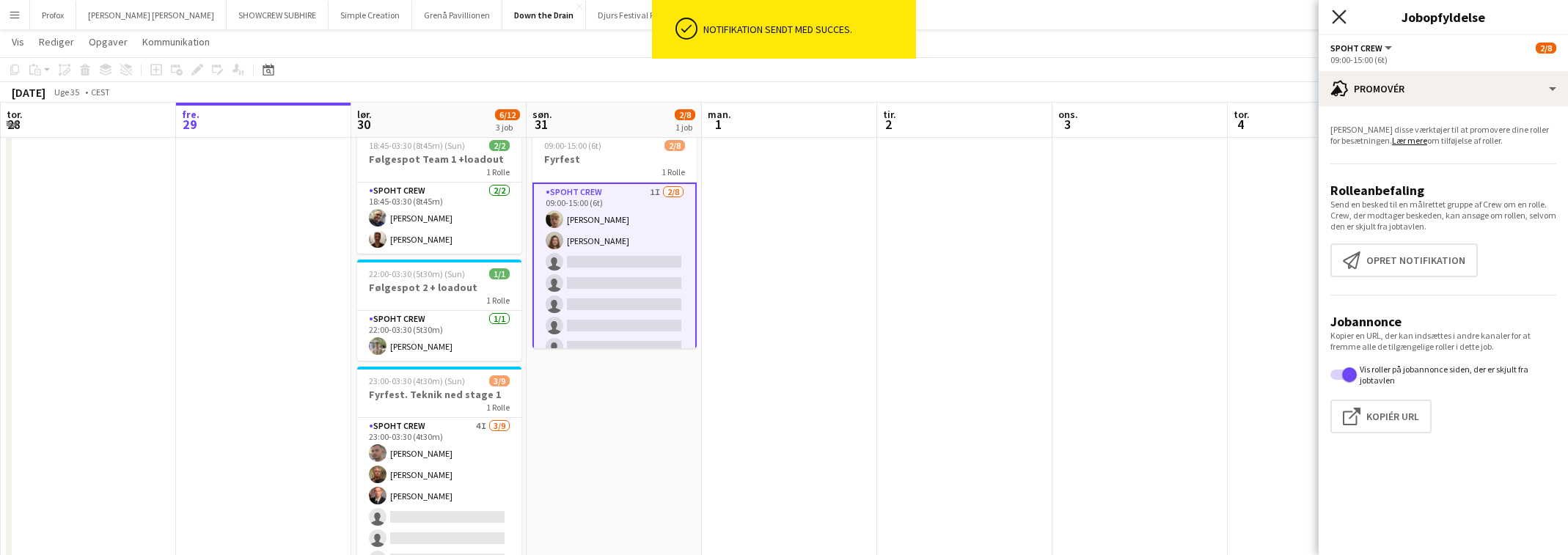
click at [1341, 14] on icon "Luk pop-in" at bounding box center [1339, 16] width 14 height 14
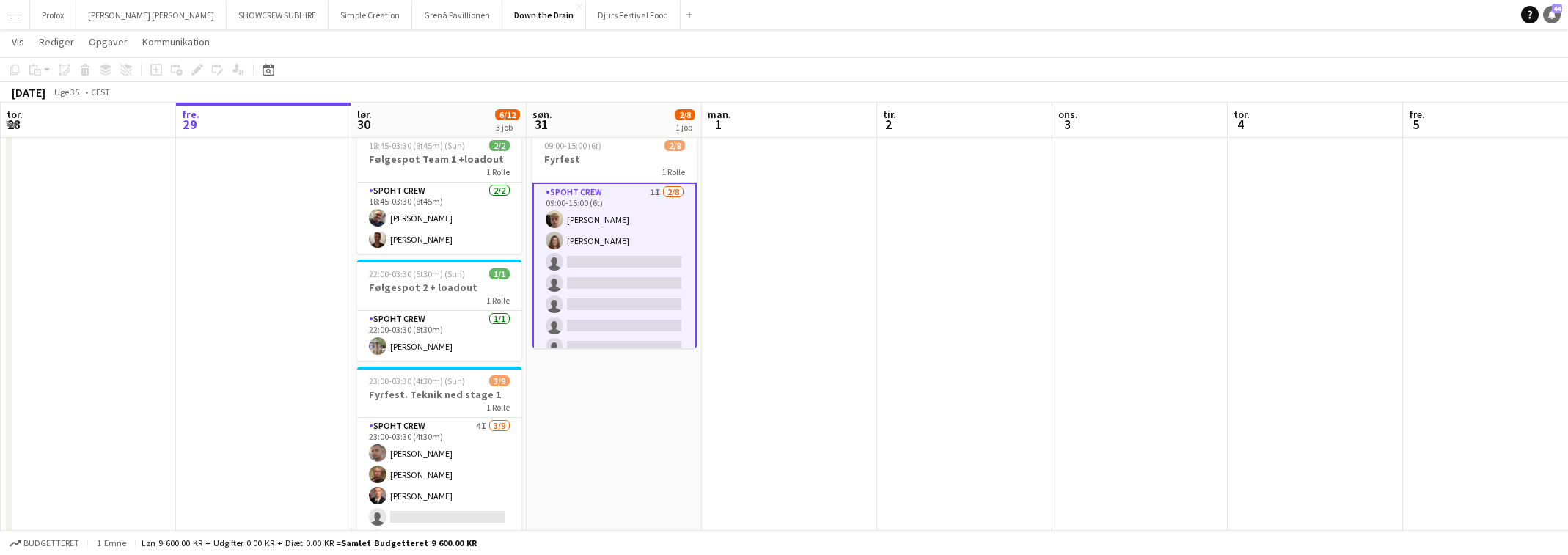
click at [1558, 13] on link "Notifikationer 44" at bounding box center [1552, 15] width 17 height 17
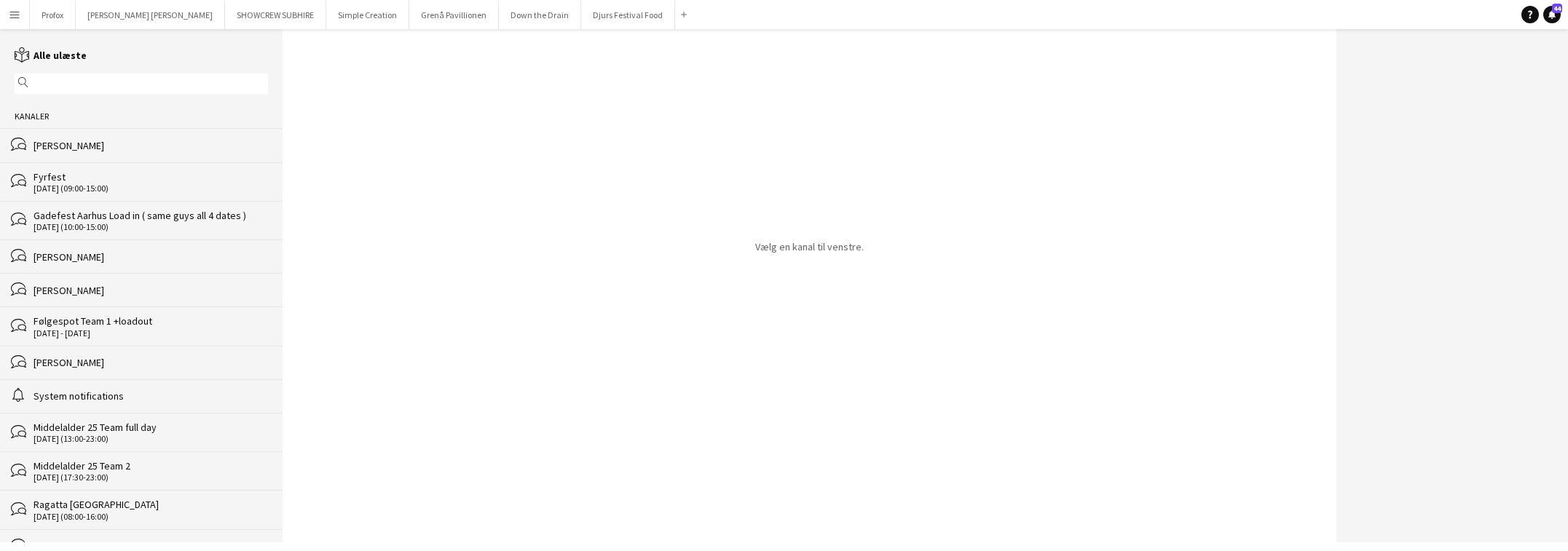
click at [119, 141] on div "[PERSON_NAME]" at bounding box center [150, 145] width 235 height 13
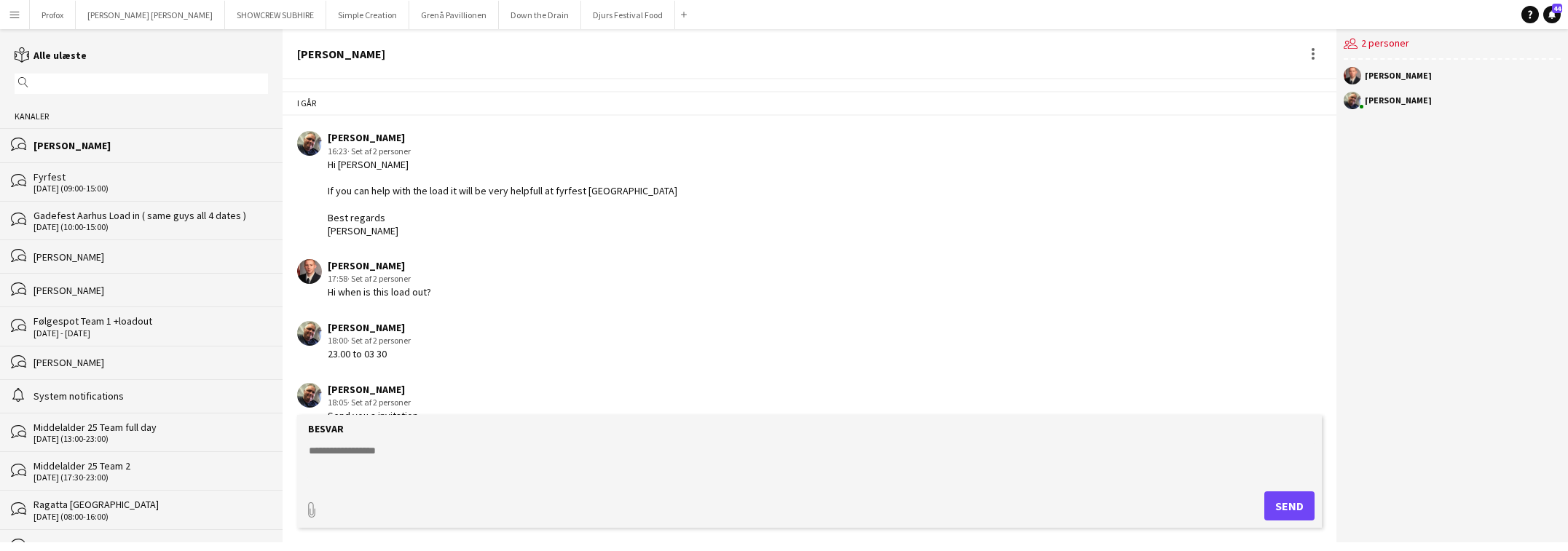
scroll to position [503, 0]
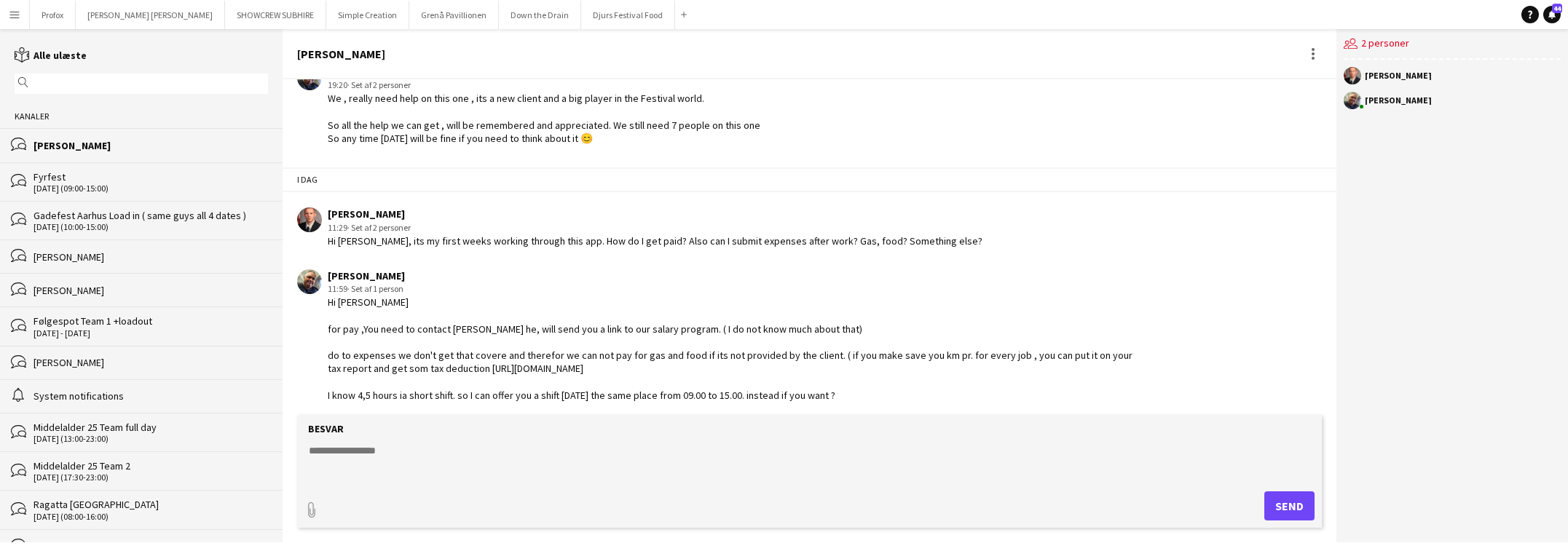
click at [491, 450] on textarea at bounding box center [813, 462] width 1011 height 38
type textarea "**********"
drag, startPoint x: 1293, startPoint y: 508, endPoint x: 1285, endPoint y: 520, distance: 14.4
click at [1293, 508] on button "Send" at bounding box center [1289, 506] width 50 height 29
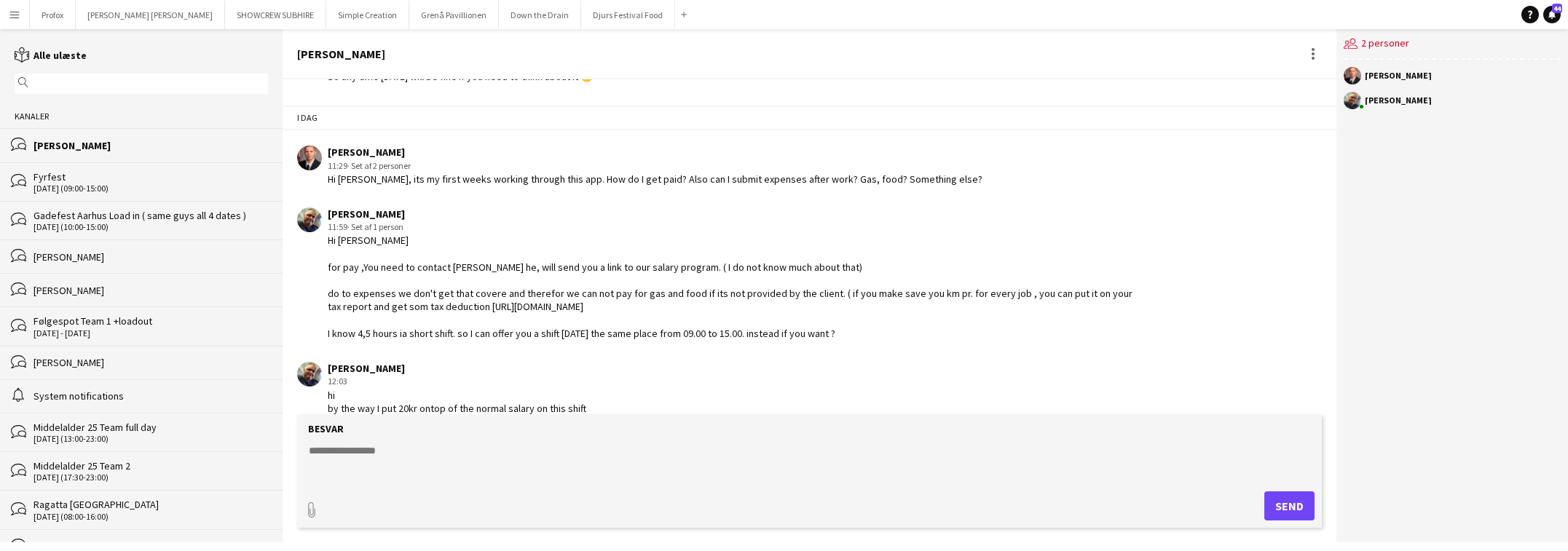
click at [1290, 498] on button "Send" at bounding box center [1289, 506] width 50 height 29
click at [1293, 508] on button "Send" at bounding box center [1289, 506] width 50 height 29
click at [581, 15] on button "Djurs Festival Food Luk" at bounding box center [628, 14] width 94 height 28
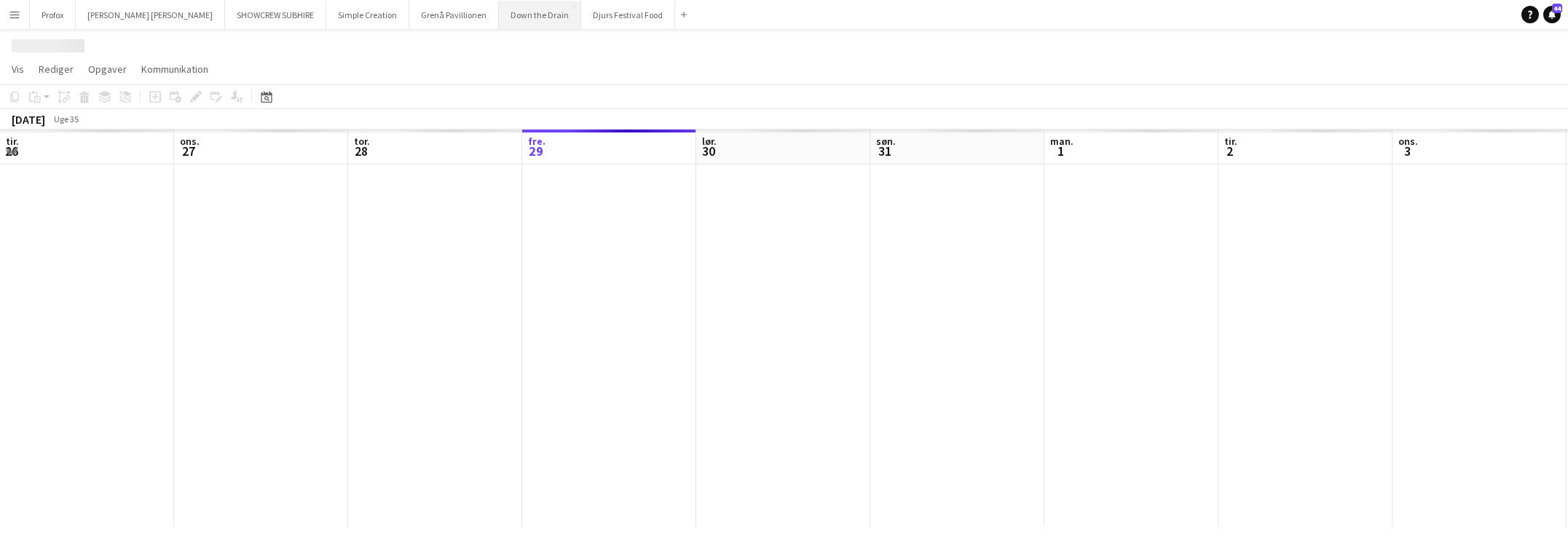
scroll to position [0, 348]
click at [499, 14] on button "Down the Drain [PERSON_NAME]" at bounding box center [540, 14] width 82 height 28
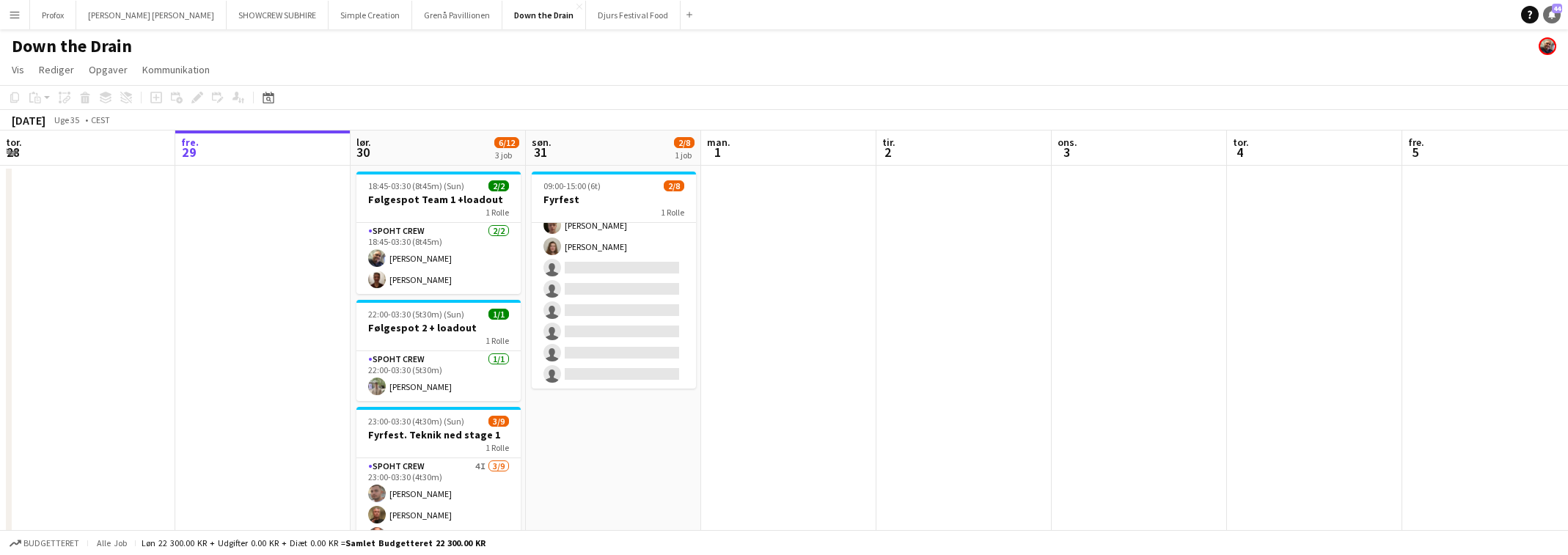
click at [1553, 11] on span "44" at bounding box center [1558, 8] width 10 height 9
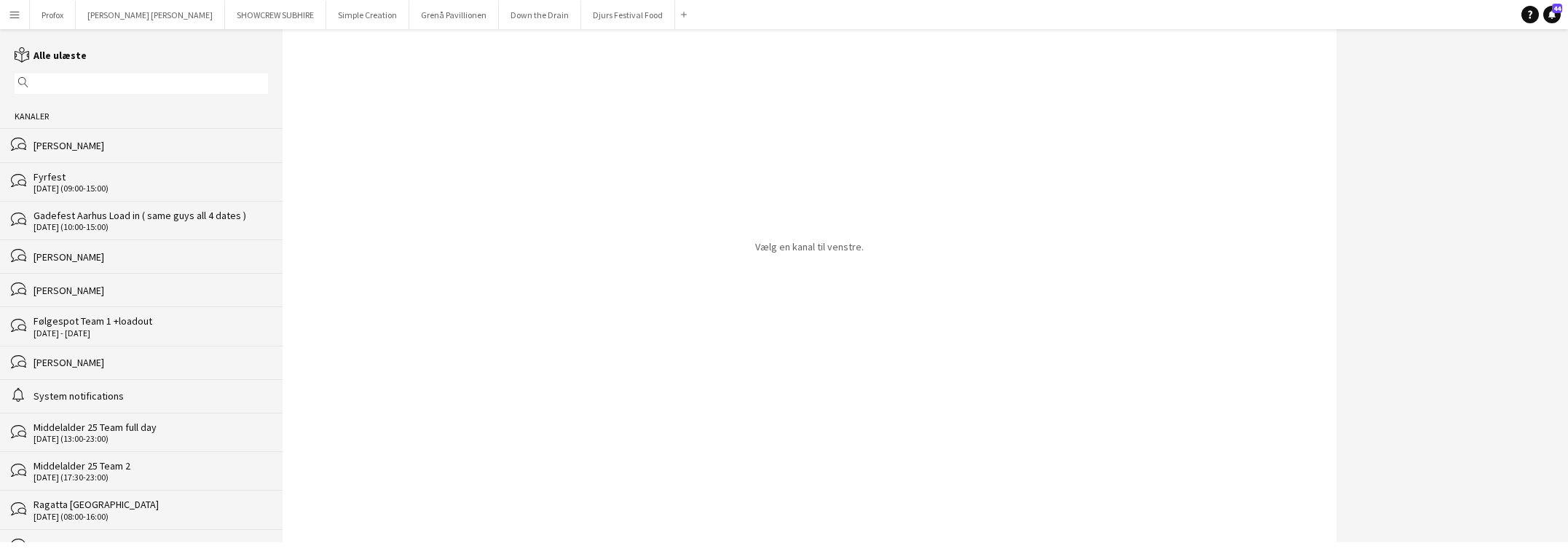
click at [114, 146] on div "[PERSON_NAME]" at bounding box center [150, 145] width 235 height 13
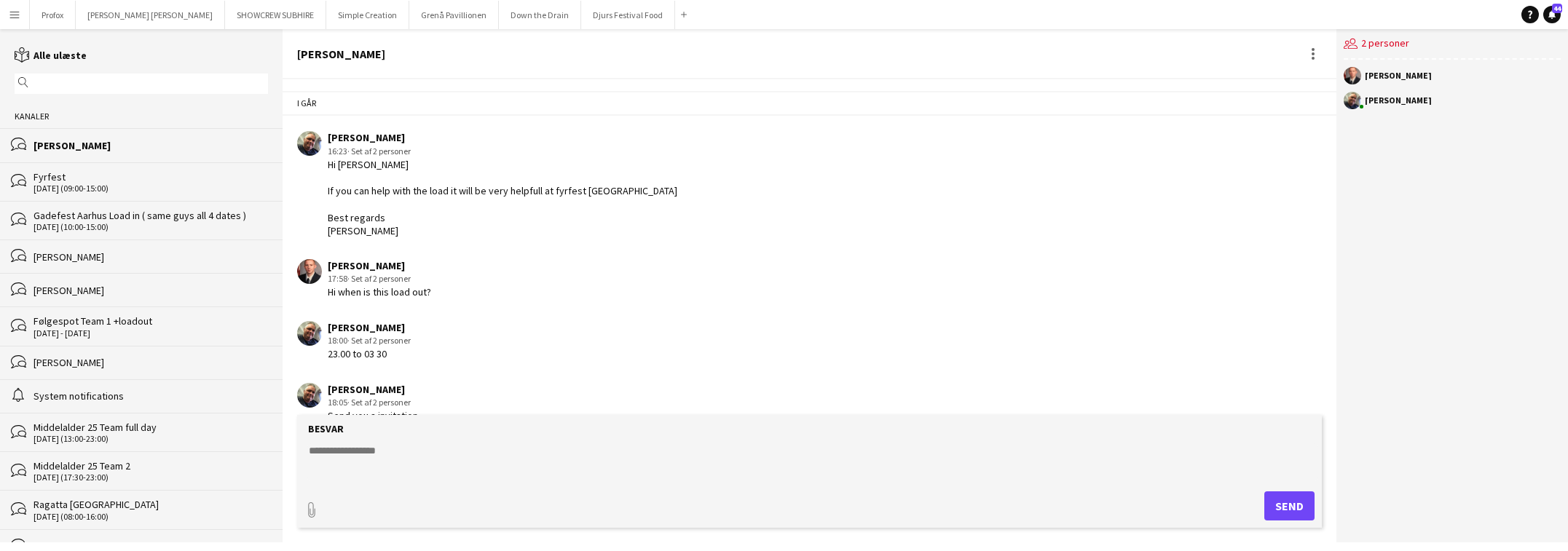
scroll to position [577, 0]
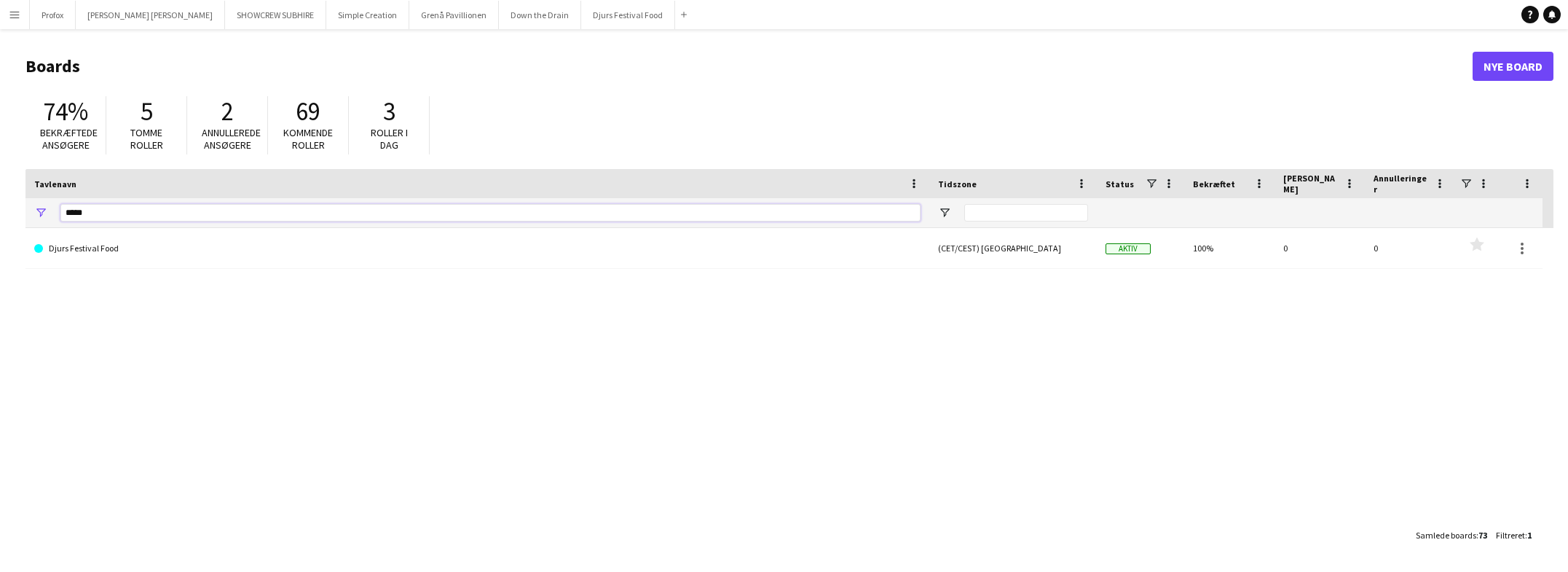
drag, startPoint x: 87, startPoint y: 213, endPoint x: -72, endPoint y: 197, distance: 159.8
click at [0, 197] on html "Menu Boards Boards Boards Alle job Status Arbejdsstyrke Arbejdsstyrke Min arbej…" at bounding box center [784, 286] width 1568 height 572
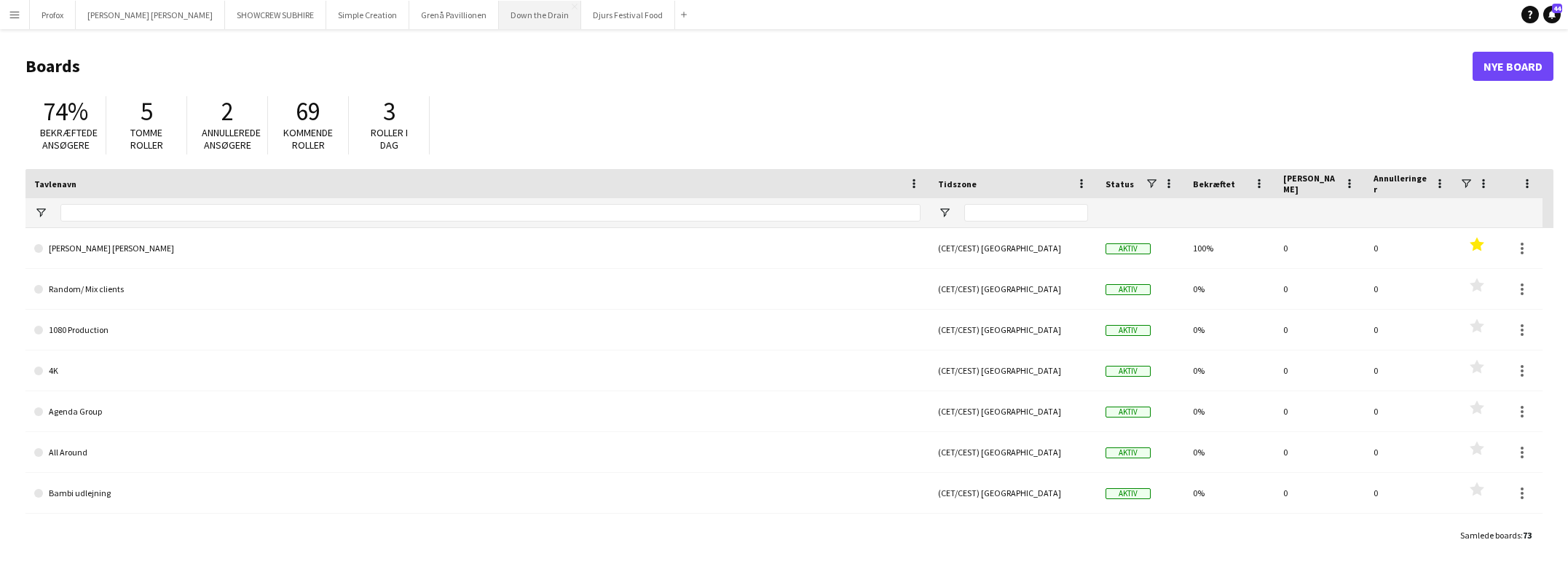
click at [499, 16] on button "Down the Drain [PERSON_NAME]" at bounding box center [540, 15] width 82 height 28
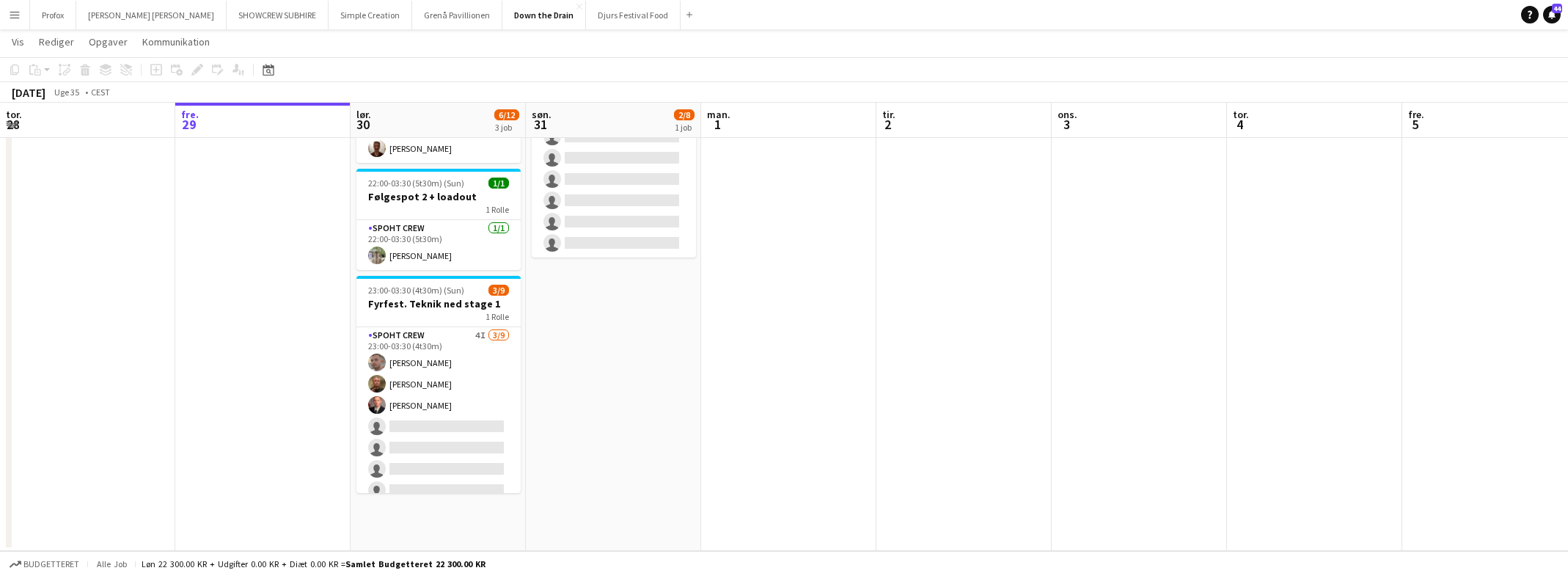
scroll to position [130, 0]
click at [1525, 353] on app-calendar-viewport "tir. 26 ons. 27 tor. 28 fre. 29 lør. 30 6/12 3 job søn. 31 2/8 1 job man. 1 tir…" at bounding box center [784, 239] width 1568 height 623
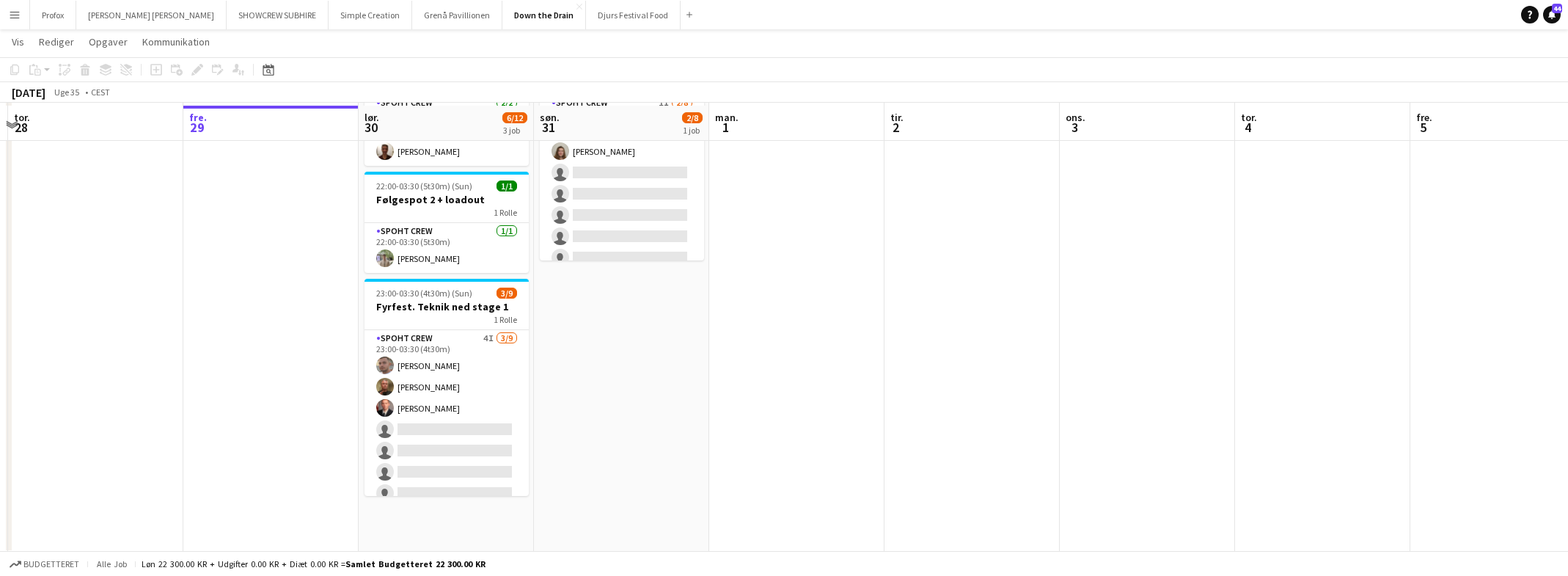
scroll to position [34, 0]
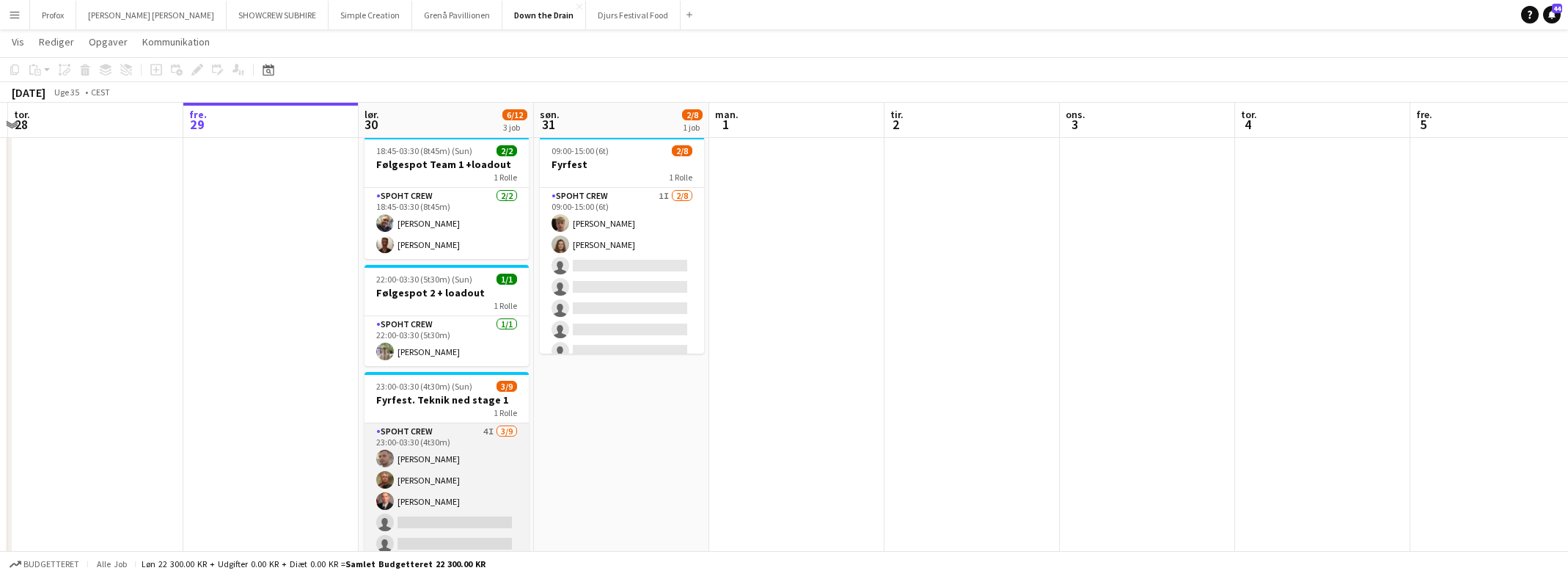
click at [456, 440] on app-card-role "Spoht Crew 4I 3/9 23:00-03:30 (4t30m) Tomas Ambarcumianas Karsten Sørensen Auri…" at bounding box center [446, 533] width 164 height 220
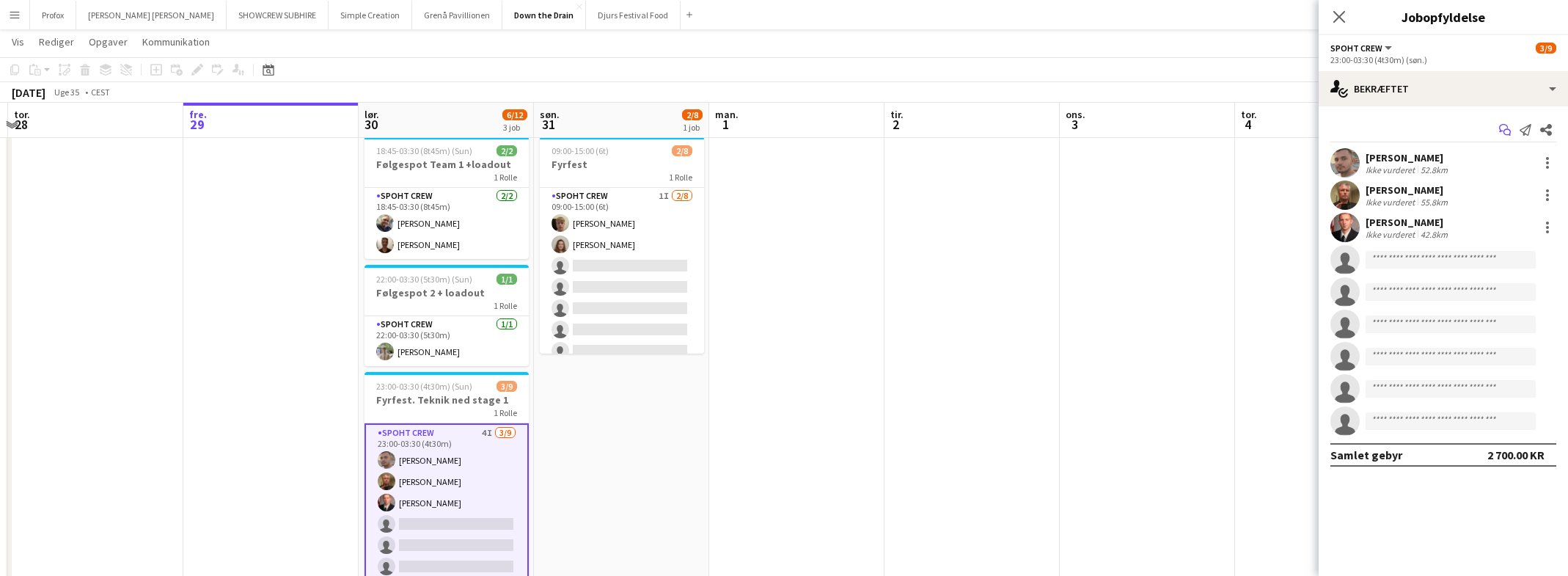
click at [1505, 126] on icon "Start chat" at bounding box center [1505, 130] width 12 height 12
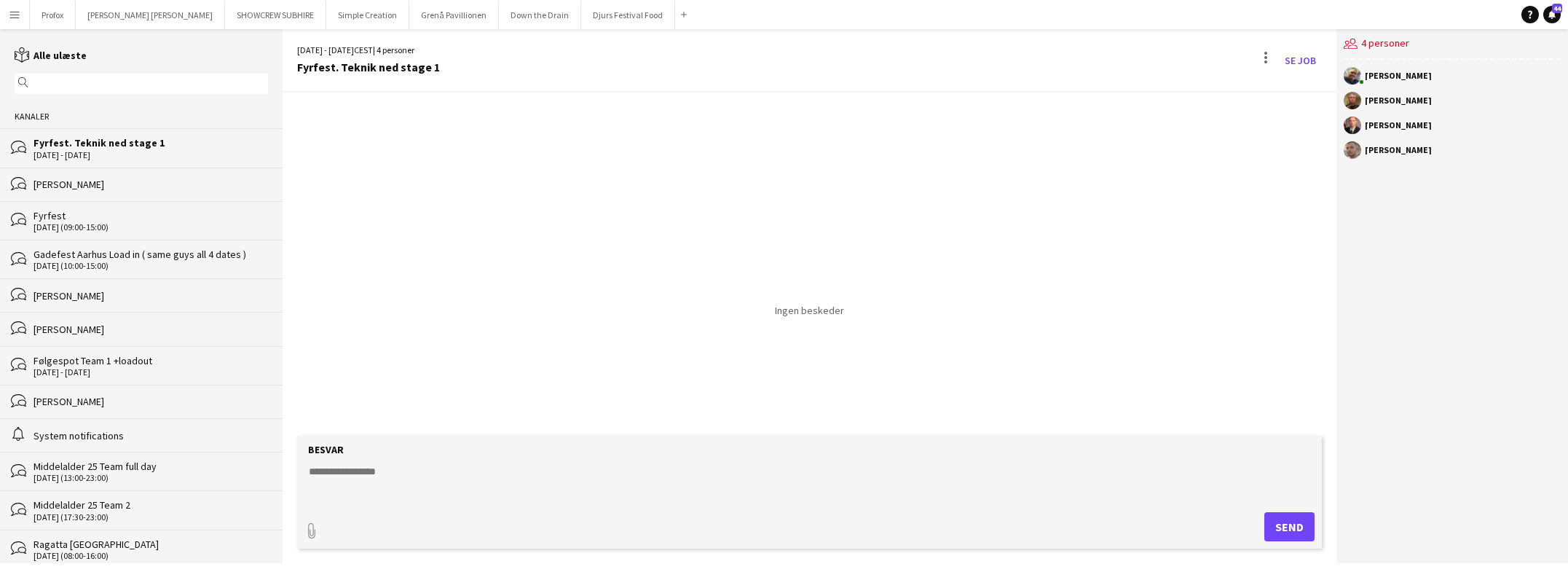
click at [1496, 126] on div "Danny Tranekær Karsten Sørensen Aurimas Kieza Tomas Ambarcumianas" at bounding box center [1452, 116] width 231 height 114
click at [479, 478] on textarea at bounding box center [813, 483] width 1011 height 38
type textarea "**********"
click at [1291, 524] on button "Send" at bounding box center [1289, 527] width 50 height 29
click at [499, 15] on button "Down the Drain [PERSON_NAME]" at bounding box center [540, 15] width 82 height 28
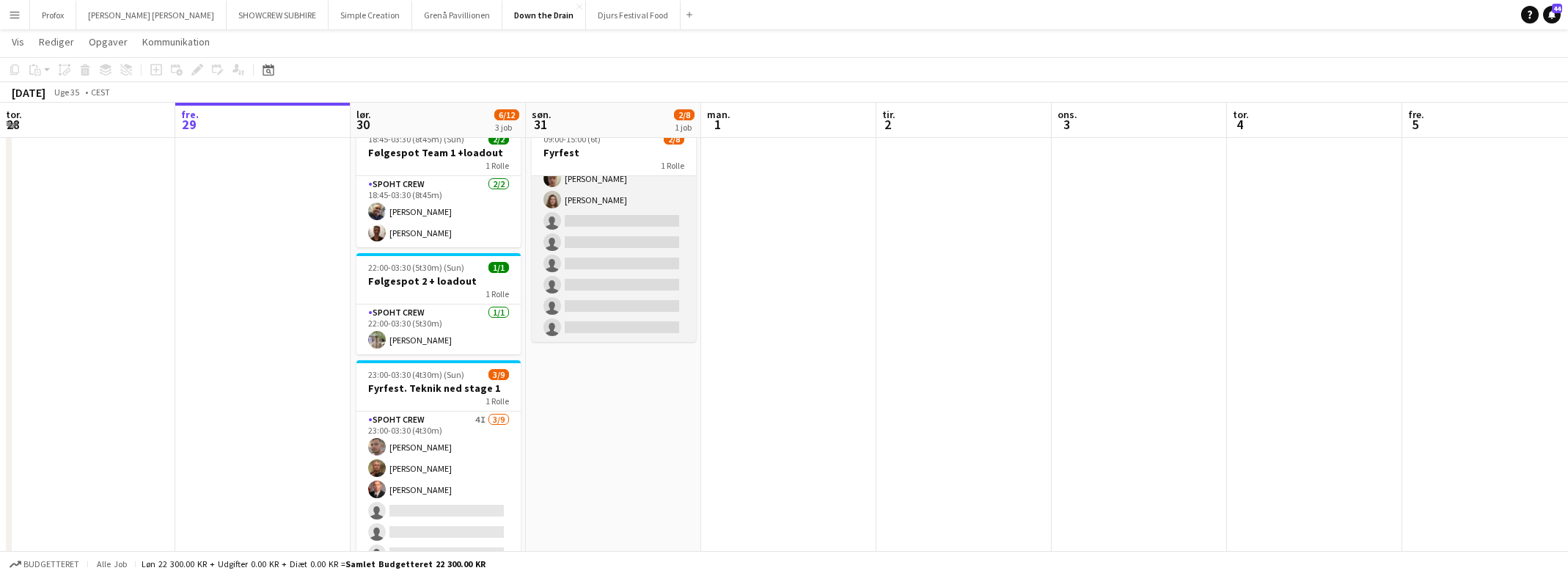
scroll to position [30, 0]
drag, startPoint x: 635, startPoint y: 284, endPoint x: 638, endPoint y: 300, distance: 16.3
click at [638, 300] on app-card-role "Spoht Crew 1I [DATE] 09:00-15:00 (6t) [PERSON_NAME] single-neutral-actions sing…" at bounding box center [616, 245] width 164 height 199
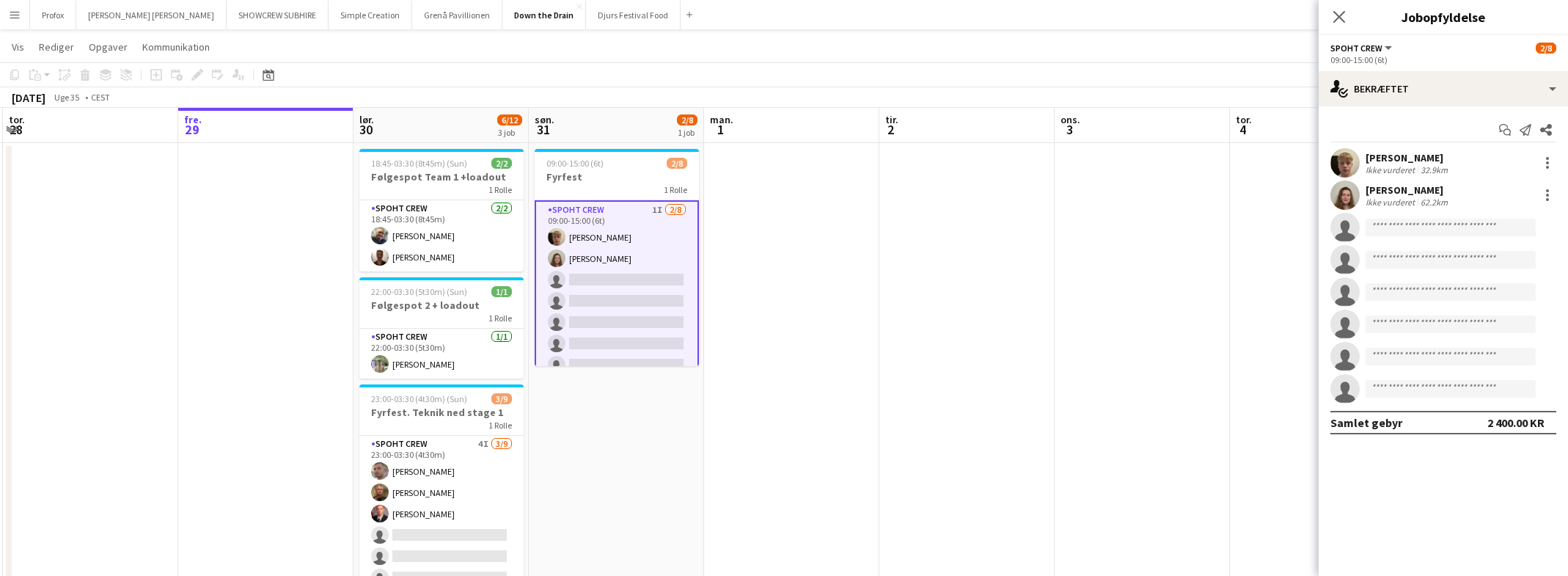
scroll to position [20, 0]
